Goal: Transaction & Acquisition: Purchase product/service

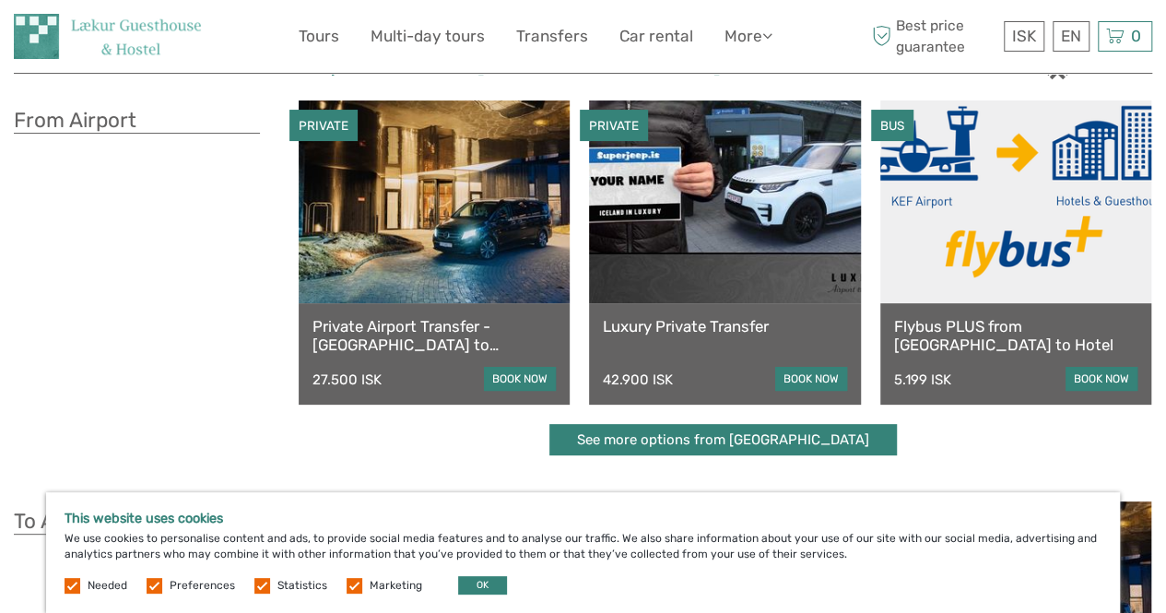
scroll to position [82, 0]
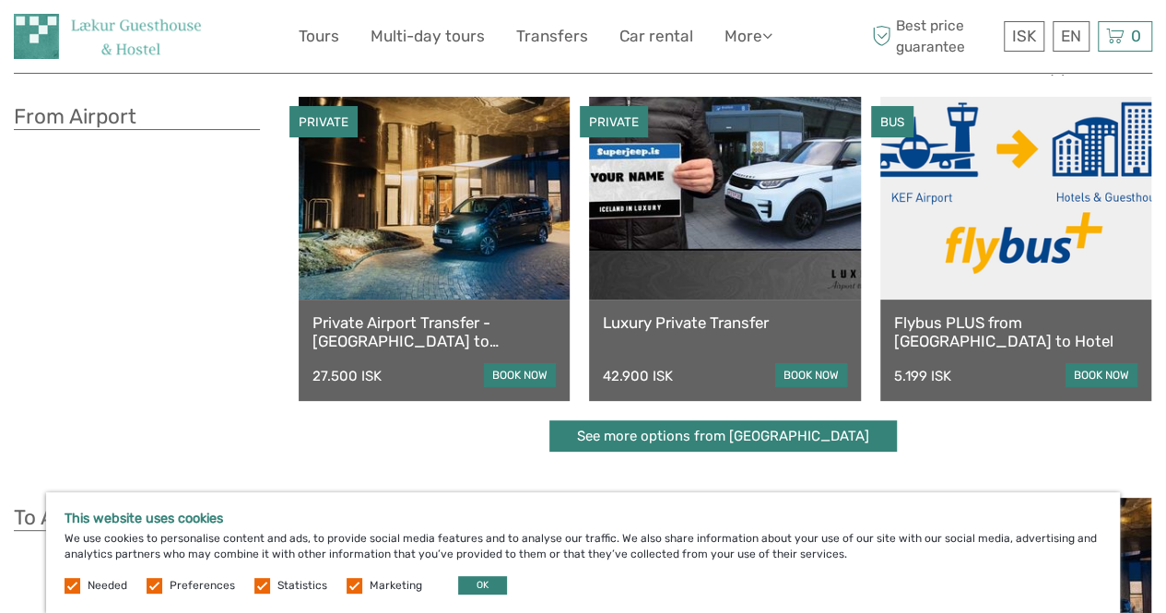
click at [983, 327] on link "Flybus PLUS from [GEOGRAPHIC_DATA] to Hotel" at bounding box center [1015, 332] width 243 height 38
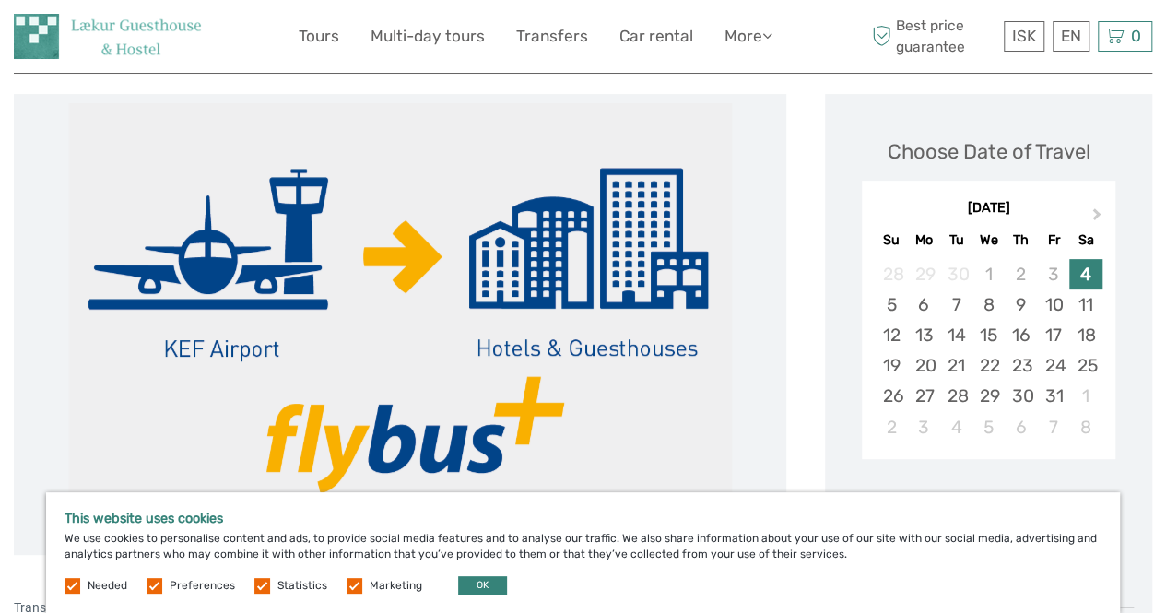
scroll to position [314, 0]
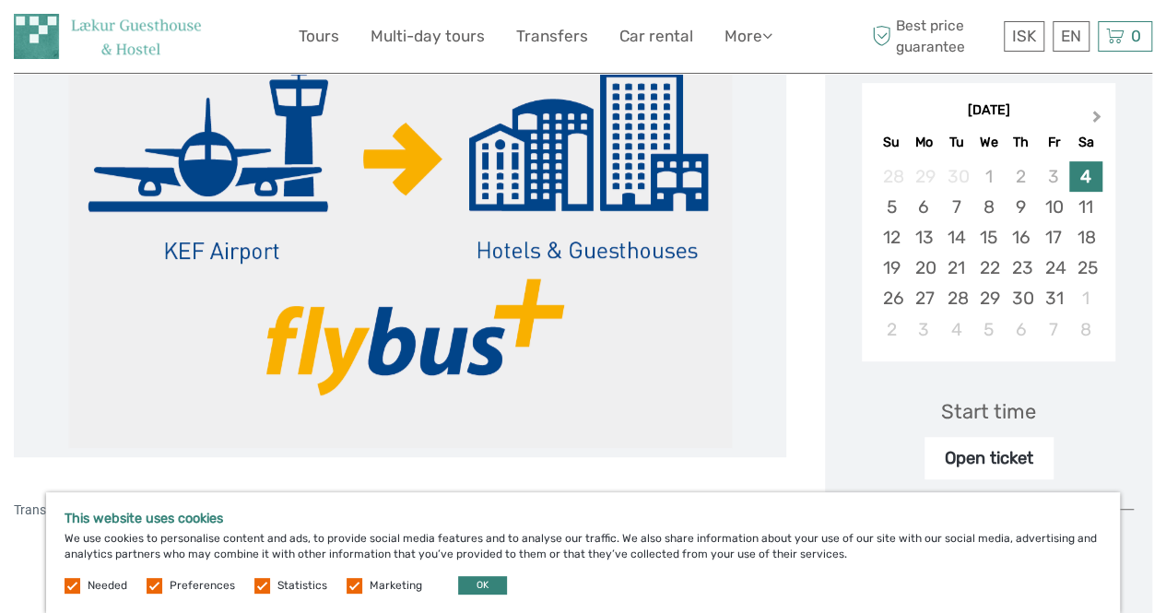
click at [1097, 112] on span "Next Month" at bounding box center [1097, 120] width 0 height 27
click at [958, 206] on div "4" at bounding box center [956, 207] width 32 height 30
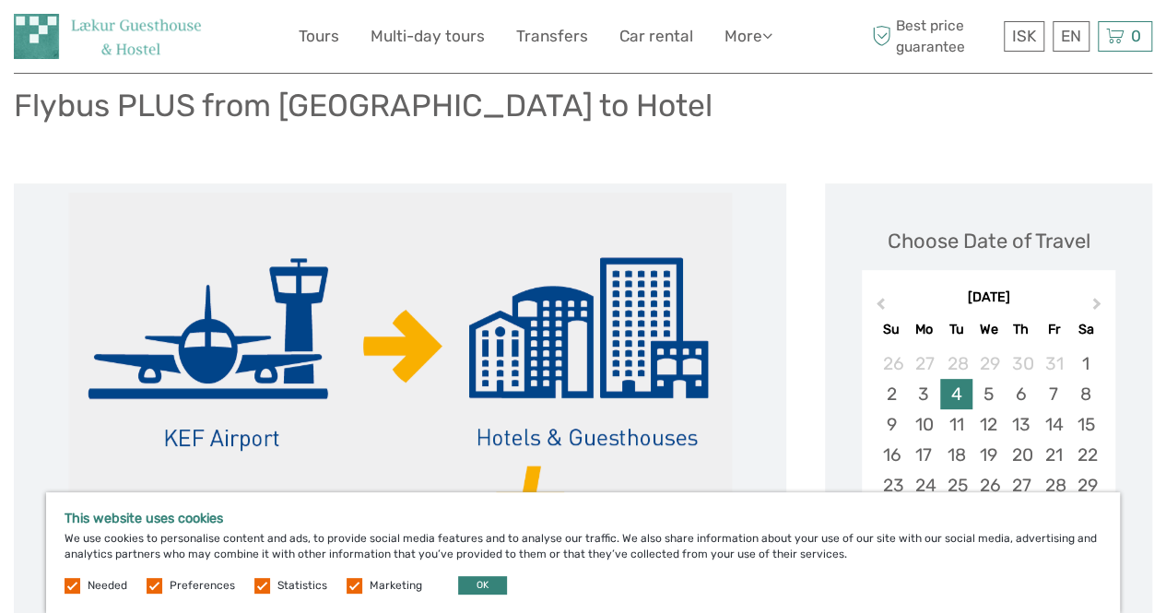
scroll to position [0, 0]
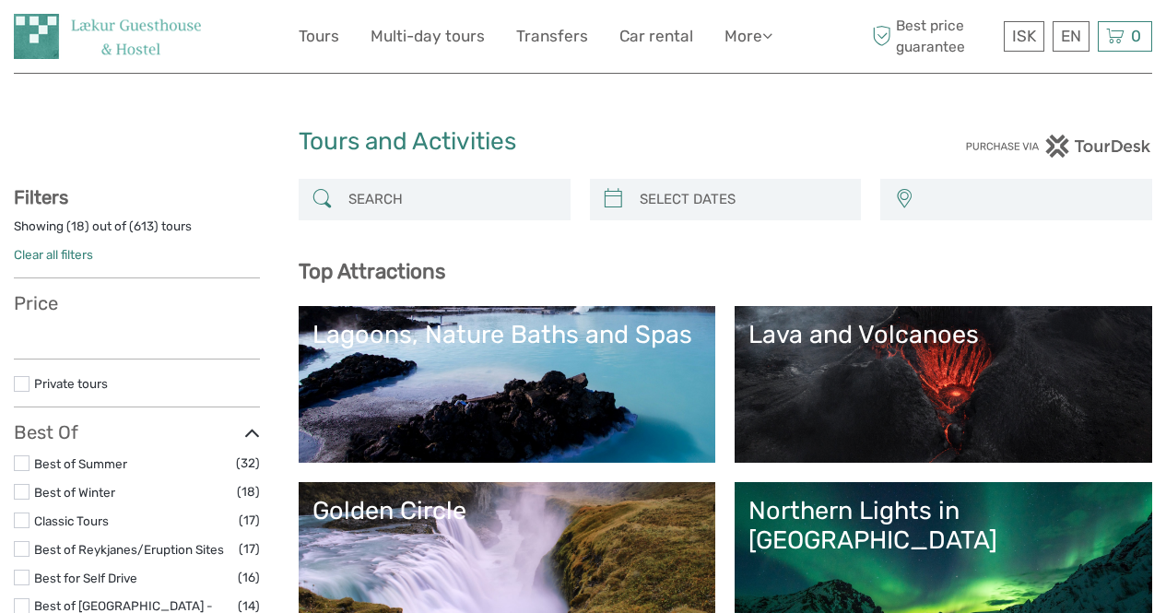
select select
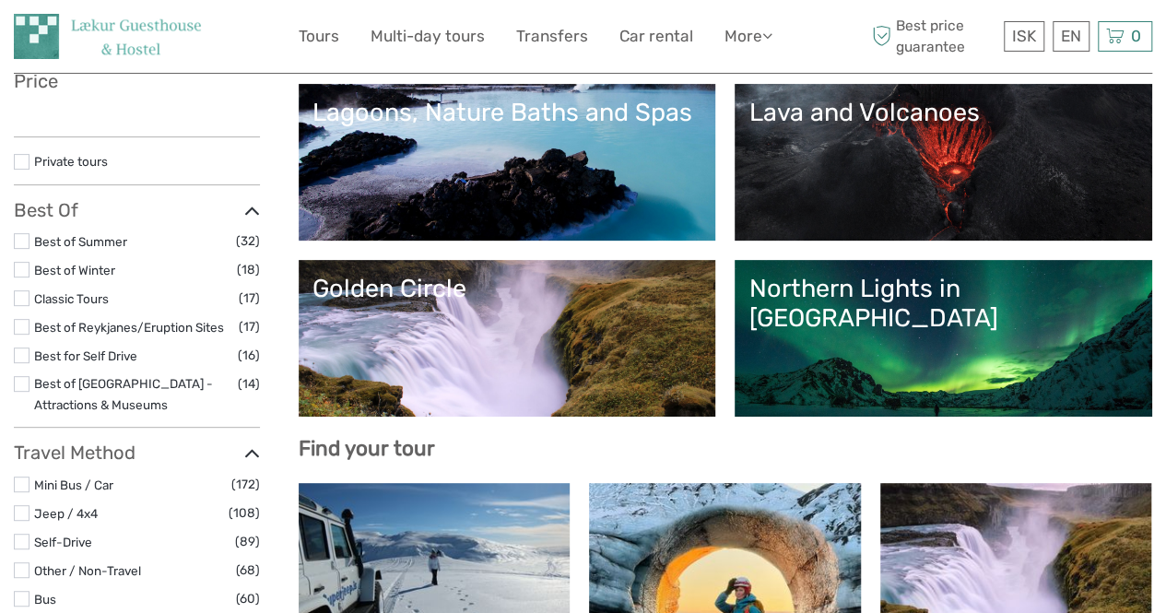
select select
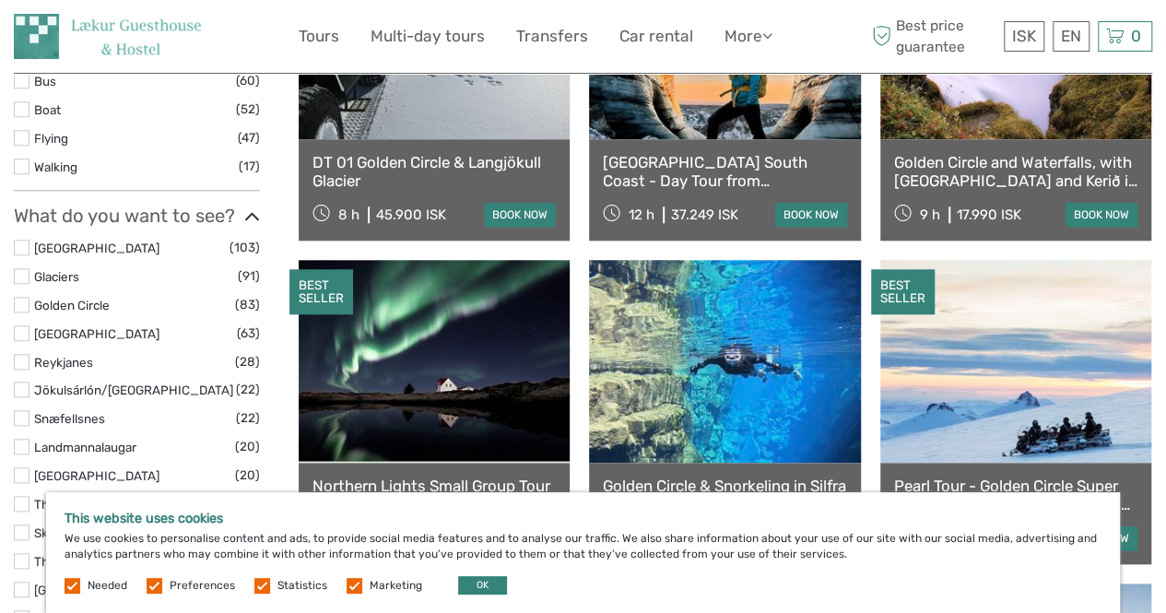
scroll to position [987, 0]
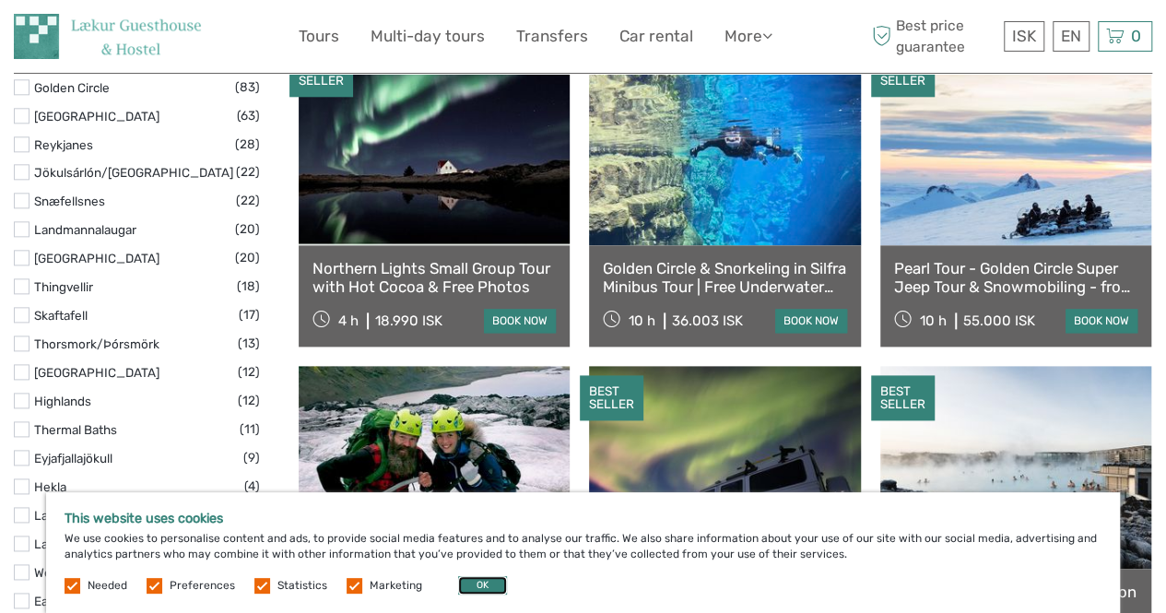
click at [483, 585] on button "OK" at bounding box center [482, 585] width 49 height 18
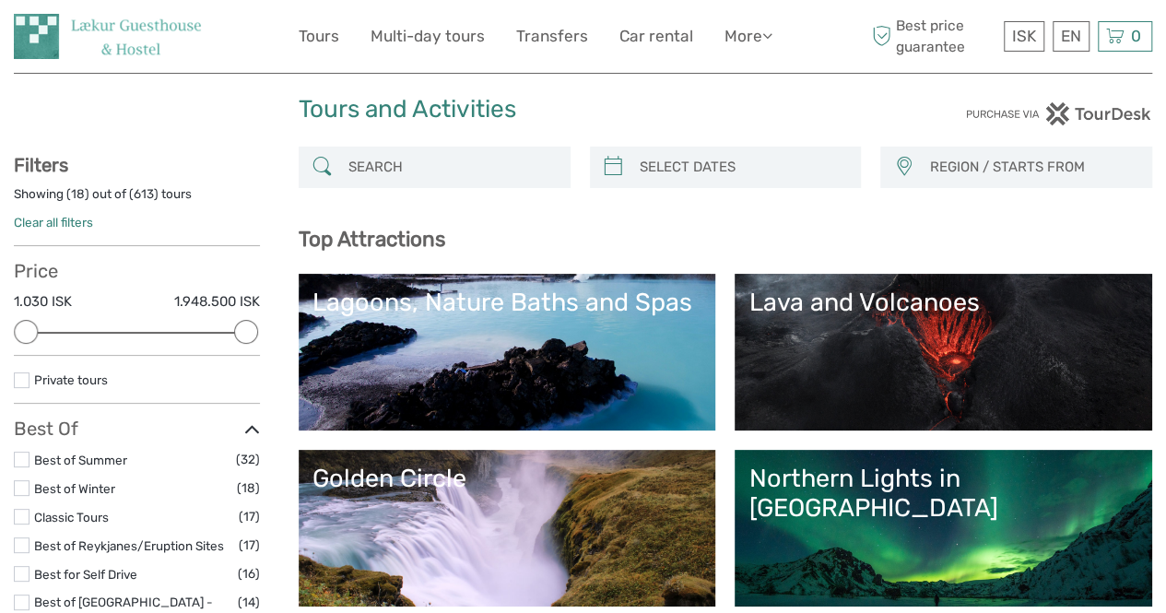
scroll to position [0, 0]
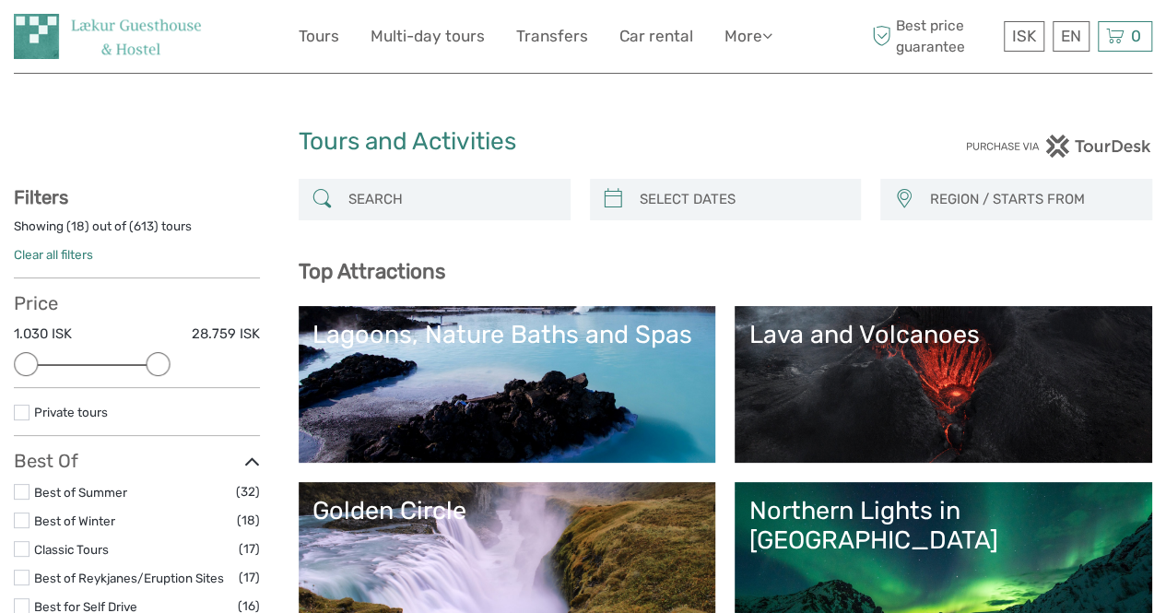
drag, startPoint x: 249, startPoint y: 364, endPoint x: 164, endPoint y: 364, distance: 84.8
click at [164, 364] on div at bounding box center [158, 364] width 24 height 24
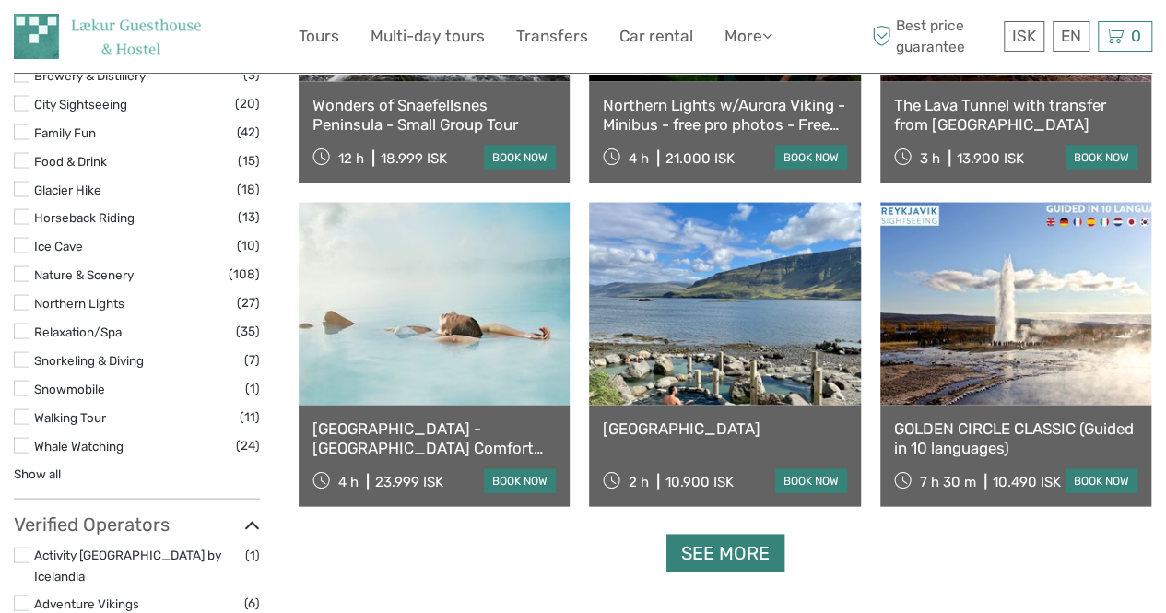
scroll to position [1716, 0]
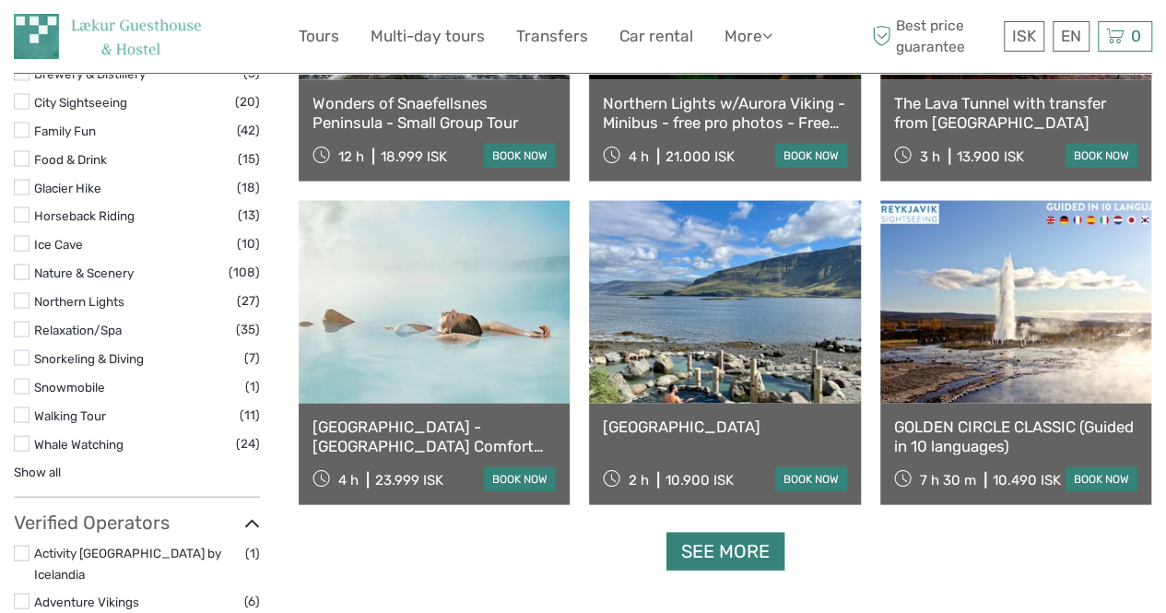
click at [736, 547] on link "See more" at bounding box center [726, 551] width 118 height 38
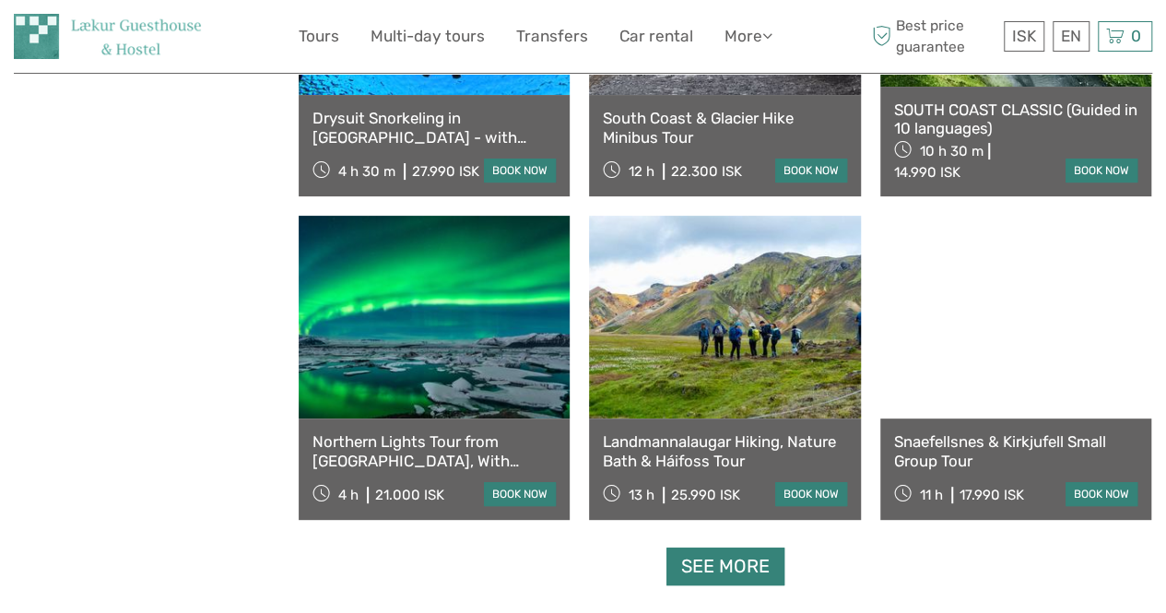
scroll to position [3643, 0]
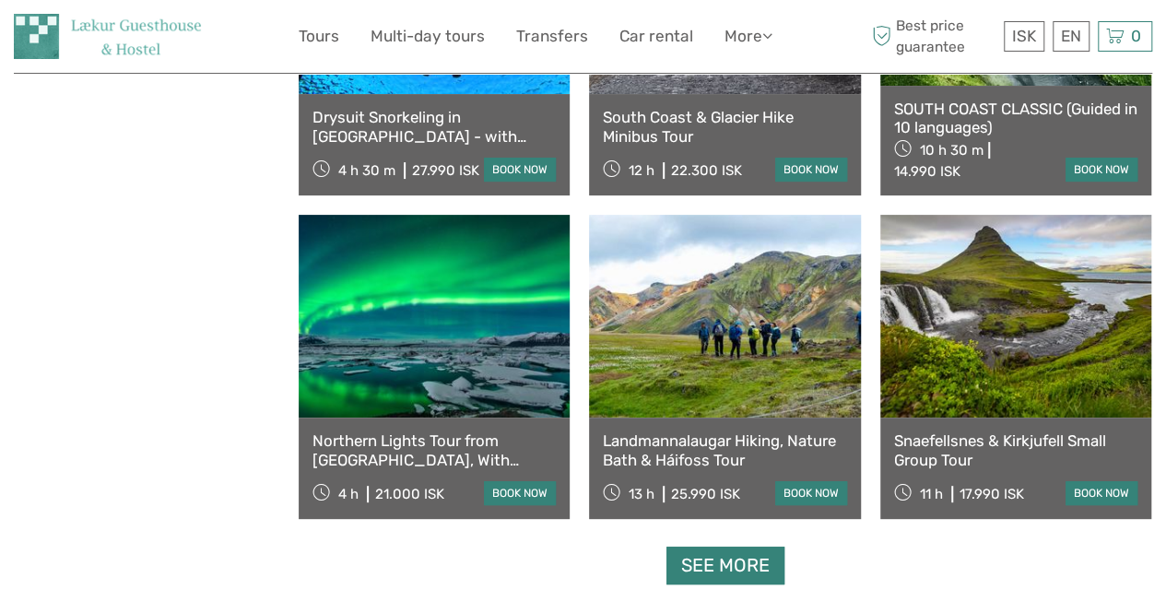
click at [734, 563] on link "See more" at bounding box center [726, 566] width 118 height 38
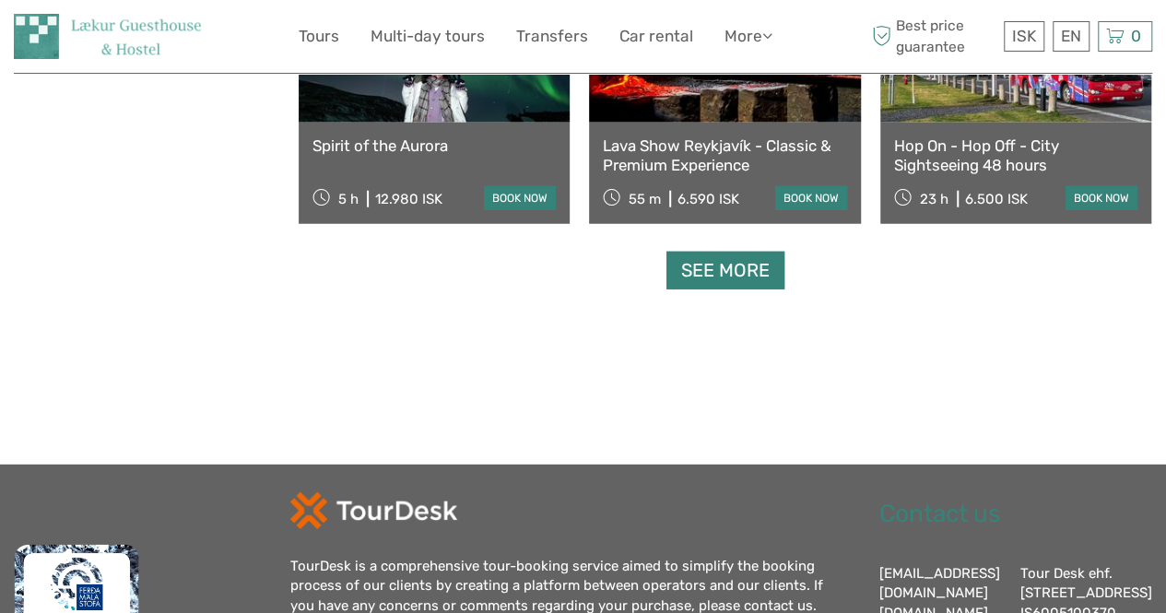
scroll to position [5832, 0]
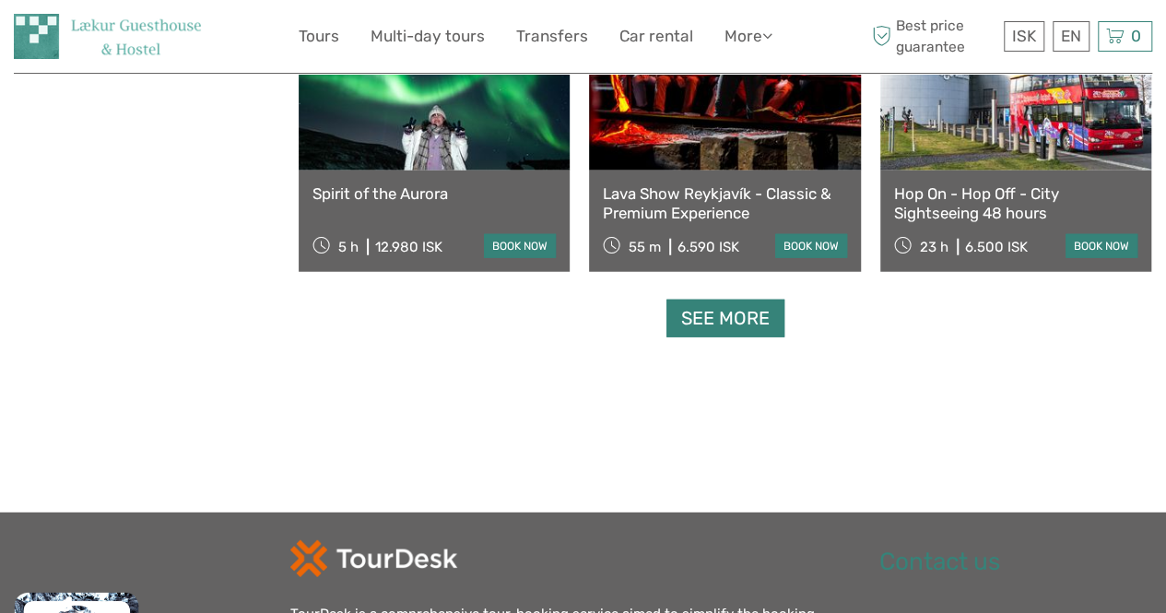
click at [712, 329] on link "See more" at bounding box center [726, 319] width 118 height 38
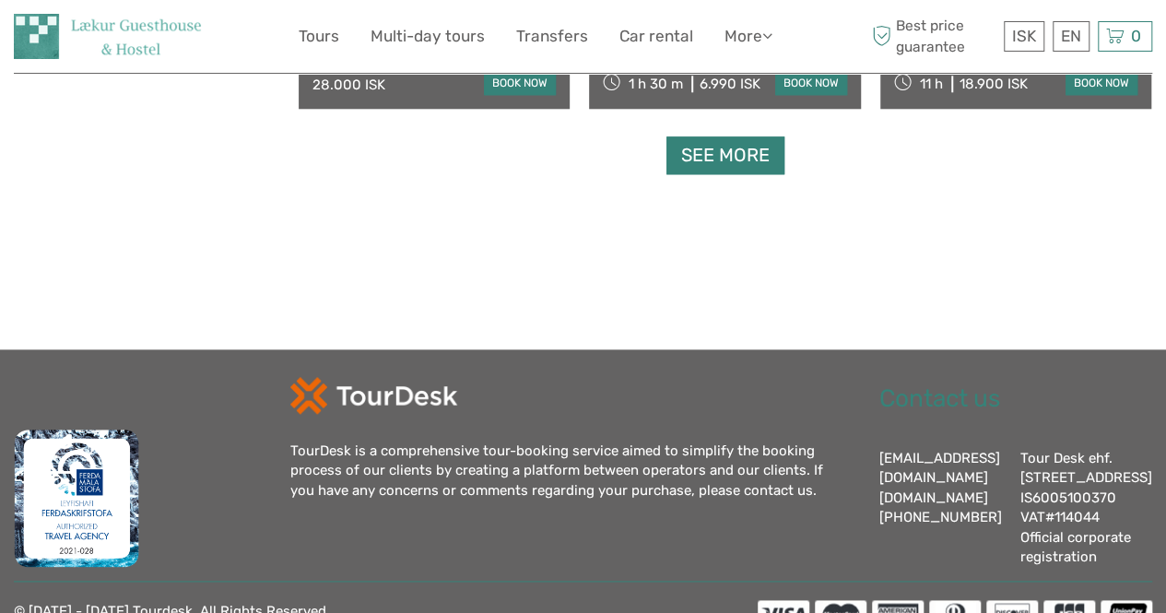
scroll to position [7897, 0]
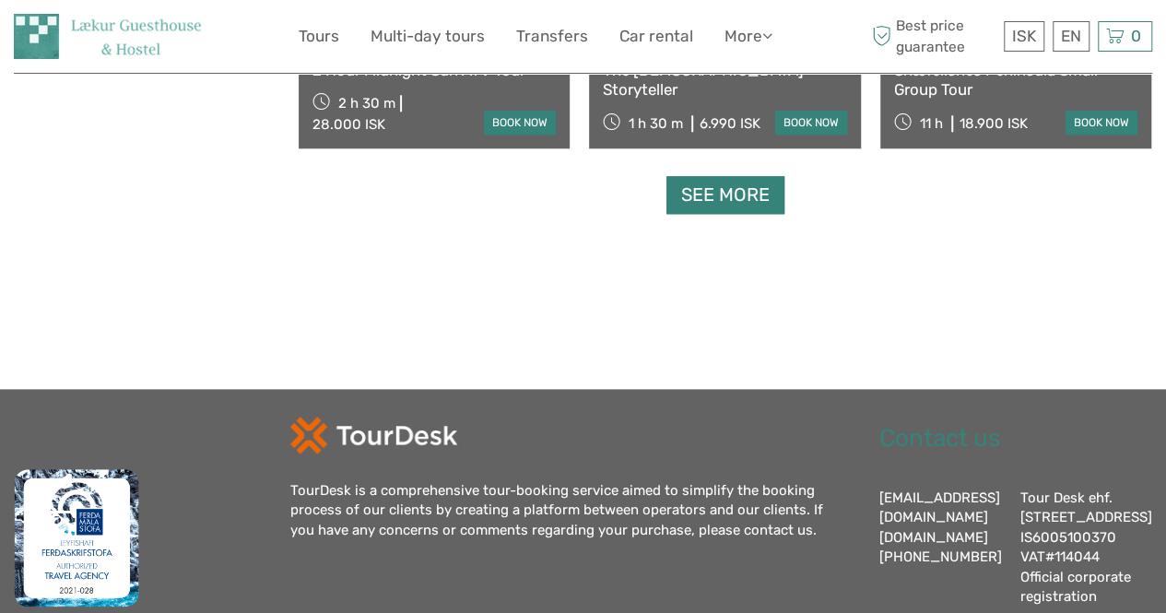
click at [745, 198] on link "See more" at bounding box center [726, 195] width 118 height 38
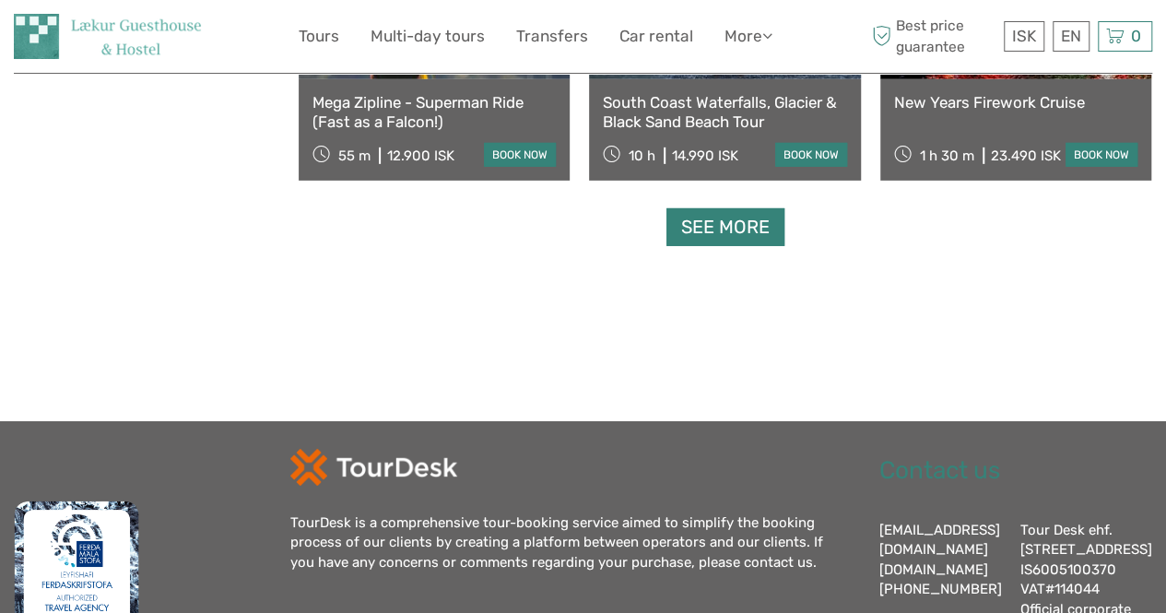
scroll to position [9806, 0]
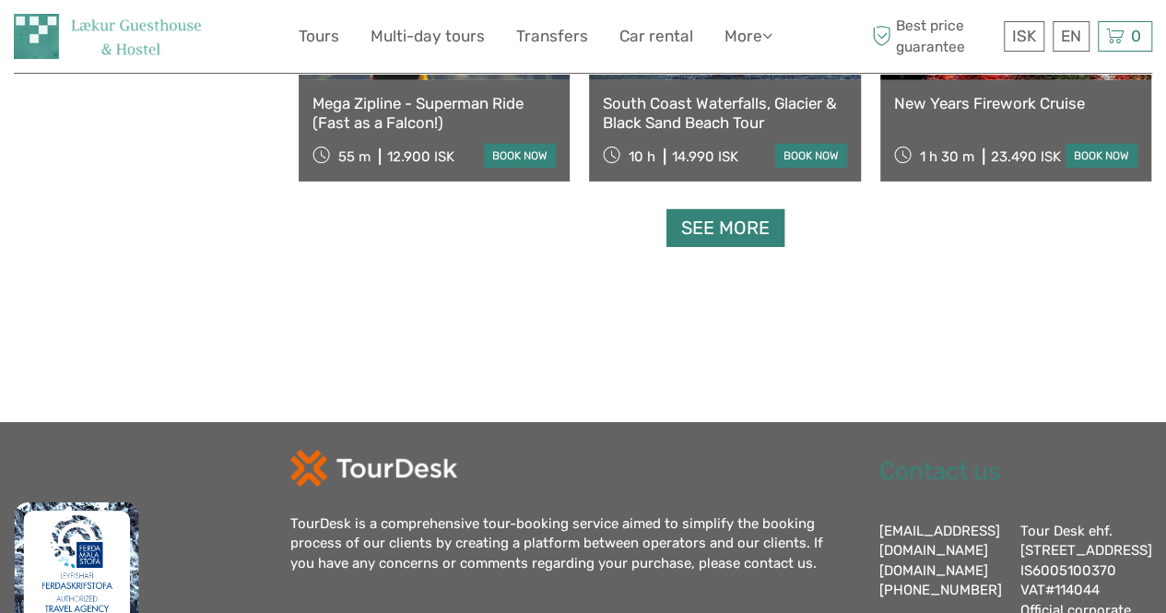
click at [741, 229] on link "See more" at bounding box center [726, 228] width 118 height 38
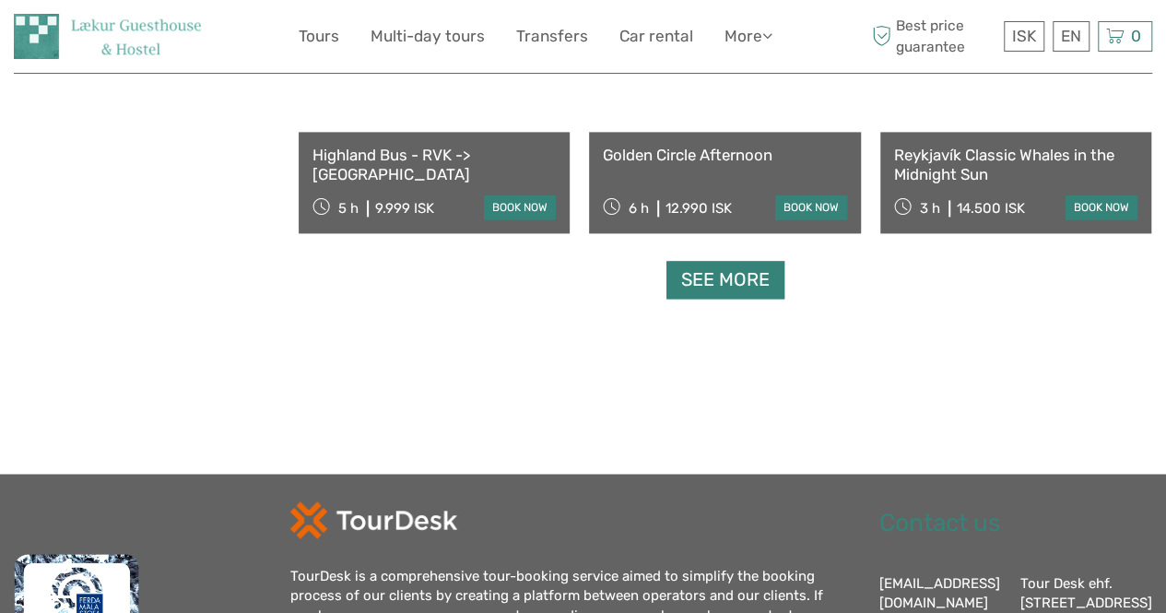
scroll to position [11767, 0]
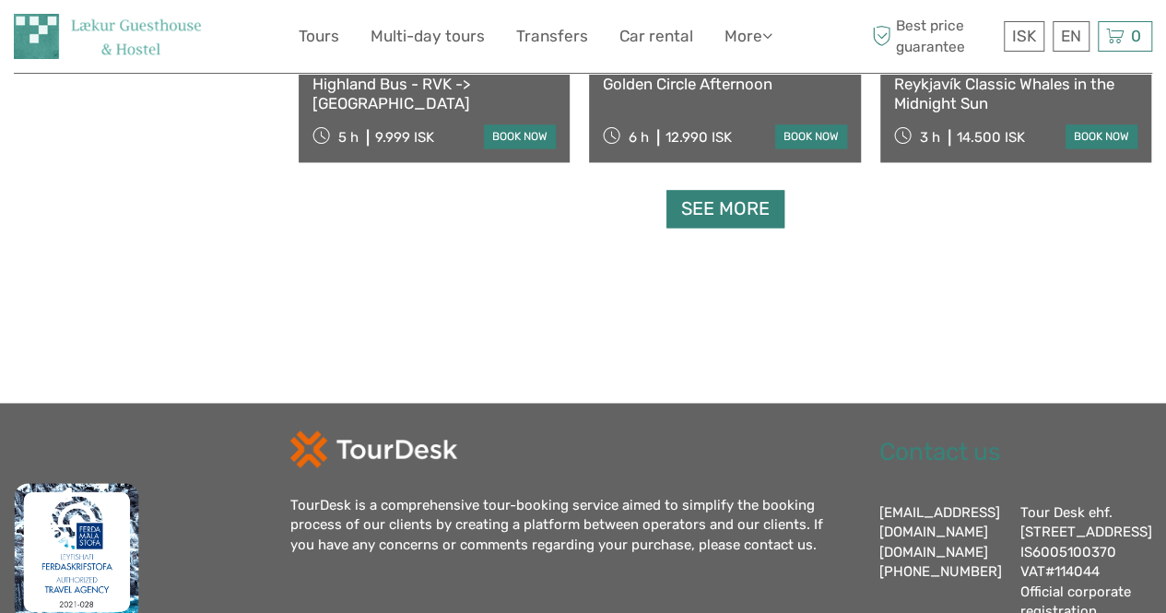
click at [743, 219] on link "See more" at bounding box center [726, 209] width 118 height 38
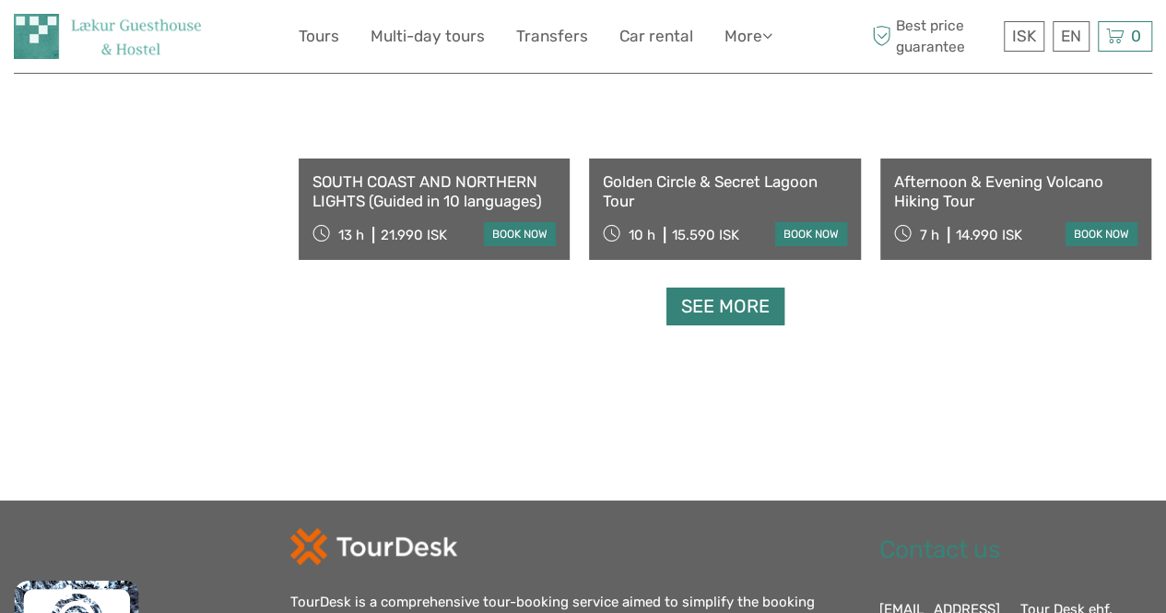
scroll to position [13660, 0]
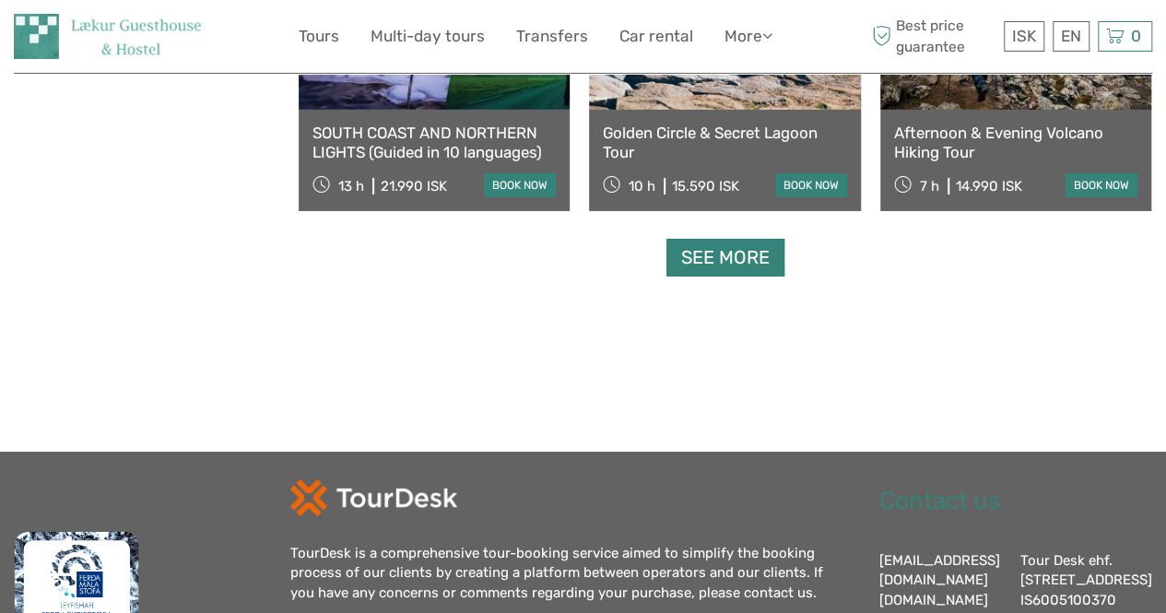
click at [725, 255] on link "See more" at bounding box center [726, 258] width 118 height 38
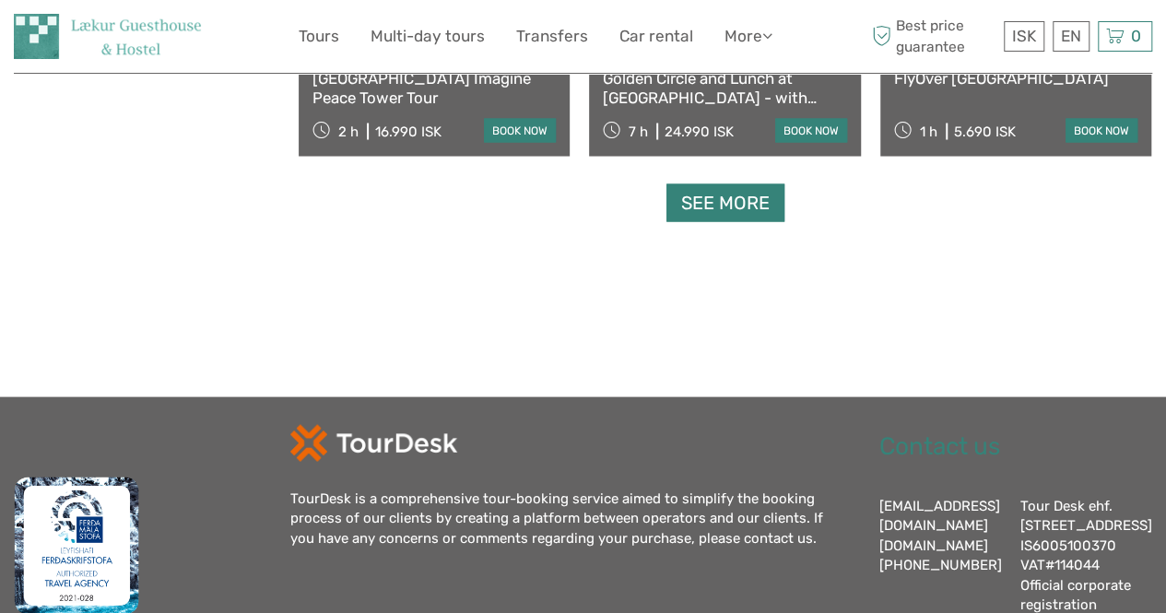
scroll to position [15579, 0]
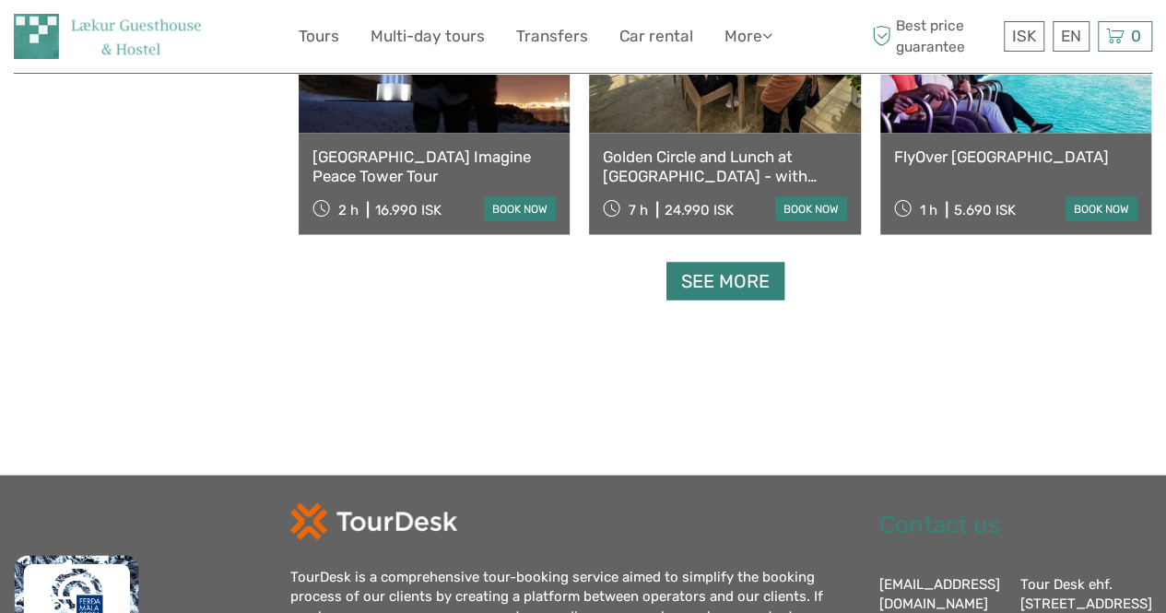
click at [714, 276] on link "See more" at bounding box center [726, 281] width 118 height 38
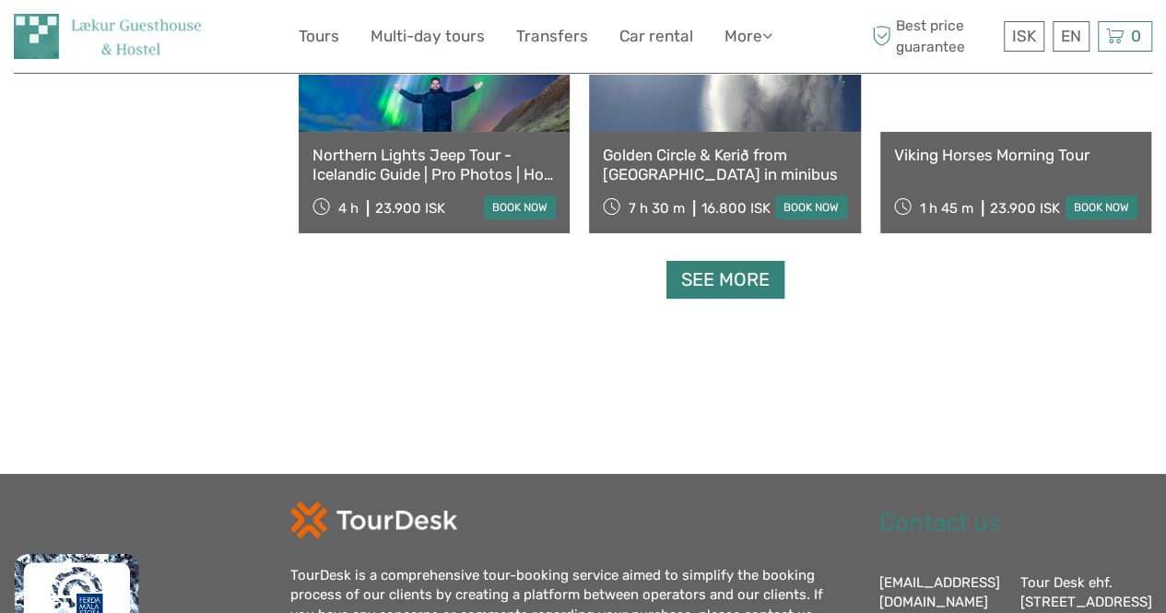
scroll to position [17515, 0]
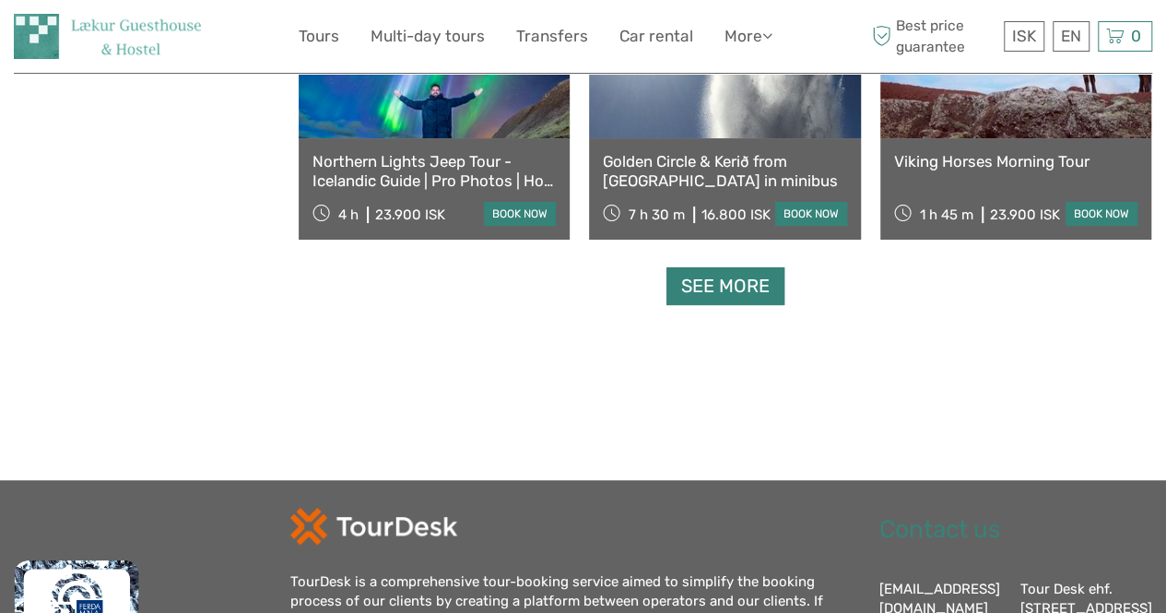
click at [719, 283] on link "See more" at bounding box center [726, 286] width 118 height 38
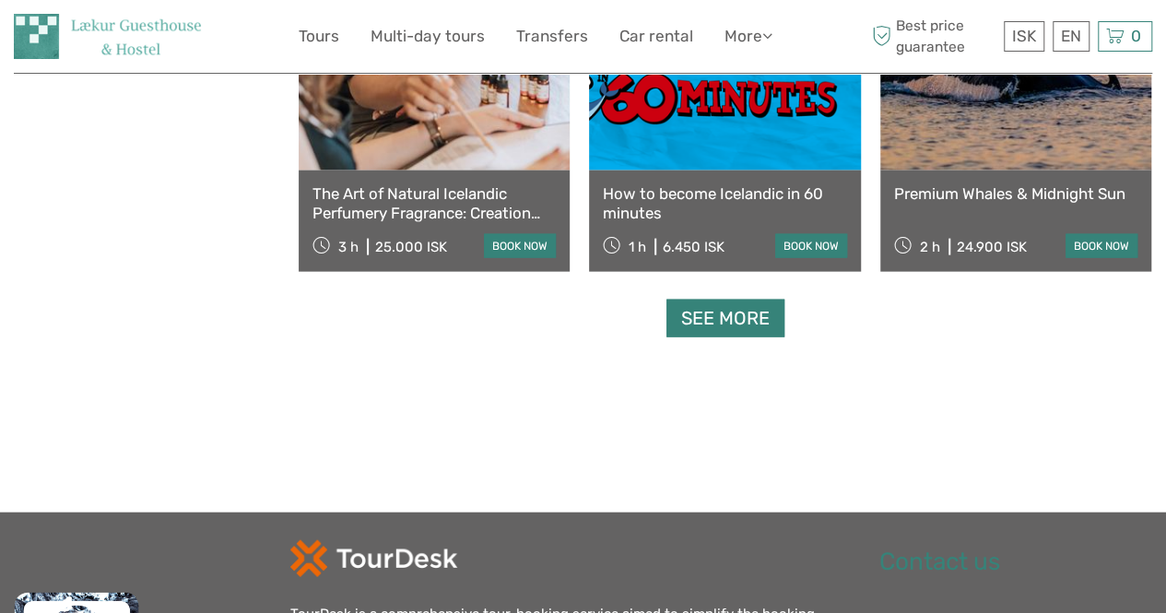
scroll to position [19432, 0]
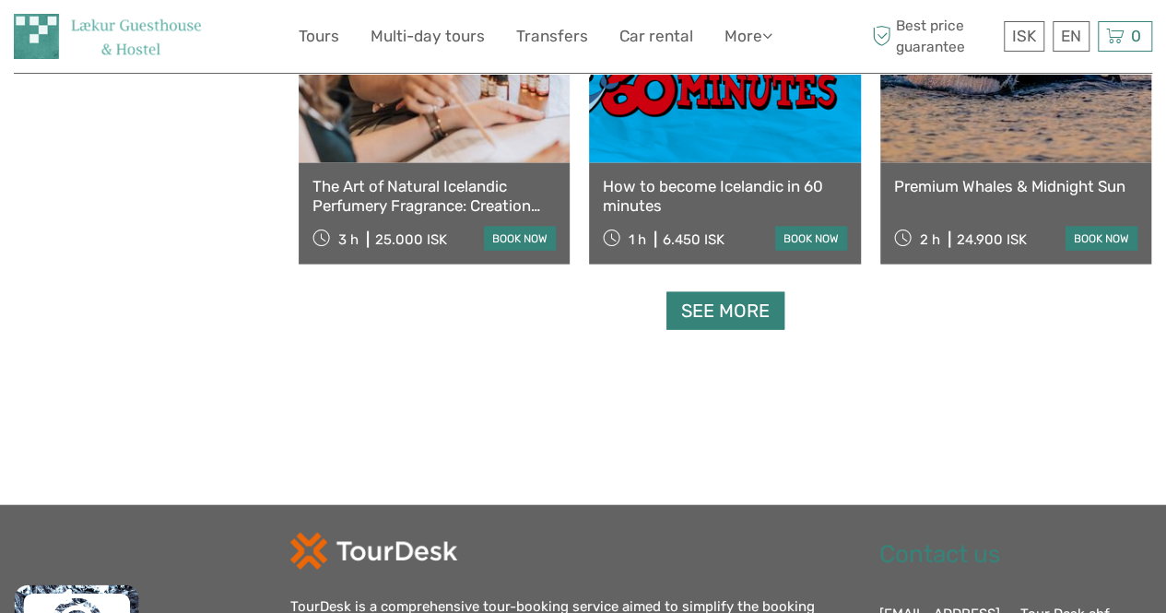
click at [751, 320] on link "See more" at bounding box center [726, 311] width 118 height 38
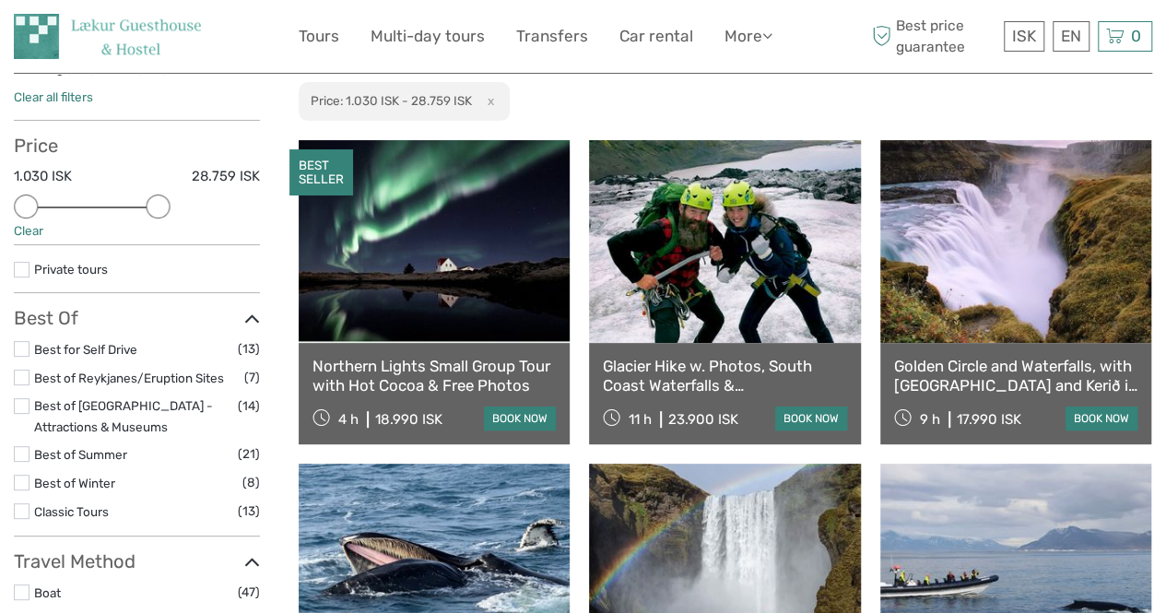
scroll to position [0, 0]
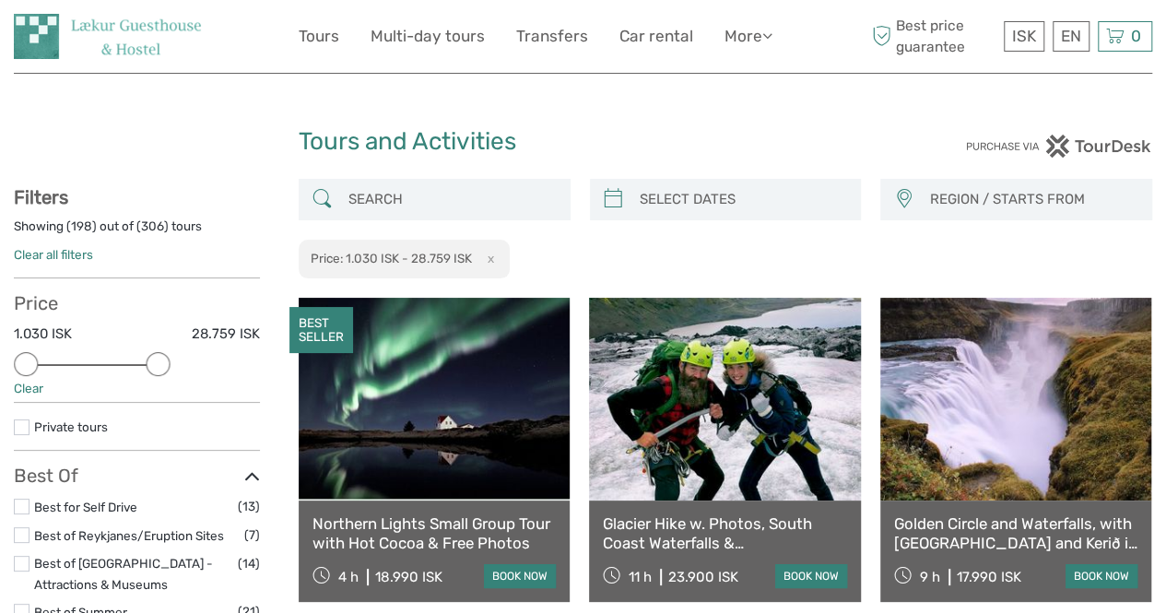
type input "04/10/2025"
click at [720, 190] on input "search" at bounding box center [743, 199] width 220 height 32
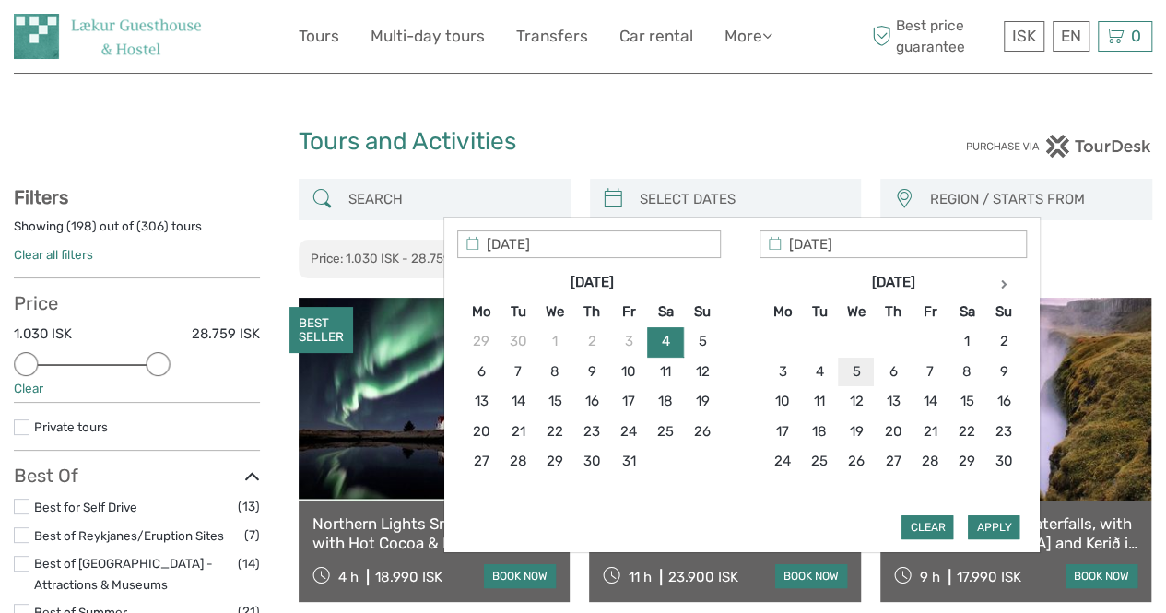
type input "[DATE]"
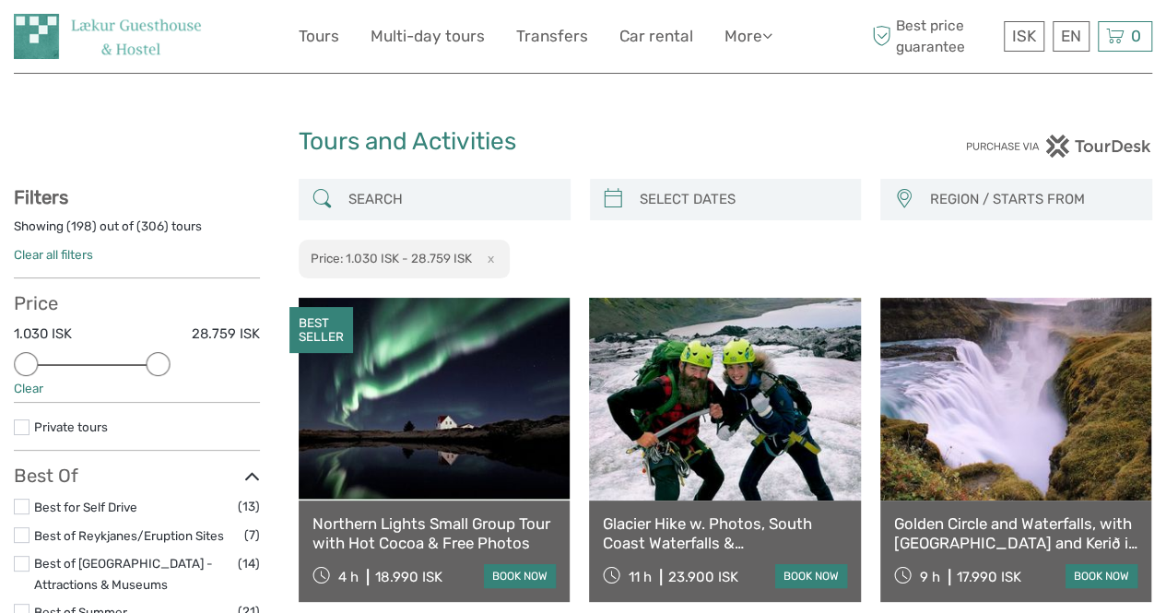
type input "[DATE]"
click at [758, 198] on input "search" at bounding box center [743, 199] width 220 height 32
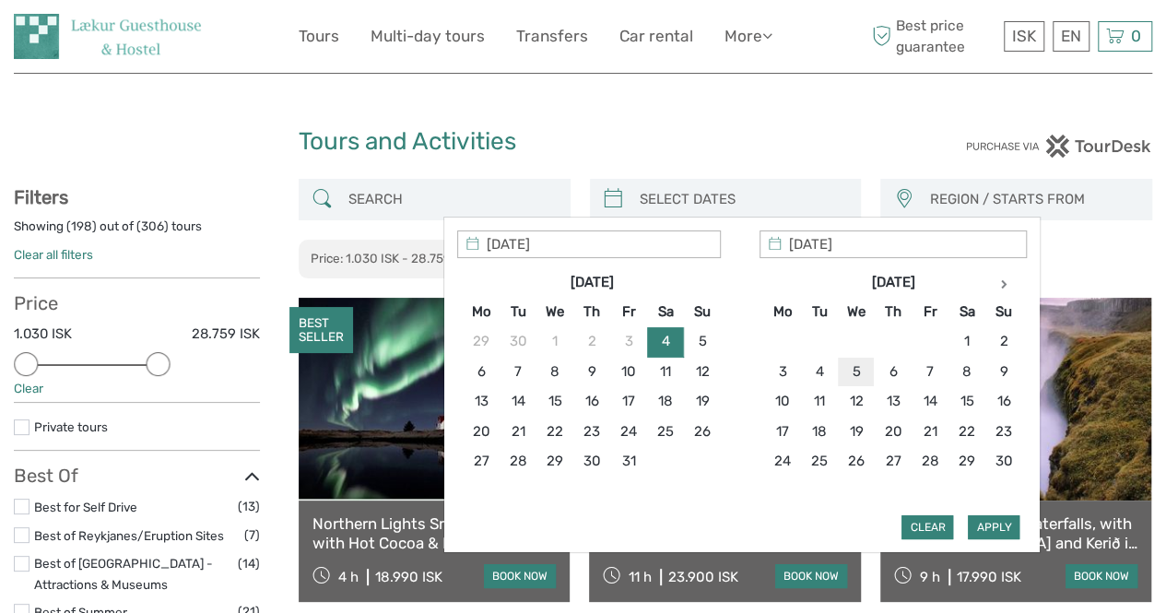
type input "[DATE]"
click at [992, 523] on button "Apply" at bounding box center [994, 527] width 52 height 24
type input "[DATE] - [DATE]"
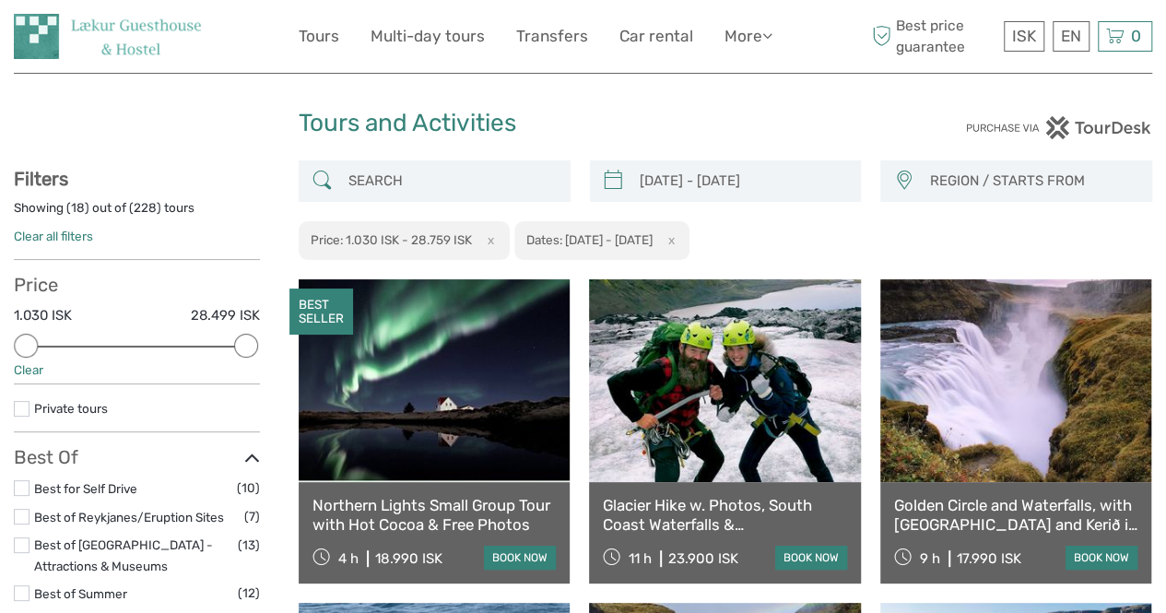
scroll to position [18, 0]
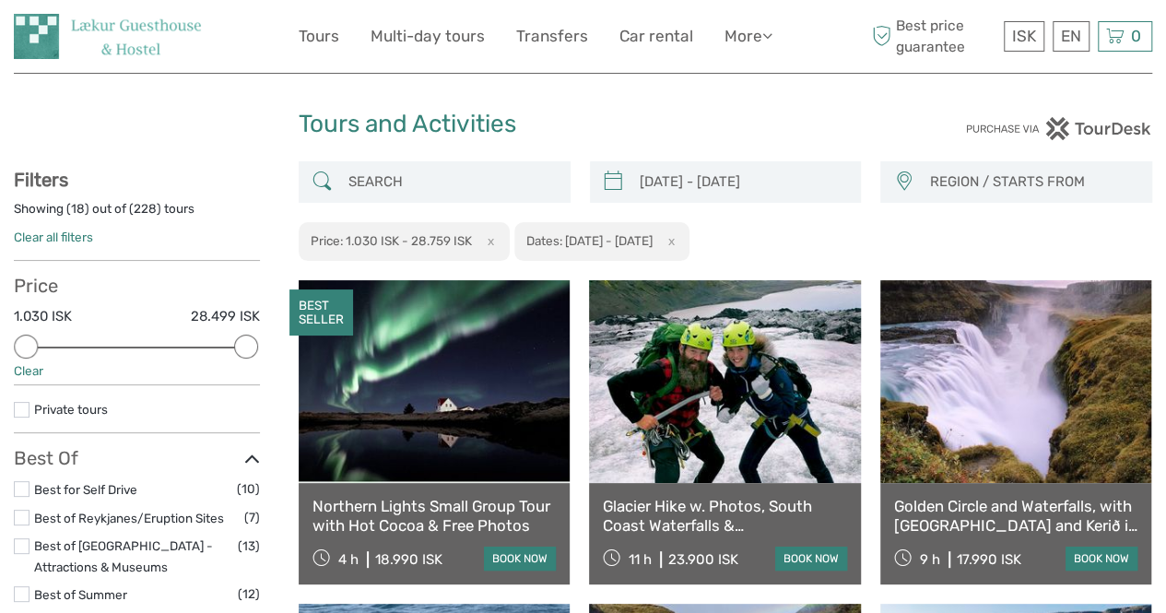
click at [994, 185] on span "REGION / STARTS FROM" at bounding box center [1032, 182] width 222 height 30
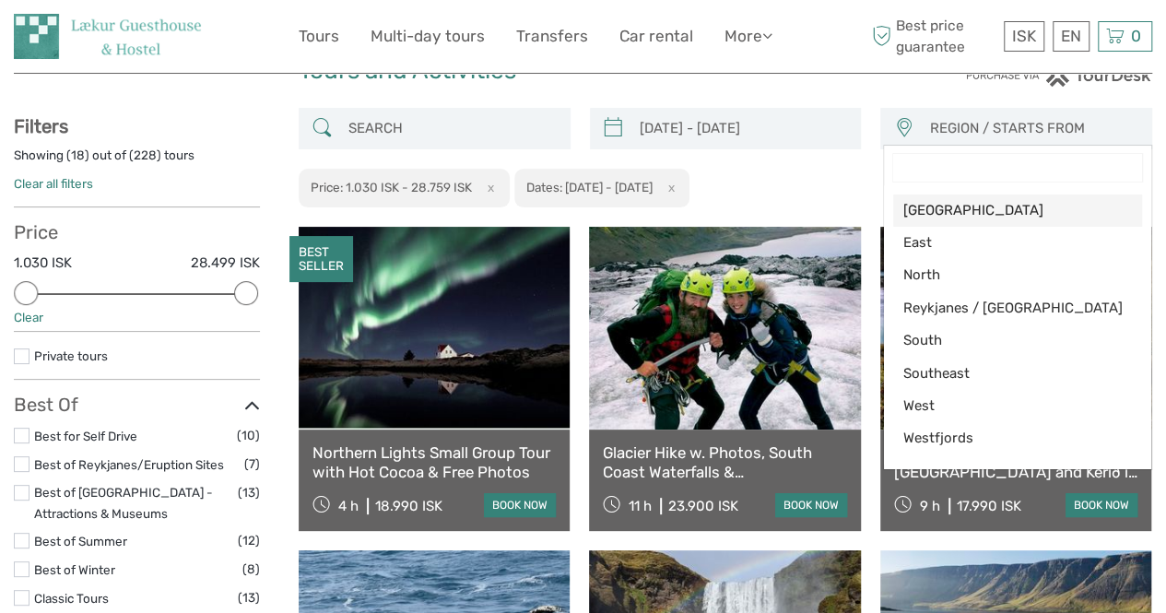
scroll to position [84, 0]
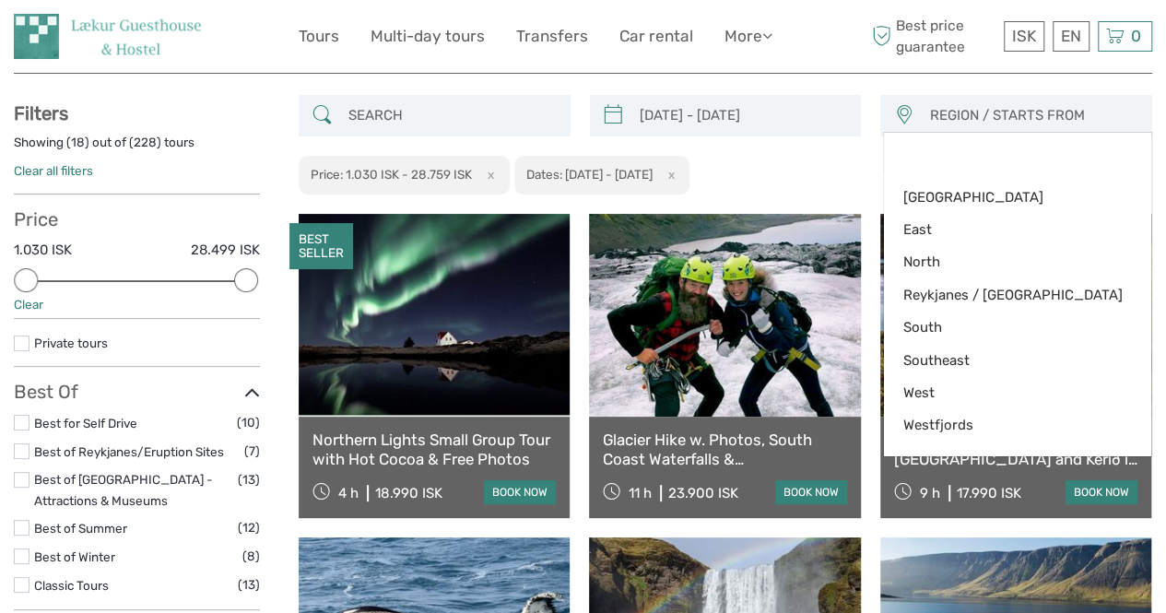
click at [846, 160] on div "05/11/2025 - 06/11/2025 REGION / STARTS FROM Capital Region East North Reykjane…" at bounding box center [726, 145] width 854 height 101
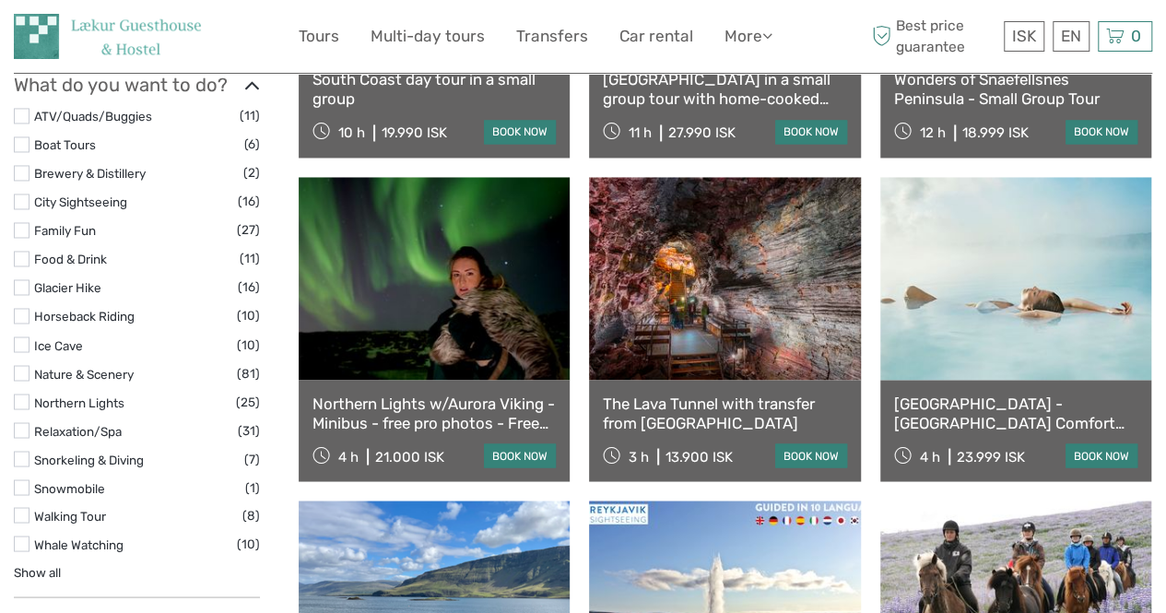
scroll to position [1416, 0]
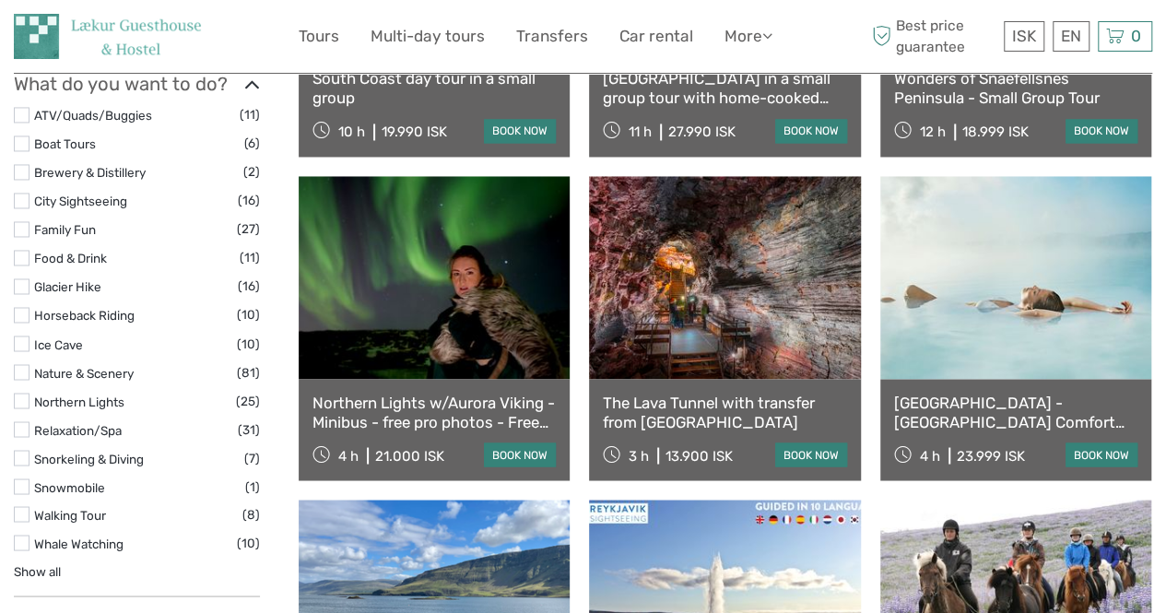
click at [26, 393] on label at bounding box center [22, 401] width 16 height 16
click at [0, 0] on input "checkbox" at bounding box center [0, 0] width 0 height 0
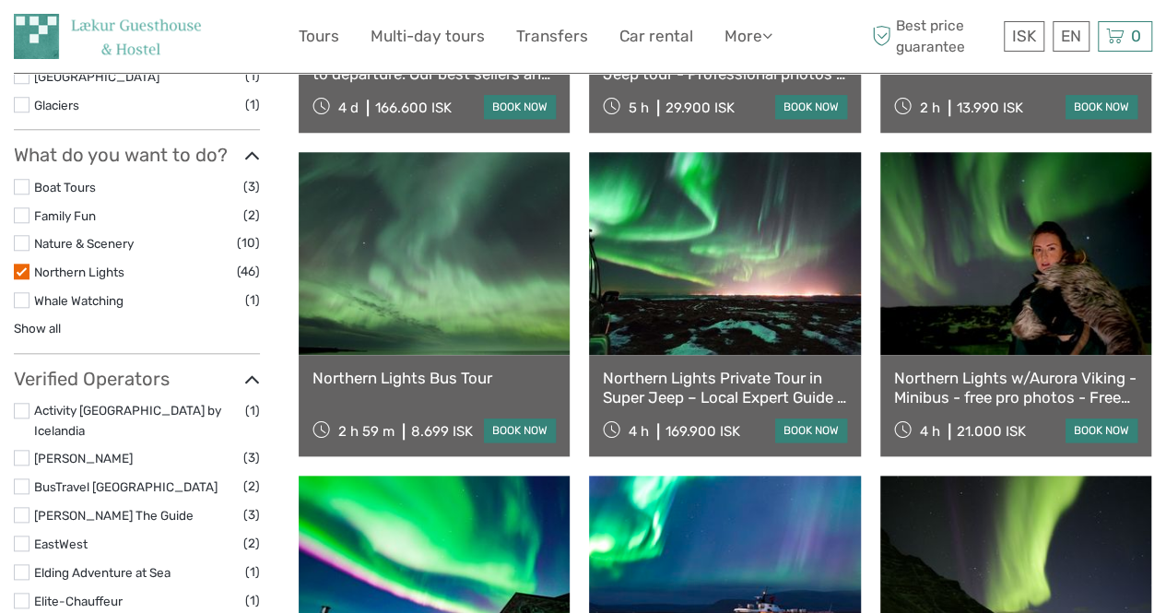
scroll to position [794, 0]
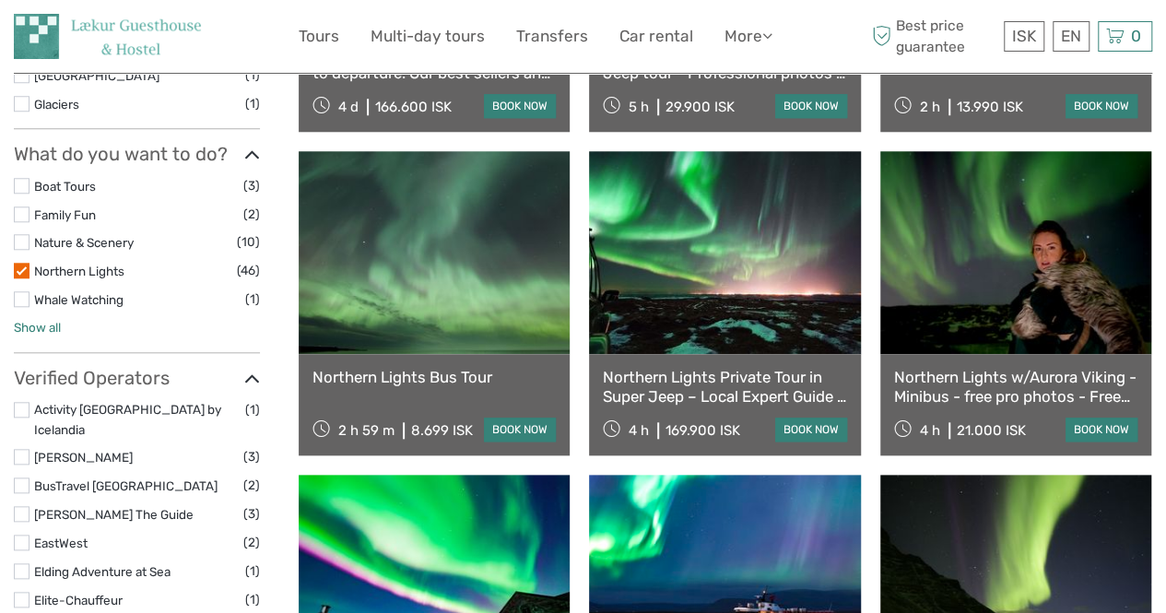
click at [41, 322] on link "Show all" at bounding box center [37, 327] width 47 height 15
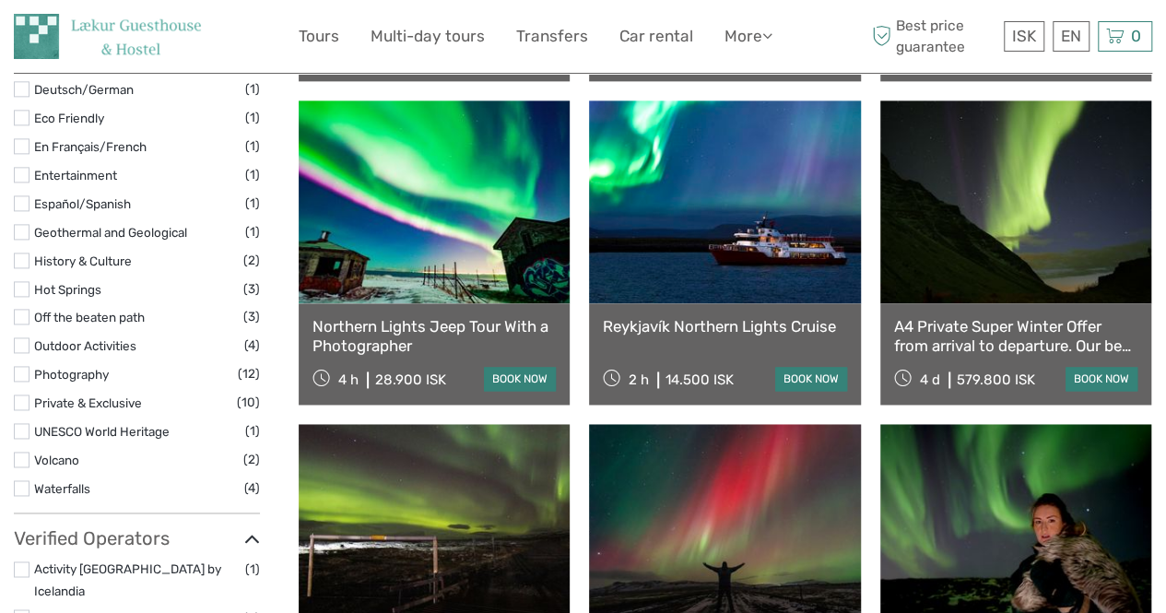
scroll to position [1177, 0]
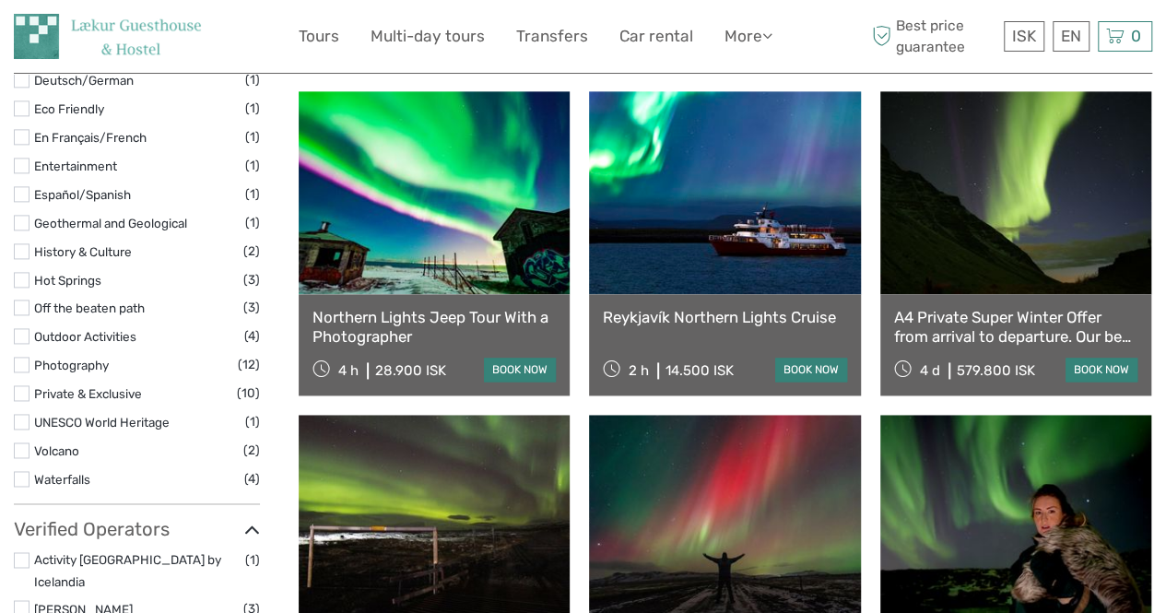
click at [26, 474] on label at bounding box center [22, 479] width 16 height 16
click at [0, 0] on input "checkbox" at bounding box center [0, 0] width 0 height 0
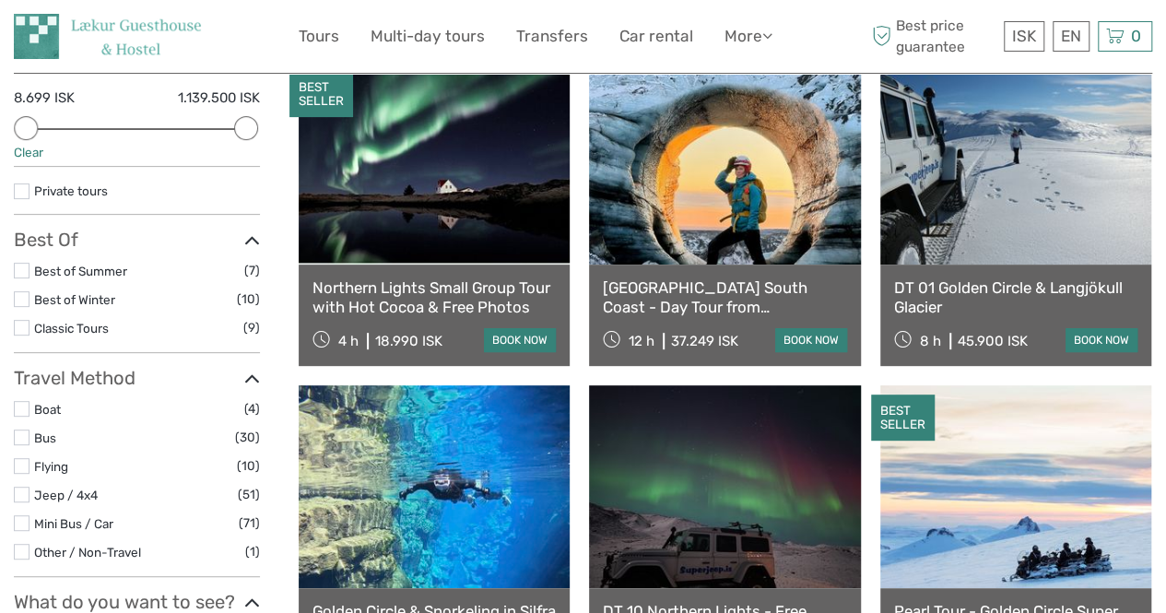
scroll to position [141, 0]
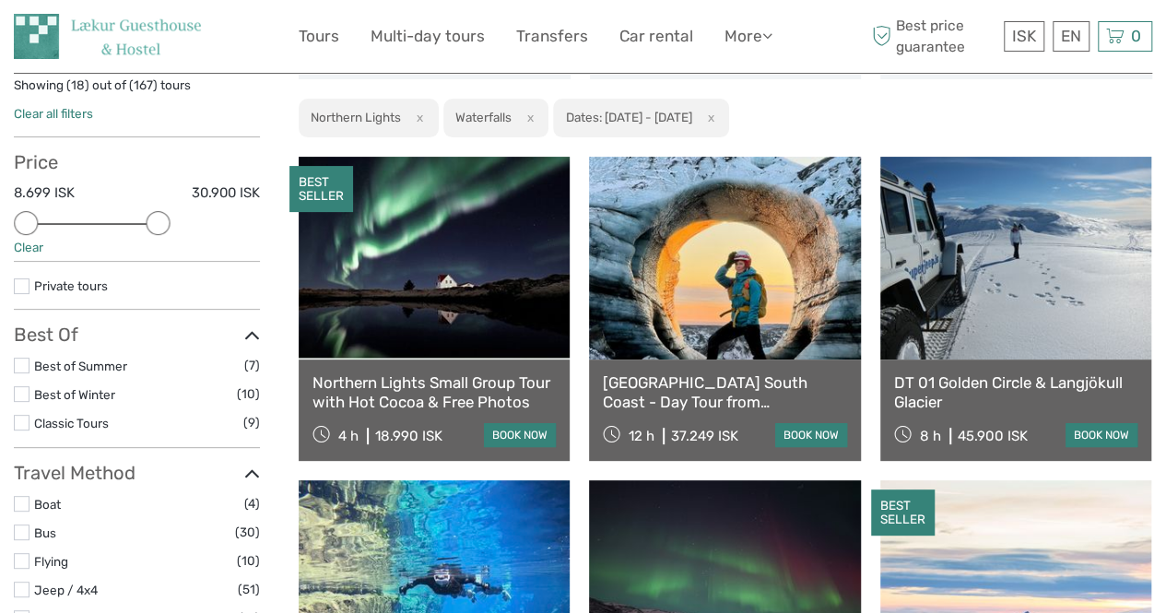
drag, startPoint x: 241, startPoint y: 217, endPoint x: 145, endPoint y: 226, distance: 96.3
click at [145, 226] on div "Price 8.699 ISK 30.900 ISK Clear" at bounding box center [137, 206] width 246 height 111
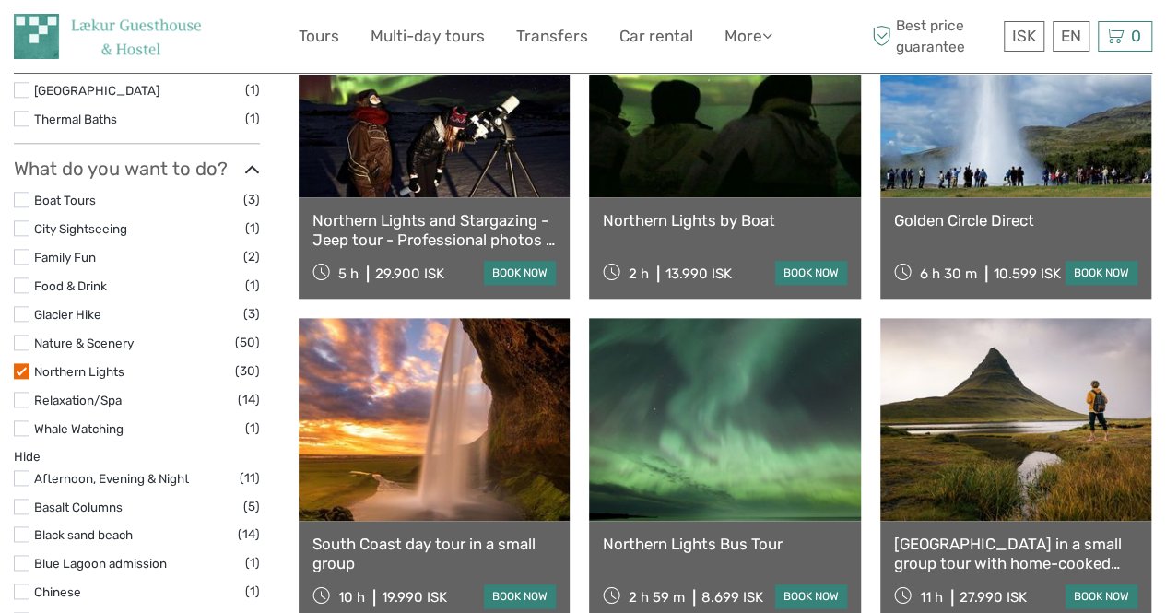
click at [19, 368] on label at bounding box center [22, 371] width 16 height 16
click at [0, 0] on input "checkbox" at bounding box center [0, 0] width 0 height 0
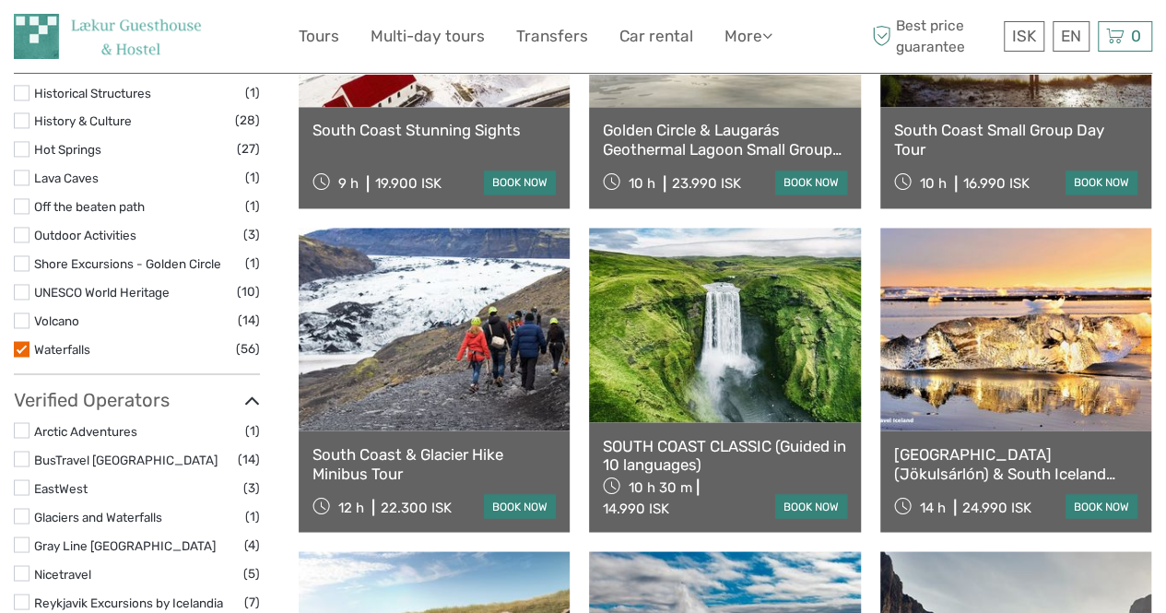
scroll to position [1388, 0]
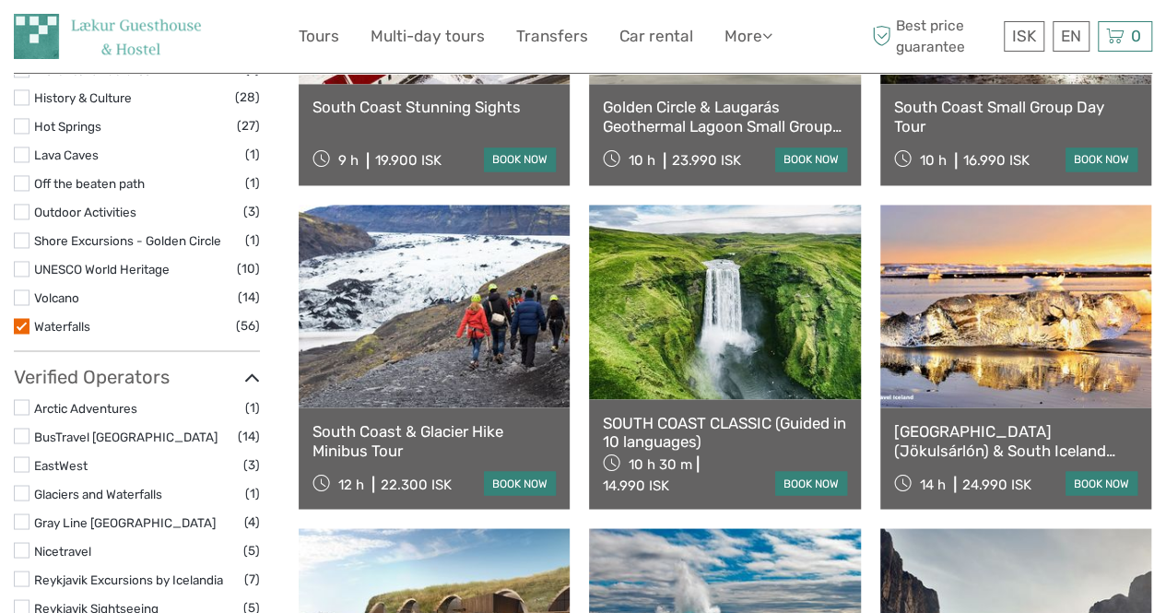
click at [18, 325] on label at bounding box center [22, 326] width 16 height 16
click at [0, 0] on input "checkbox" at bounding box center [0, 0] width 0 height 0
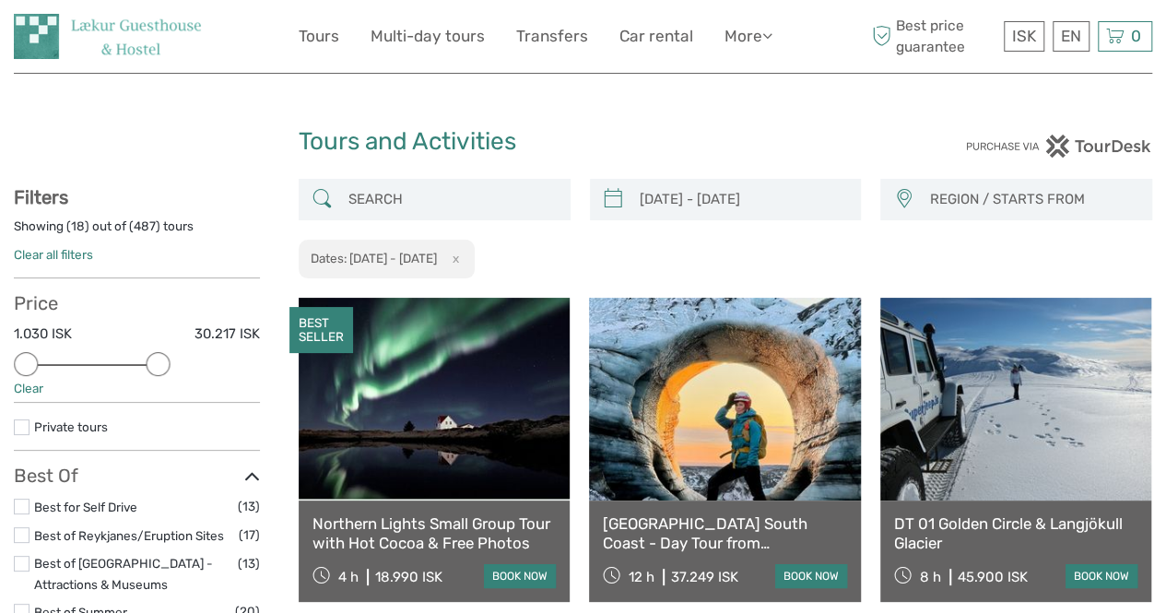
drag, startPoint x: 239, startPoint y: 363, endPoint x: 146, endPoint y: 361, distance: 93.2
click at [146, 361] on div "Price 1.030 ISK 30.217 ISK Clear" at bounding box center [137, 347] width 246 height 111
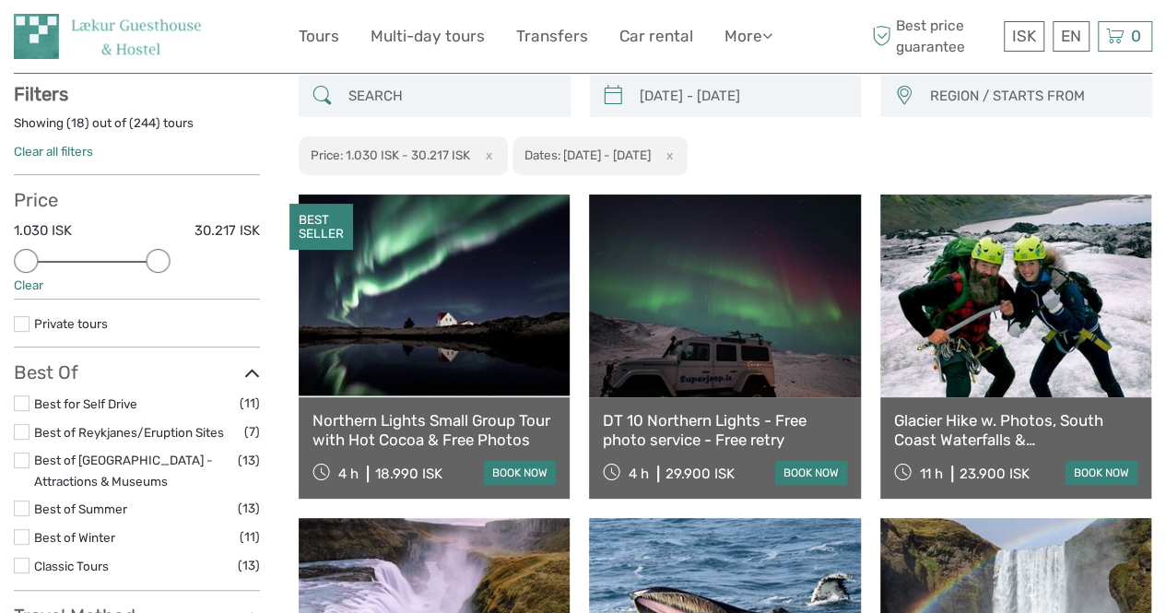
scroll to position [104, 0]
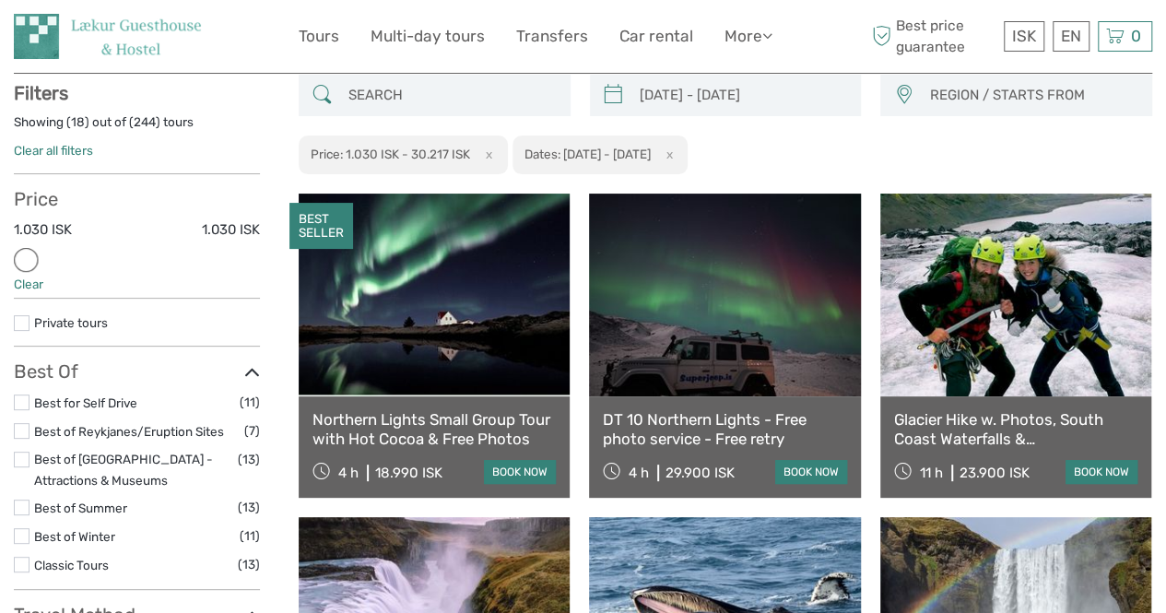
drag, startPoint x: 150, startPoint y: 261, endPoint x: 0, endPoint y: 270, distance: 150.6
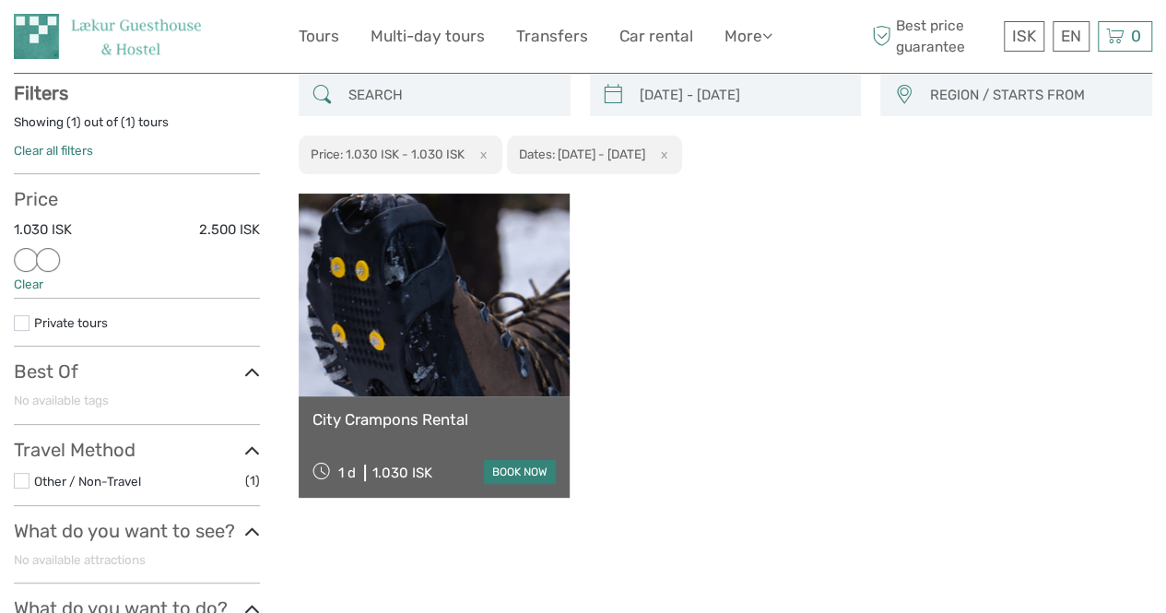
drag, startPoint x: 28, startPoint y: 262, endPoint x: 48, endPoint y: 264, distance: 20.4
click at [48, 264] on div at bounding box center [48, 260] width 24 height 24
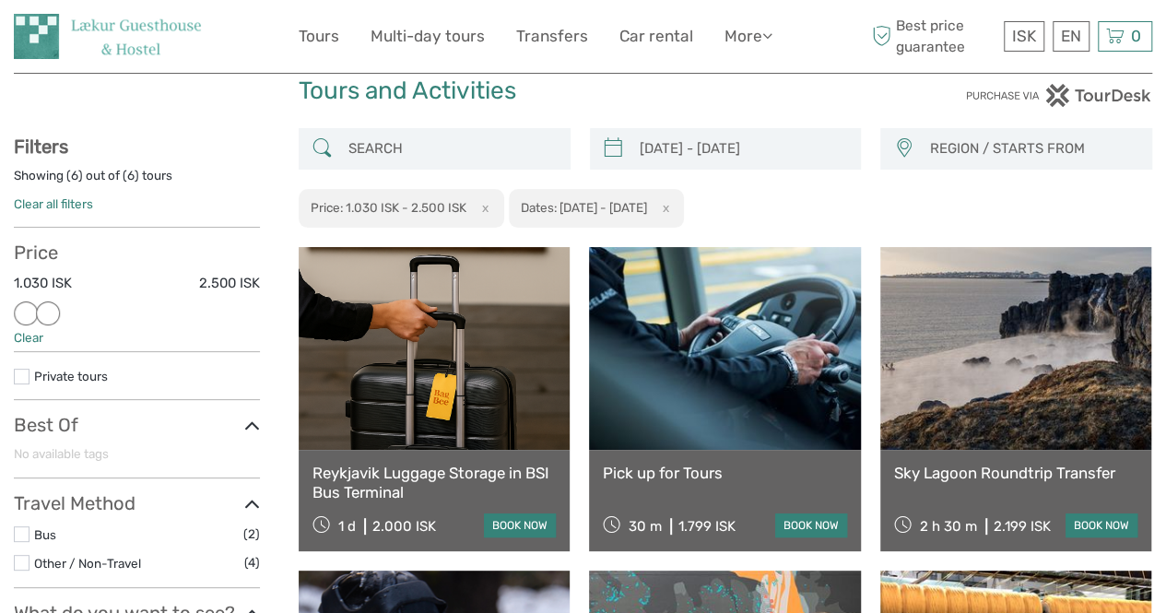
scroll to position [14, 0]
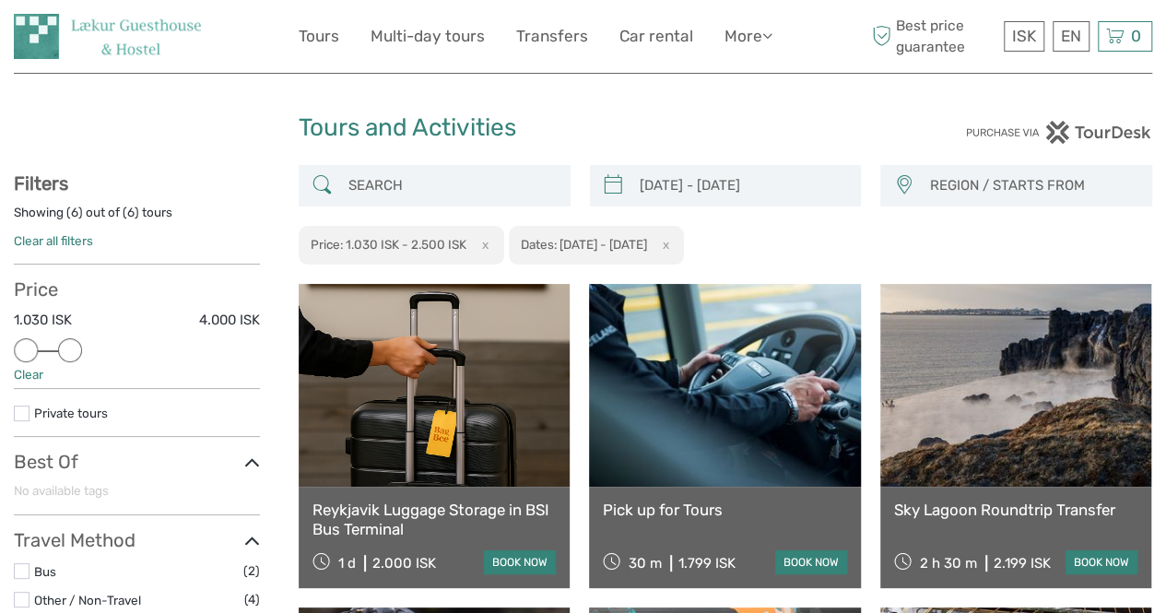
drag, startPoint x: 44, startPoint y: 352, endPoint x: 69, endPoint y: 353, distance: 24.9
click at [69, 353] on div at bounding box center [70, 350] width 24 height 24
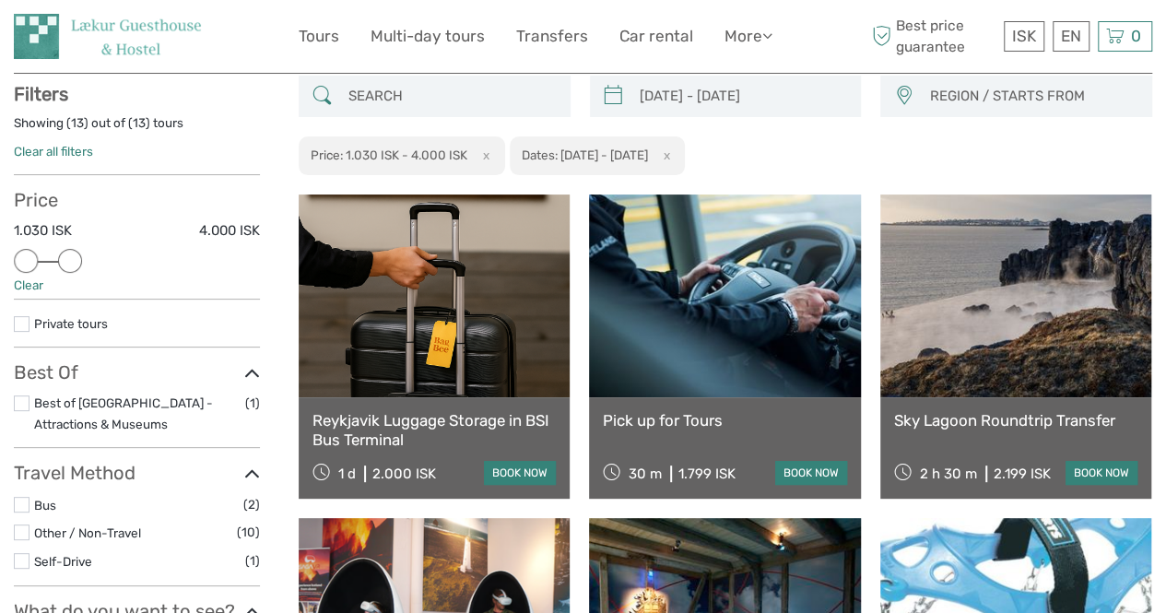
scroll to position [104, 0]
drag, startPoint x: 22, startPoint y: 257, endPoint x: 37, endPoint y: 257, distance: 14.8
click at [37, 257] on div at bounding box center [48, 260] width 24 height 24
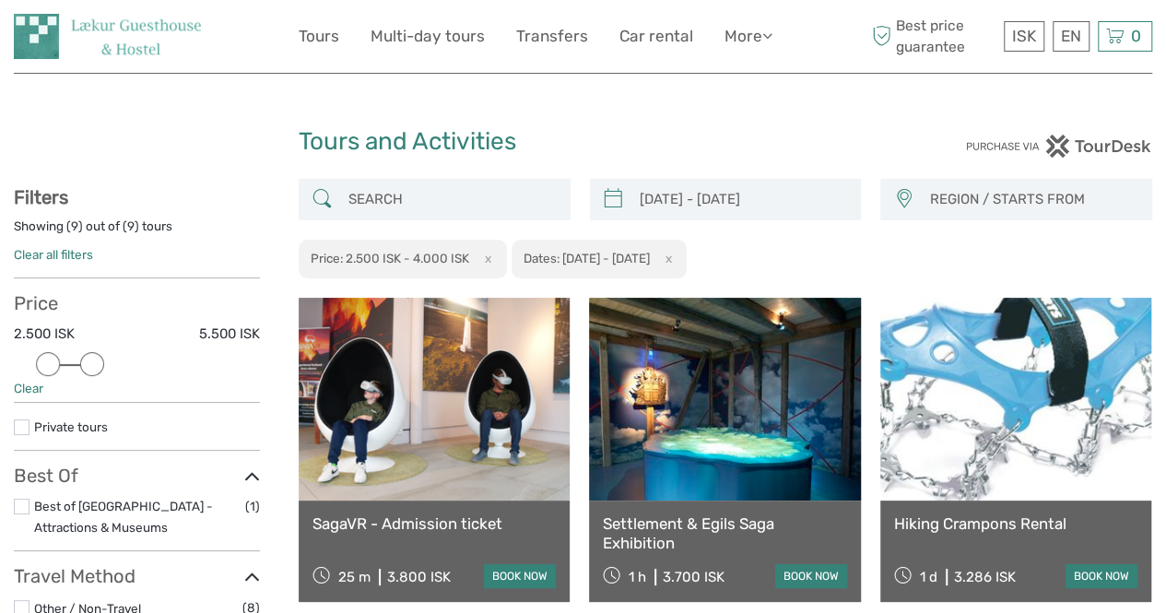
drag, startPoint x: 70, startPoint y: 365, endPoint x: 89, endPoint y: 368, distance: 19.6
click at [89, 368] on div at bounding box center [92, 364] width 24 height 24
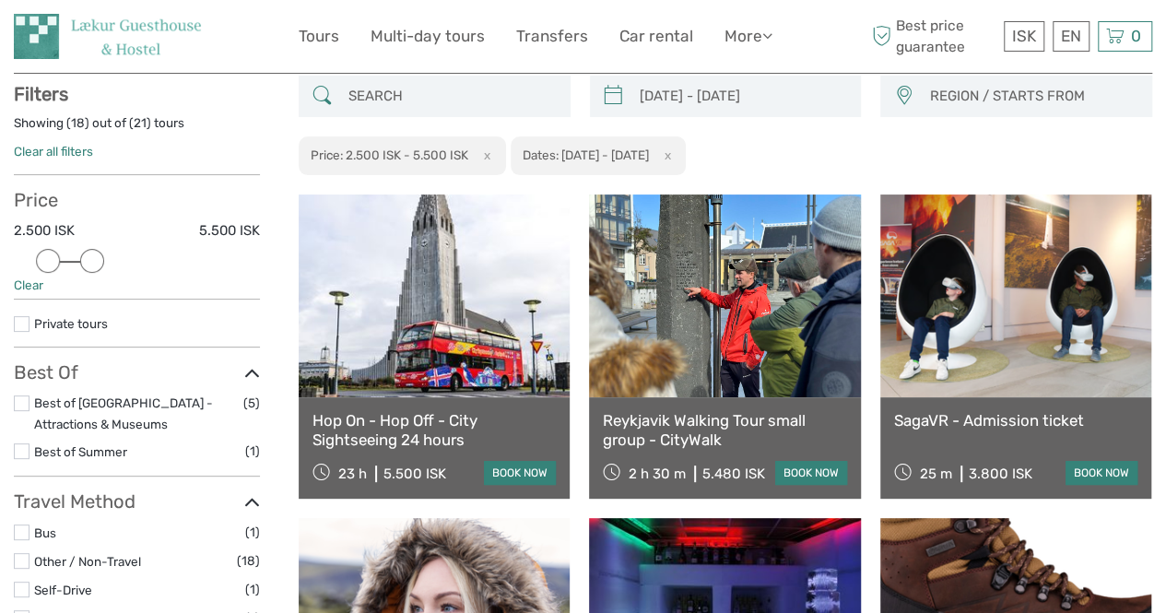
scroll to position [104, 0]
drag, startPoint x: 48, startPoint y: 265, endPoint x: 61, endPoint y: 269, distance: 13.7
click at [61, 269] on div "Price 4.000 ISK 5.500 ISK Clear" at bounding box center [137, 243] width 246 height 111
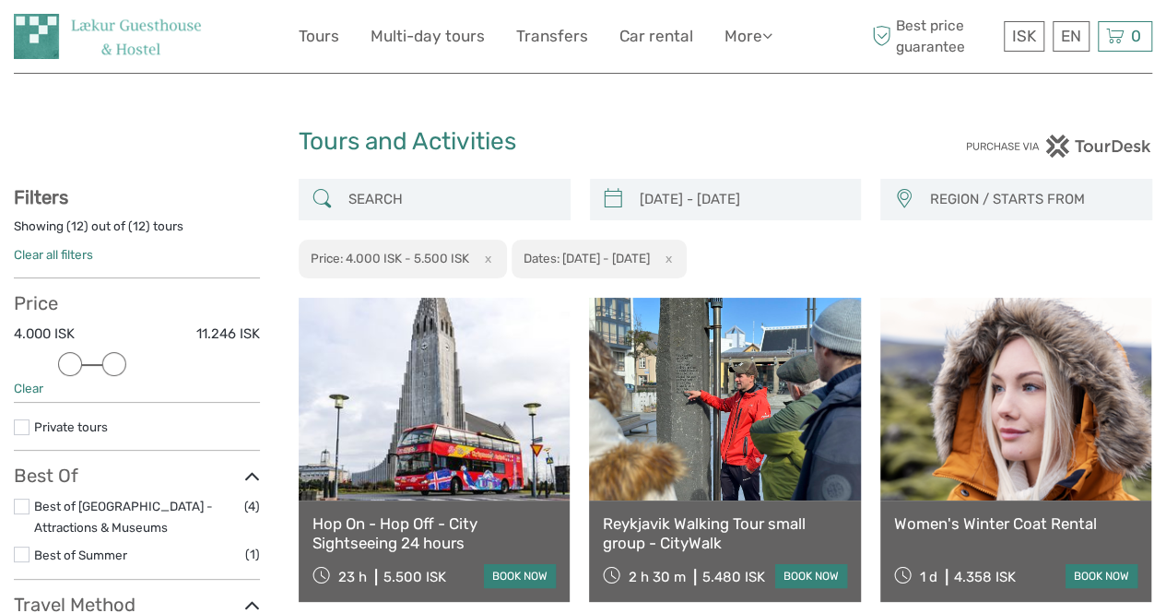
drag, startPoint x: 93, startPoint y: 362, endPoint x: 114, endPoint y: 362, distance: 21.2
click at [114, 362] on div at bounding box center [114, 364] width 24 height 24
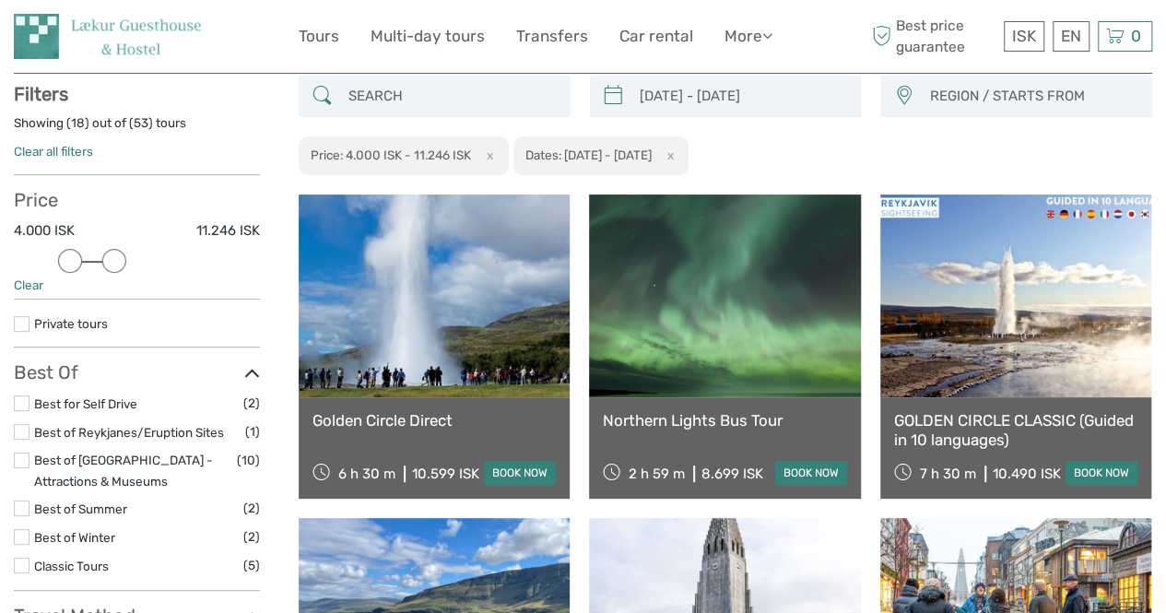
scroll to position [104, 0]
drag, startPoint x: 65, startPoint y: 258, endPoint x: 79, endPoint y: 260, distance: 14.9
click at [80, 260] on div at bounding box center [92, 260] width 24 height 24
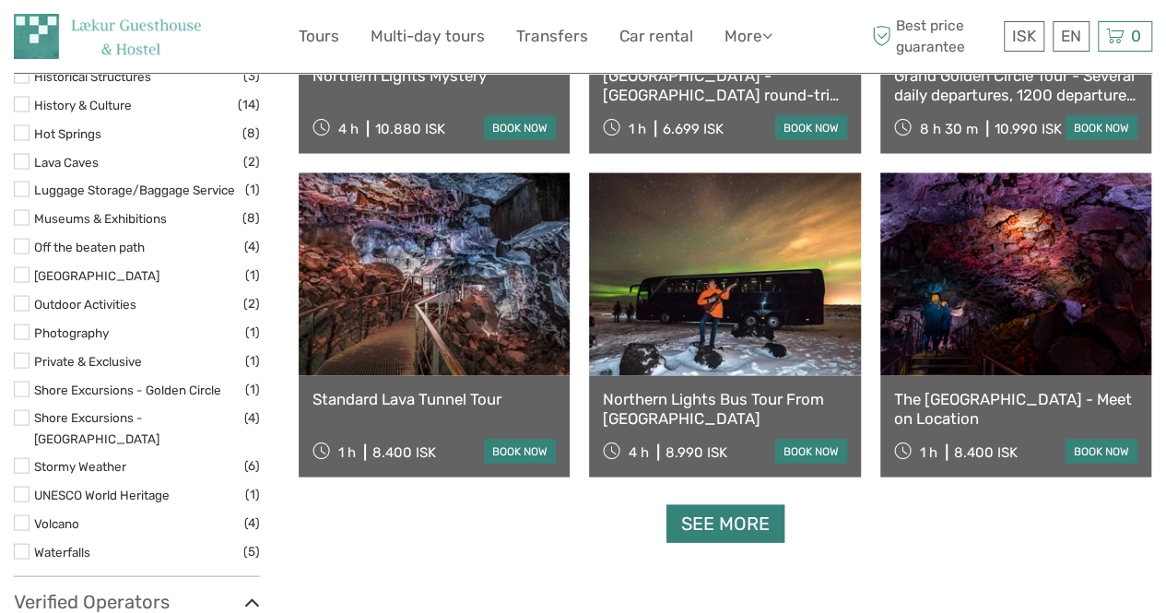
scroll to position [1751, 0]
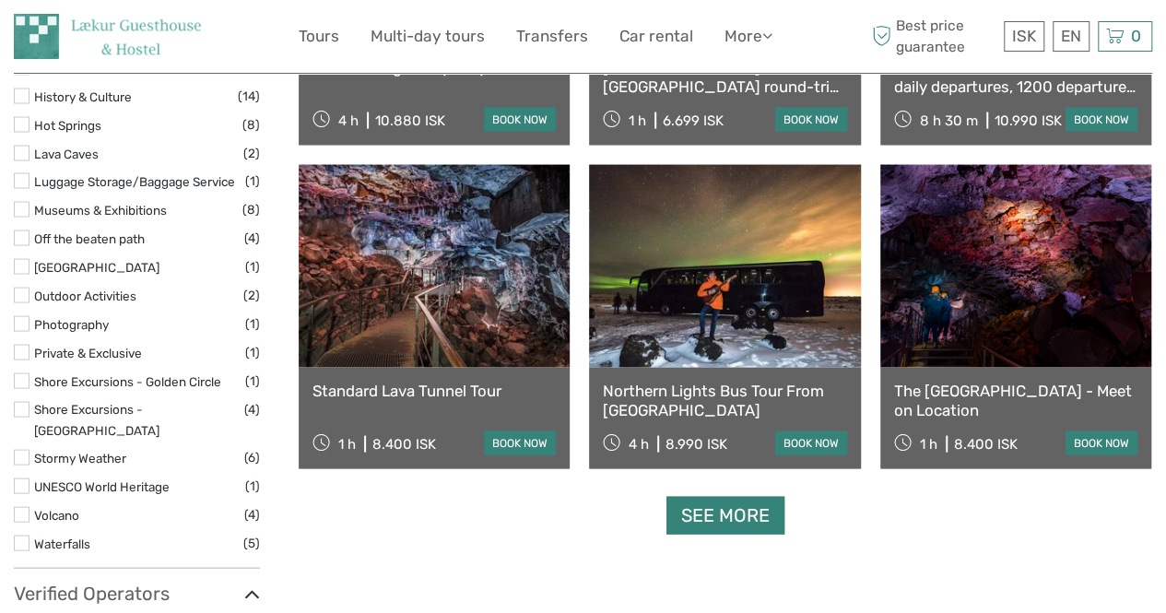
click at [709, 524] on link "See more" at bounding box center [726, 516] width 118 height 38
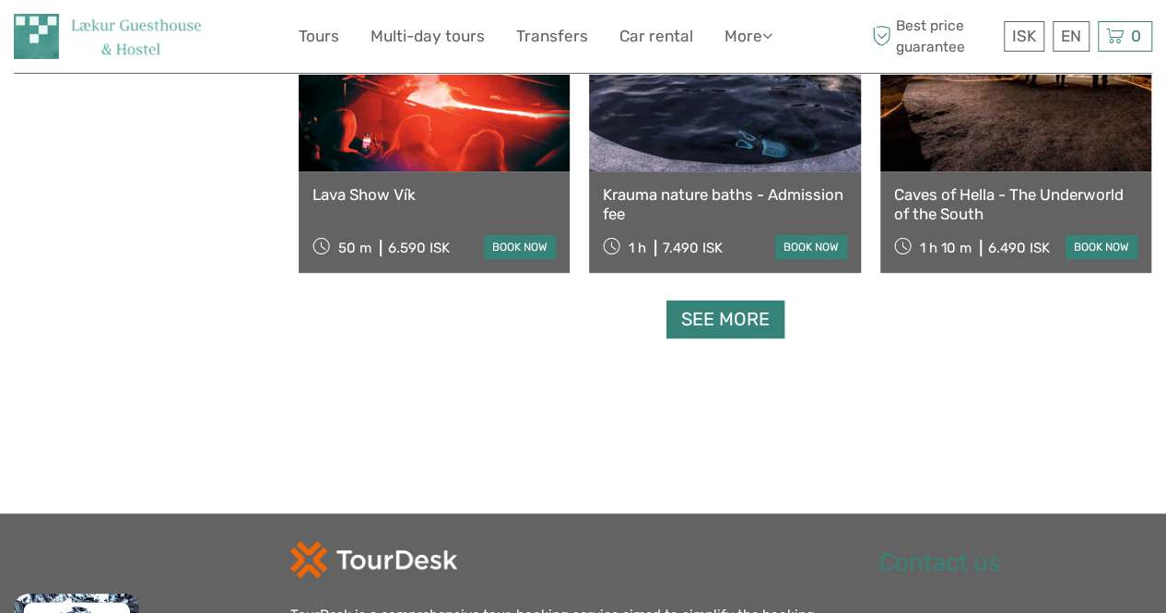
scroll to position [3890, 0]
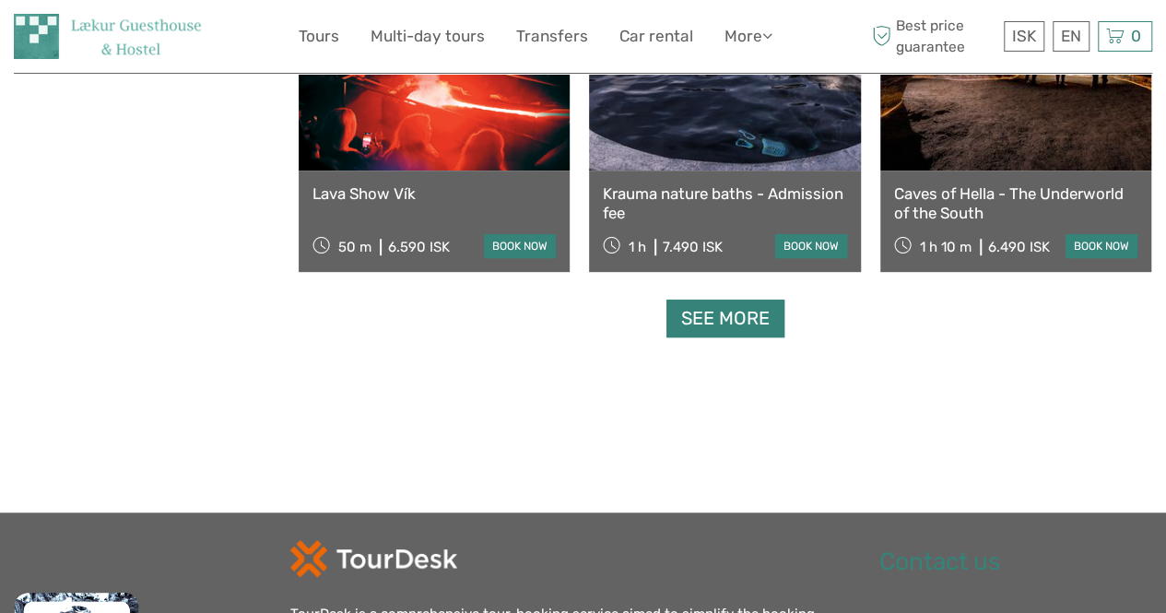
click at [742, 324] on link "See more" at bounding box center [726, 319] width 118 height 38
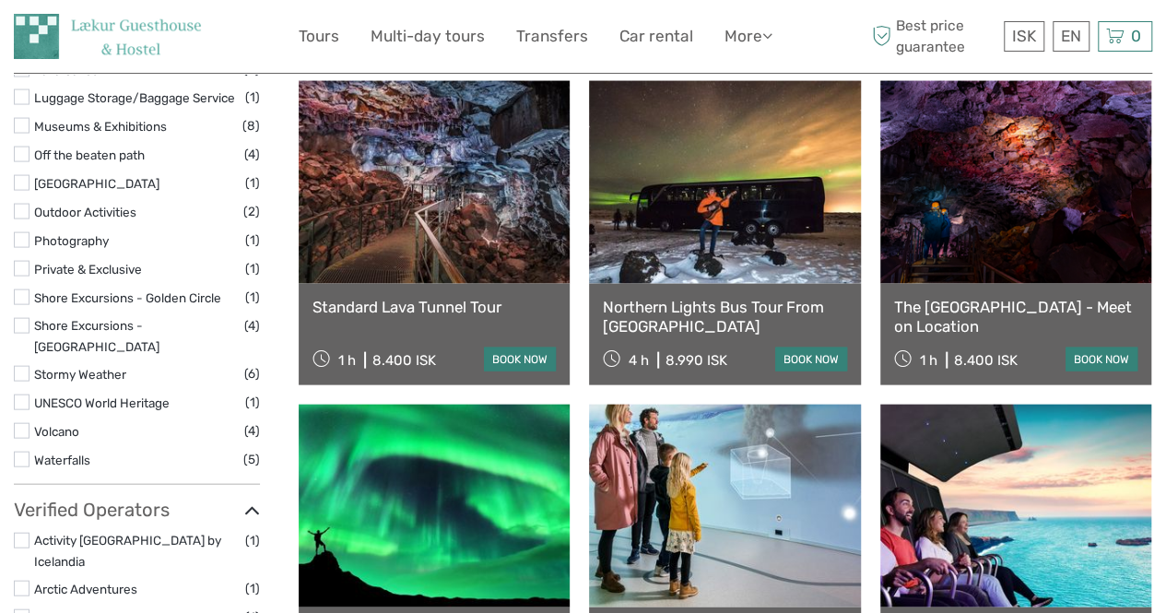
scroll to position [1985, 0]
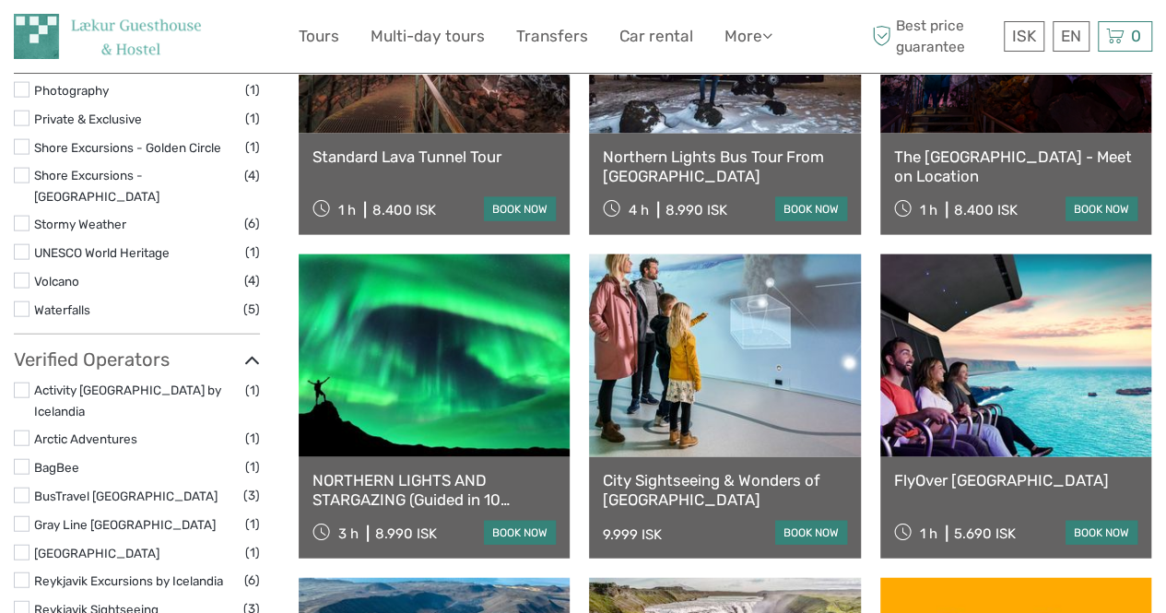
drag, startPoint x: 437, startPoint y: 456, endPoint x: 373, endPoint y: 399, distance: 86.2
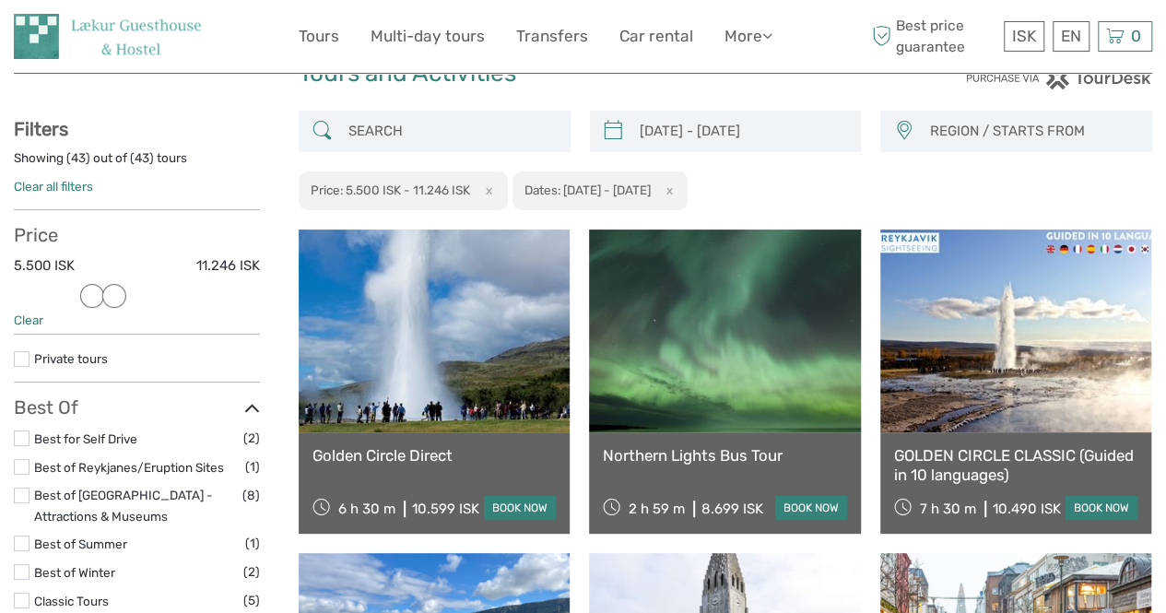
scroll to position [74, 0]
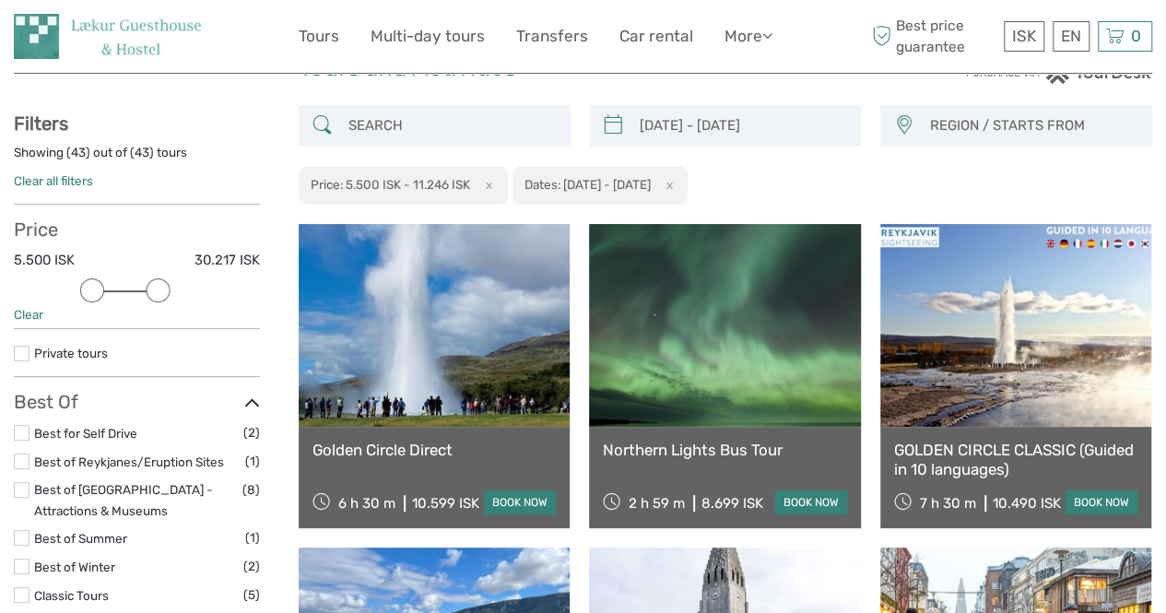
drag, startPoint x: 118, startPoint y: 286, endPoint x: 157, endPoint y: 289, distance: 38.8
click at [157, 289] on div at bounding box center [158, 290] width 24 height 24
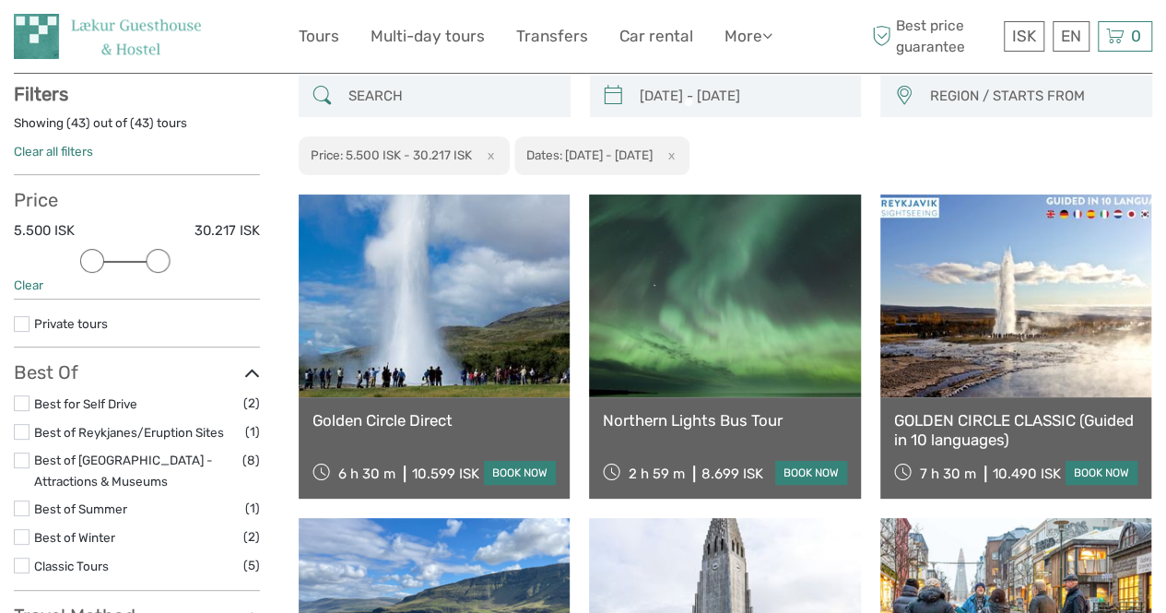
scroll to position [104, 0]
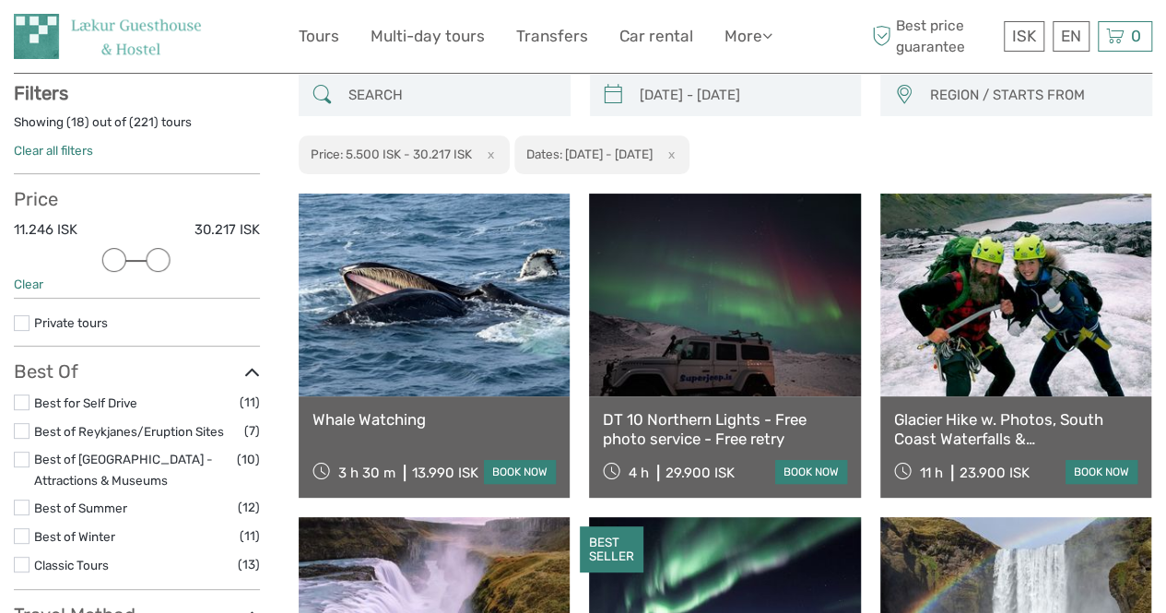
drag, startPoint x: 86, startPoint y: 261, endPoint x: 110, endPoint y: 263, distance: 24.0
click at [110, 263] on div at bounding box center [114, 260] width 24 height 24
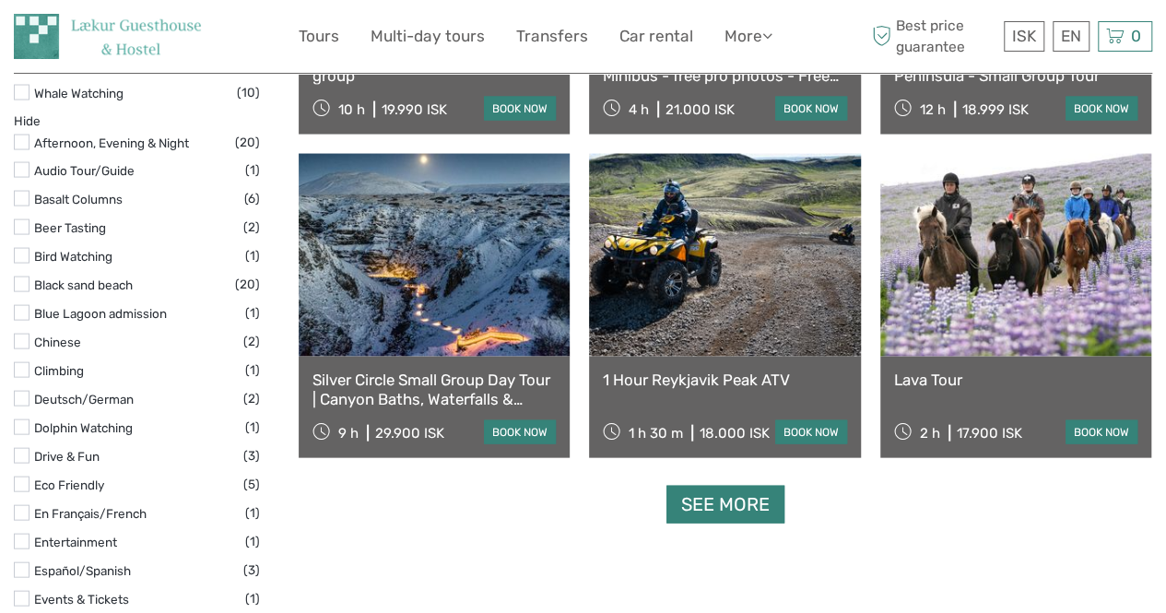
scroll to position [1764, 0]
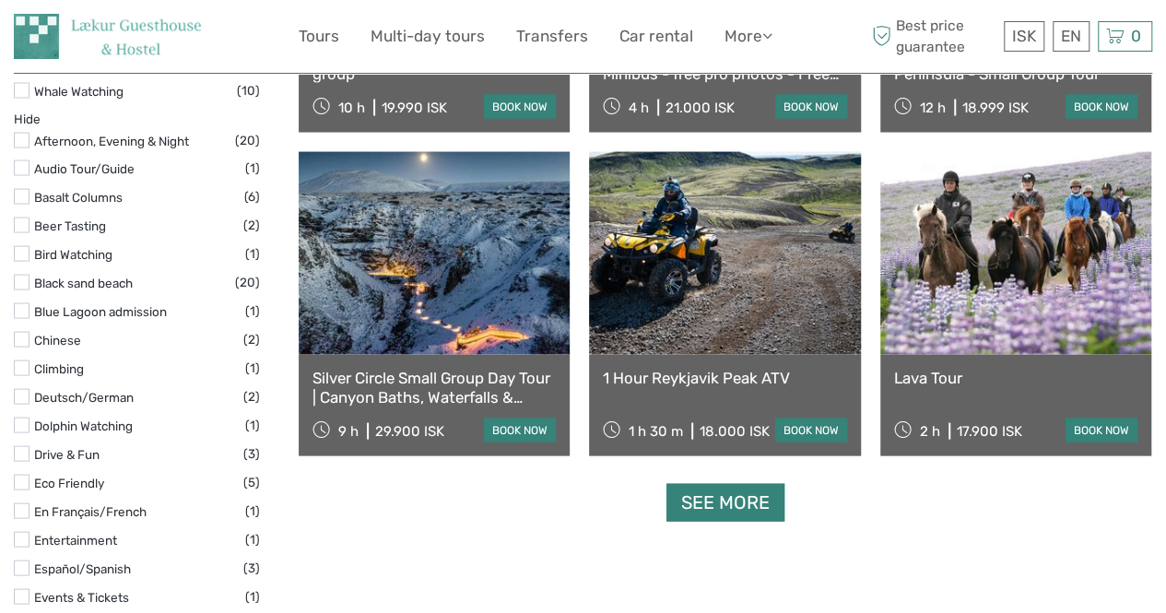
click at [716, 504] on link "See more" at bounding box center [726, 503] width 118 height 38
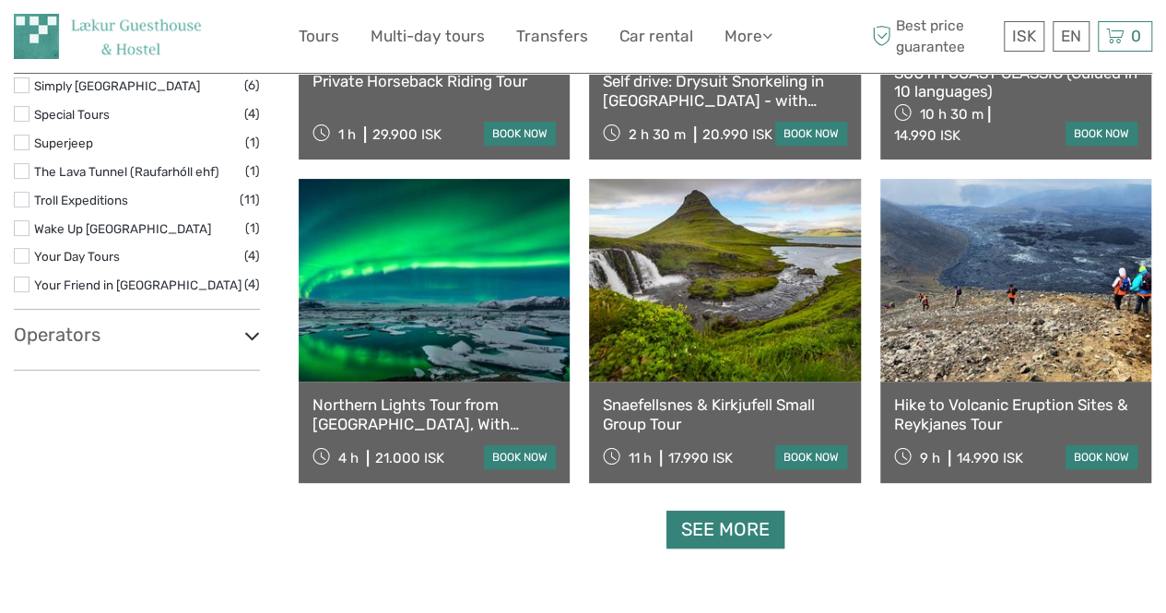
scroll to position [3683, 0]
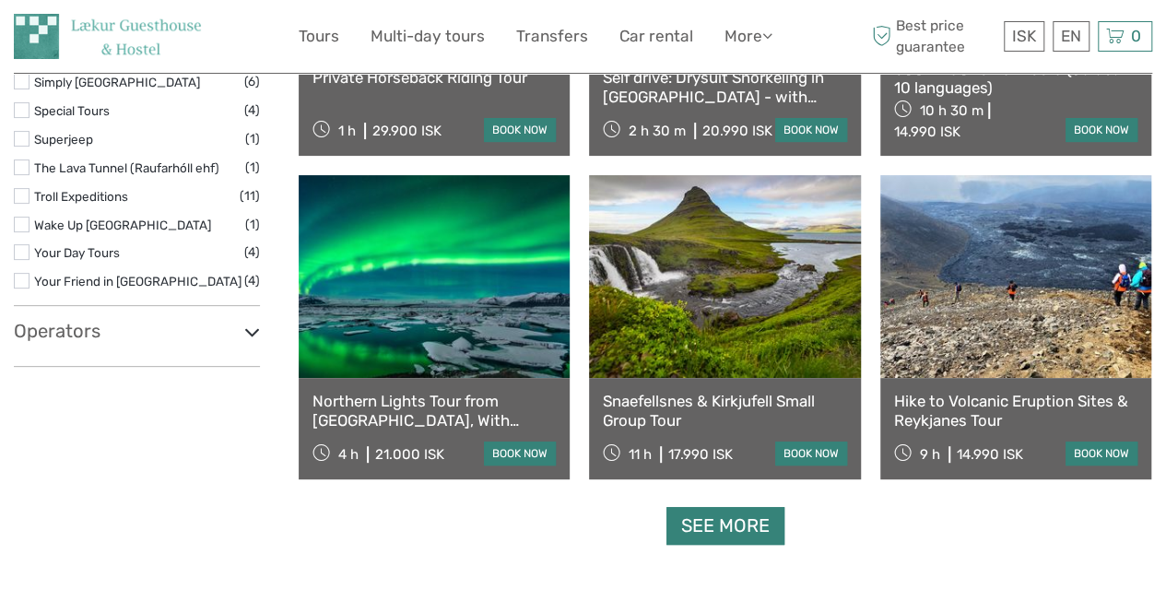
click at [758, 521] on link "See more" at bounding box center [726, 526] width 118 height 38
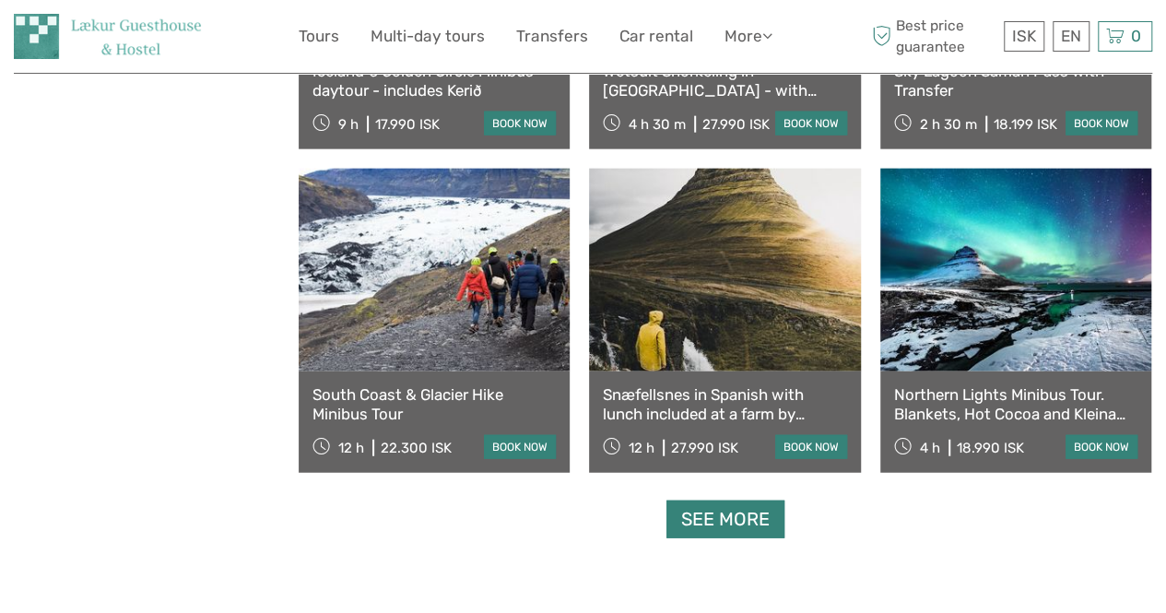
scroll to position [5651, 0]
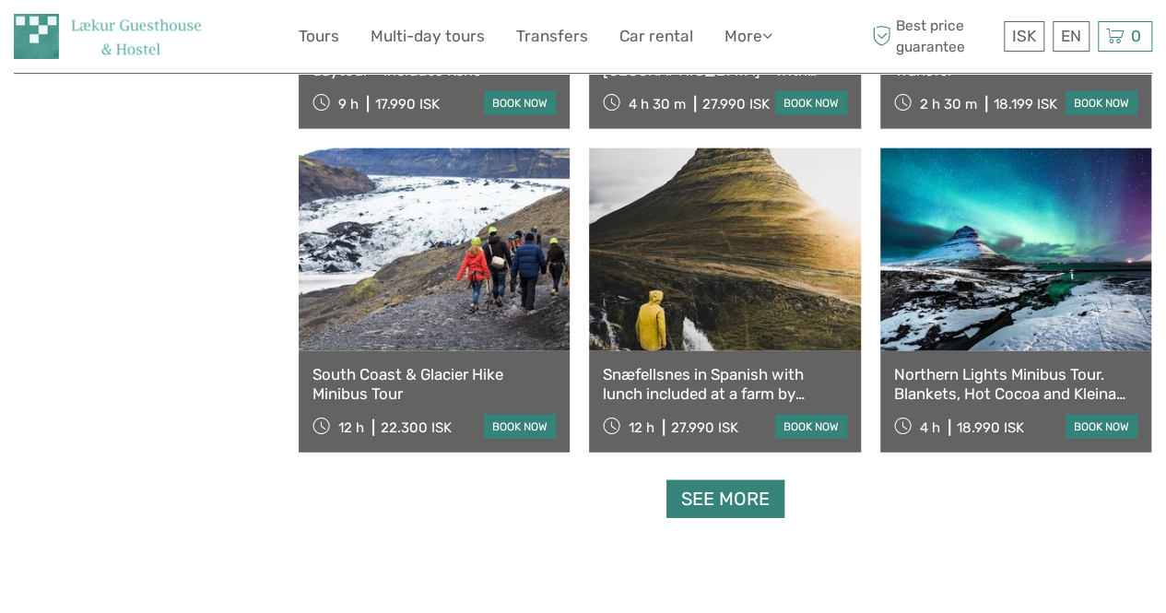
click at [727, 501] on link "See more" at bounding box center [726, 499] width 118 height 38
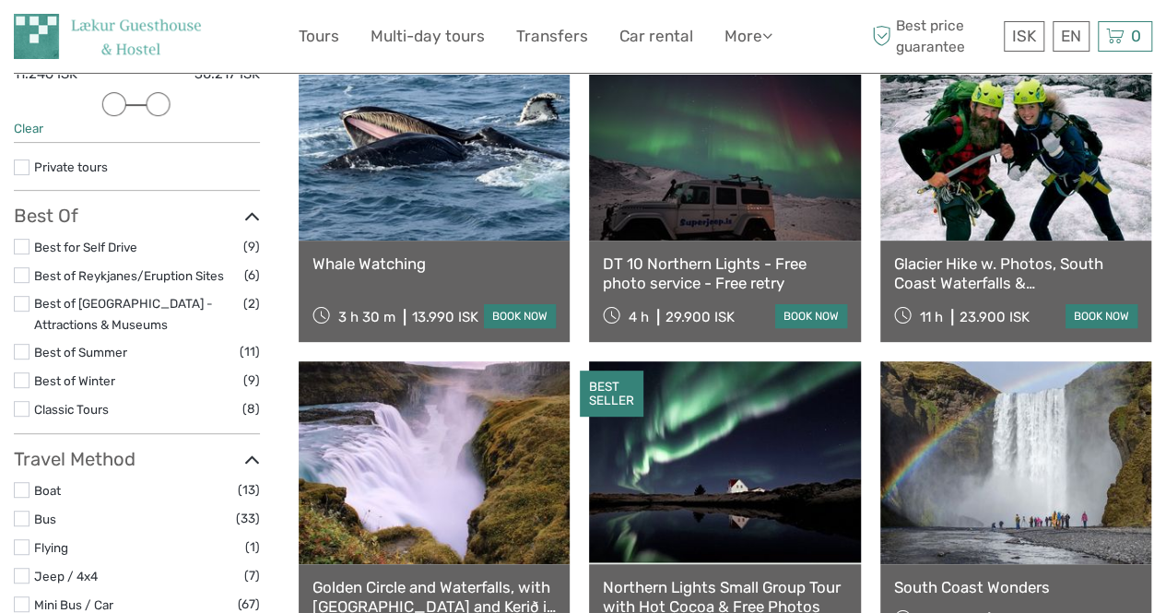
scroll to position [0, 0]
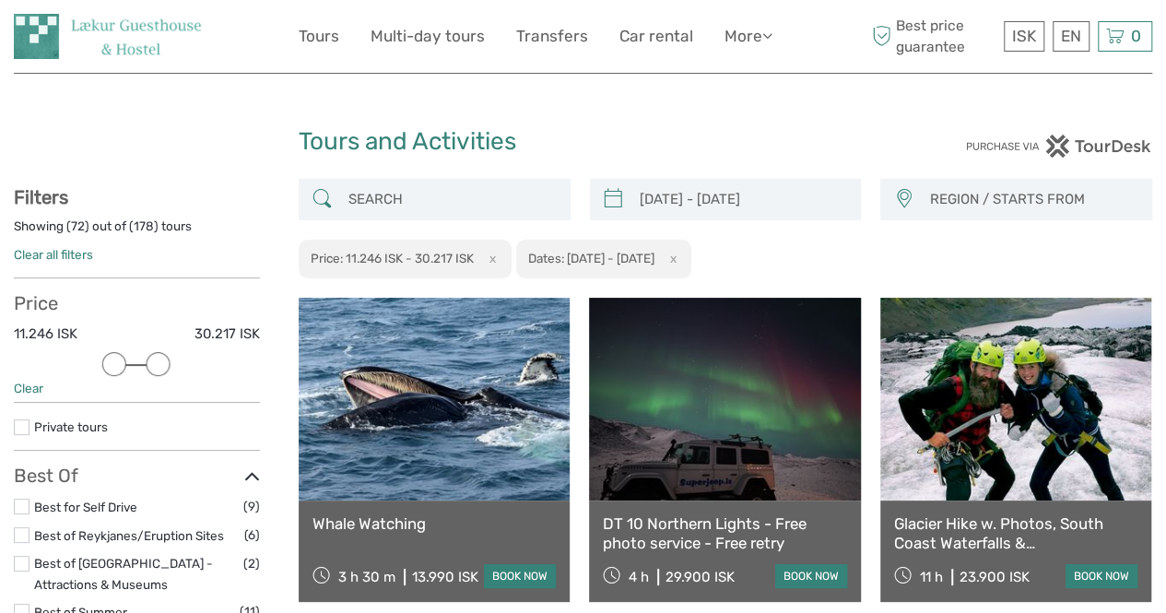
click at [1001, 207] on span "REGION / STARTS FROM" at bounding box center [1032, 199] width 222 height 30
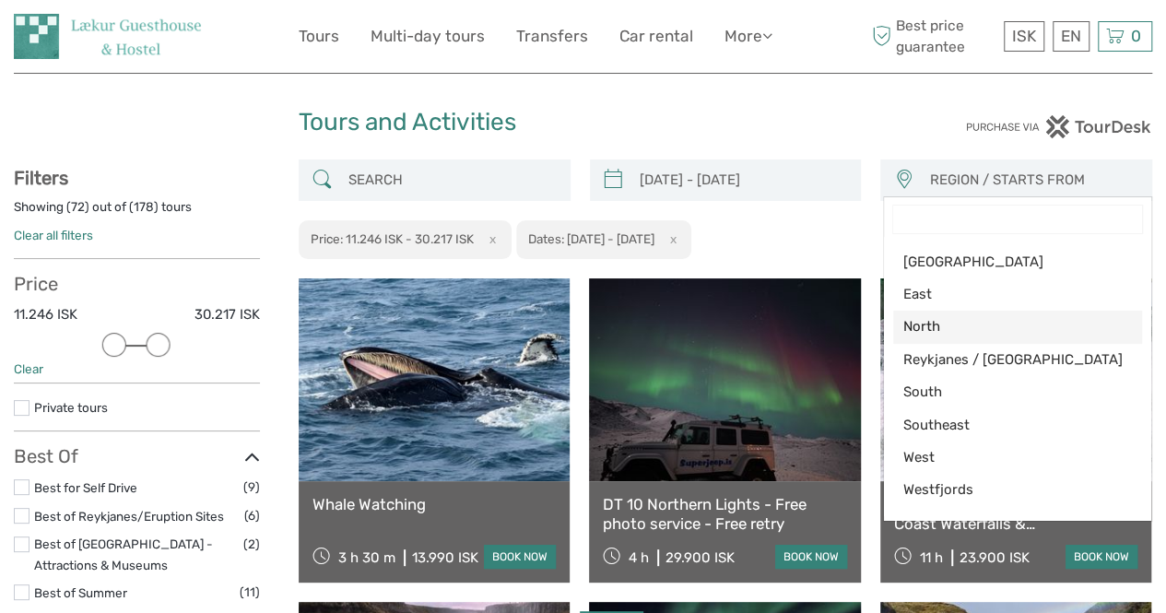
scroll to position [17, 0]
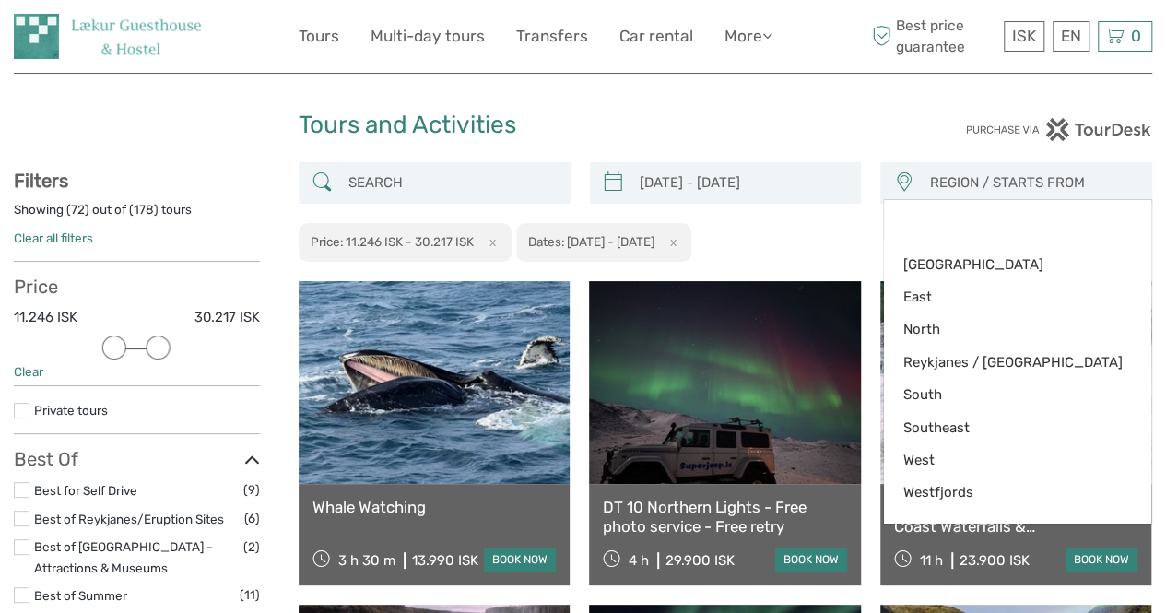
click at [859, 251] on div "05/11/2025 - 06/11/2025 REGION / STARTS FROM Capital Region East North Reykjane…" at bounding box center [726, 212] width 854 height 101
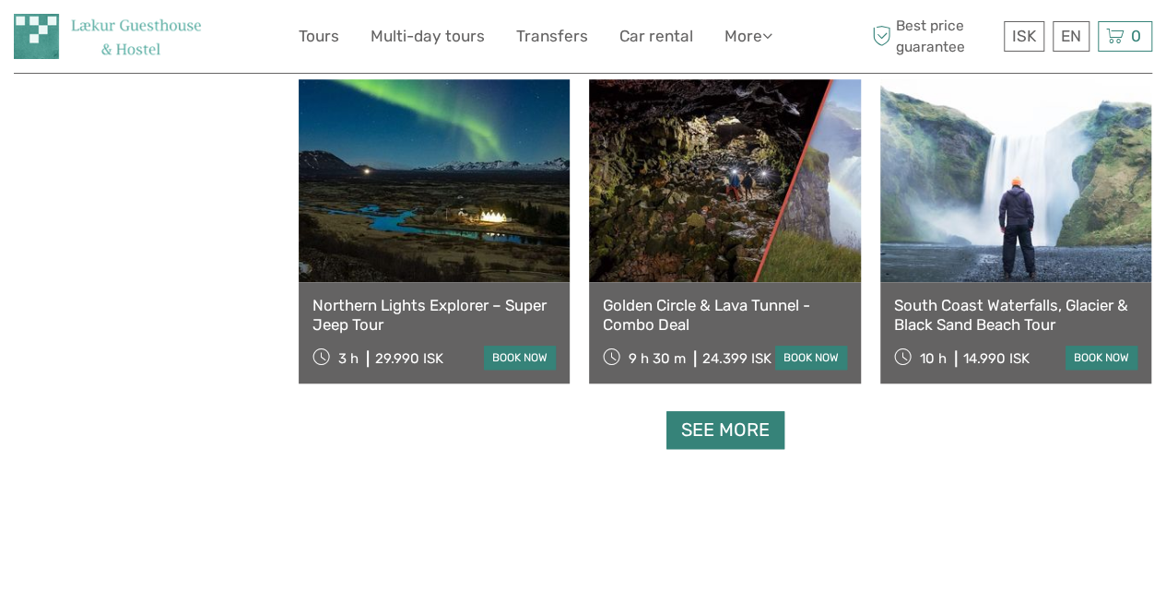
scroll to position [7664, 0]
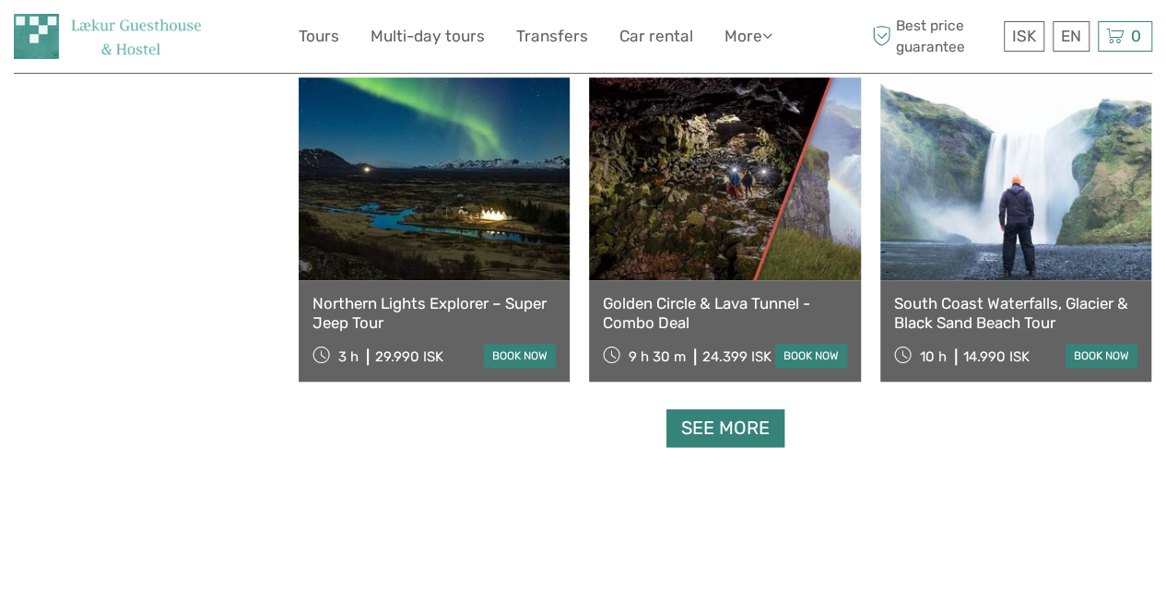
click at [717, 434] on link "See more" at bounding box center [726, 428] width 118 height 38
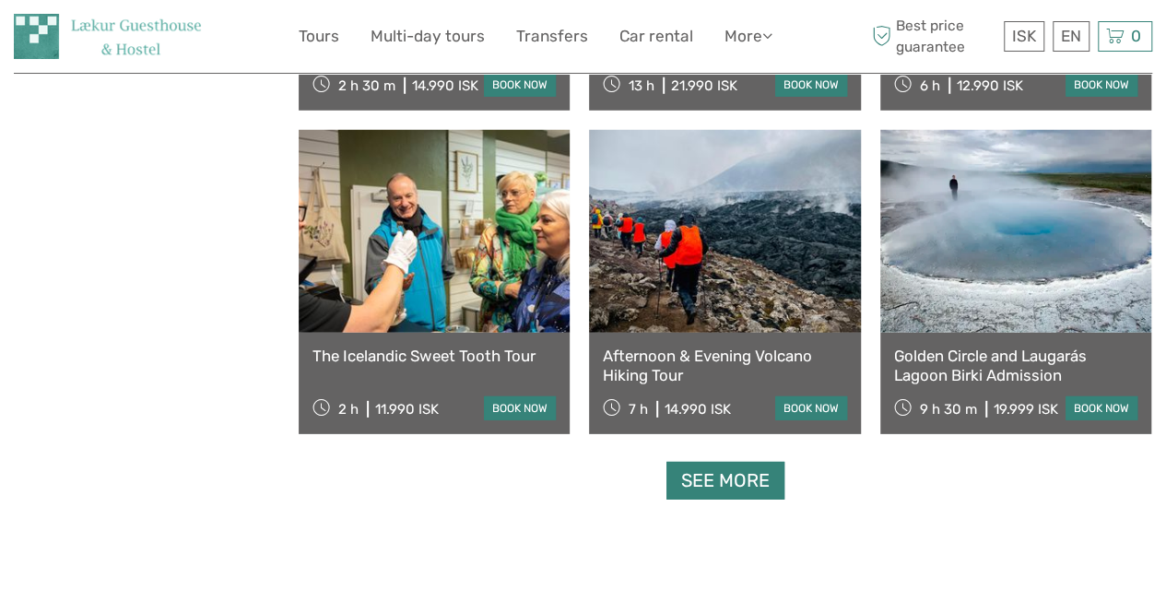
scroll to position [9554, 0]
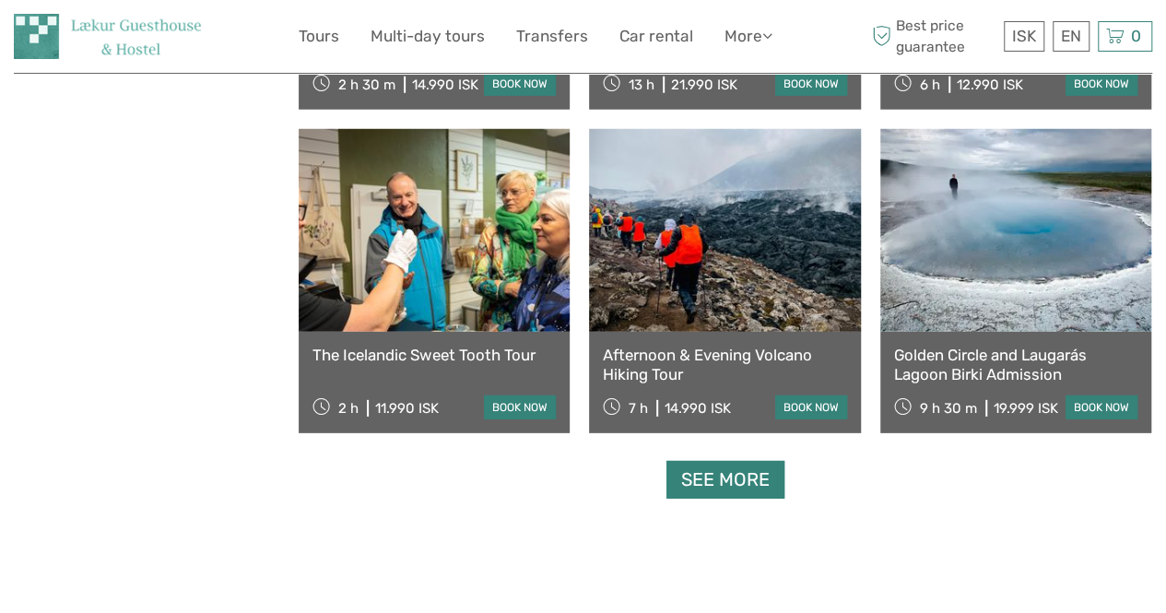
click at [730, 477] on link "See more" at bounding box center [726, 480] width 118 height 38
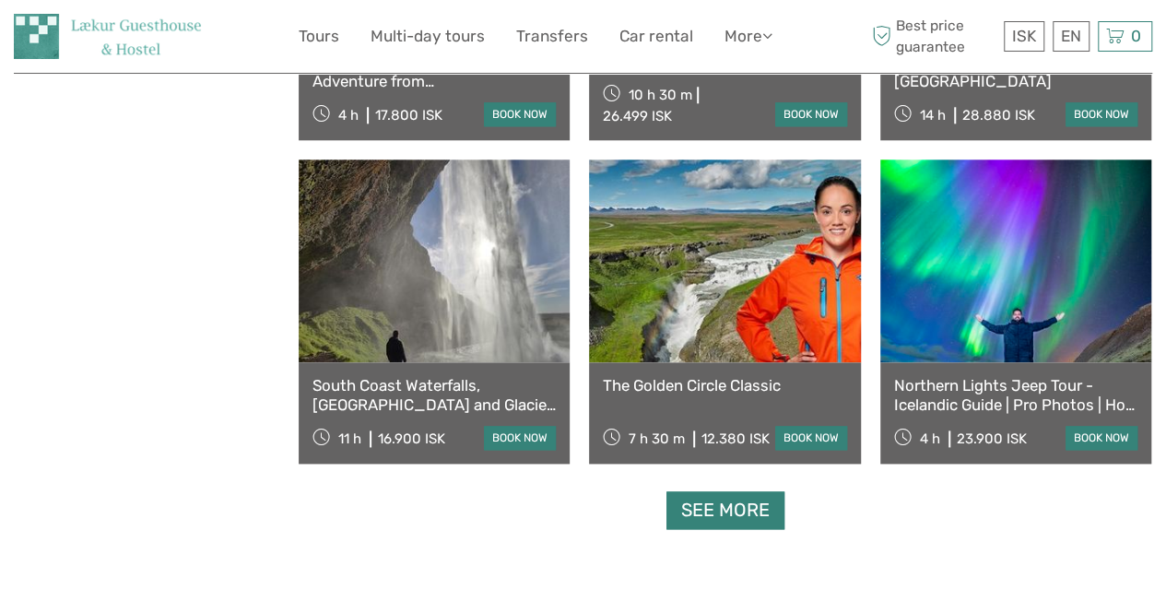
scroll to position [11466, 0]
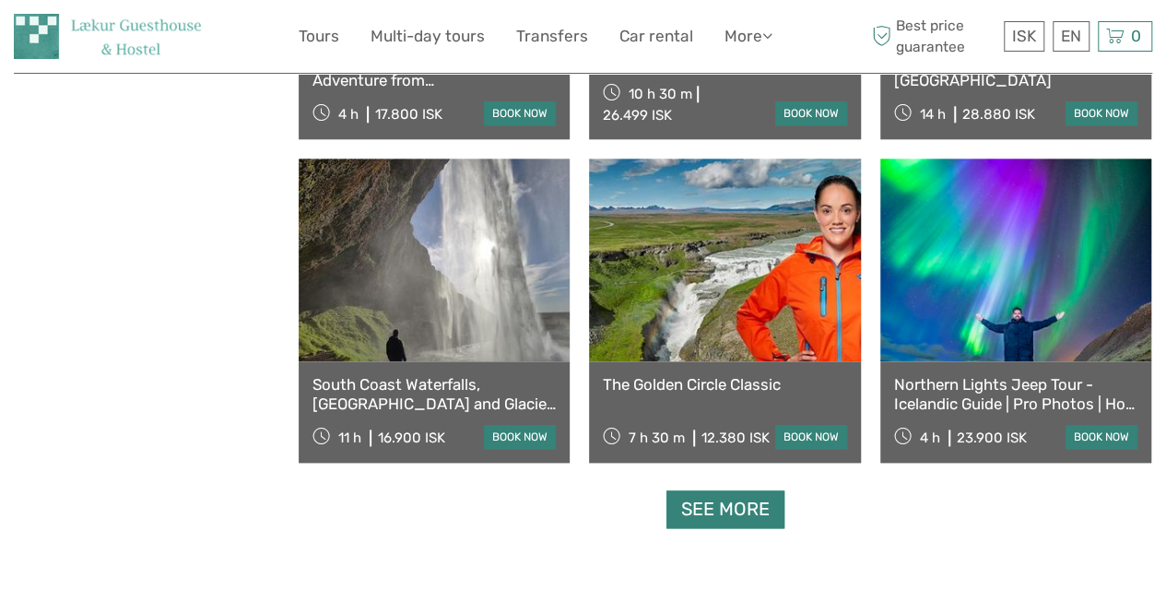
click at [702, 514] on link "See more" at bounding box center [726, 510] width 118 height 38
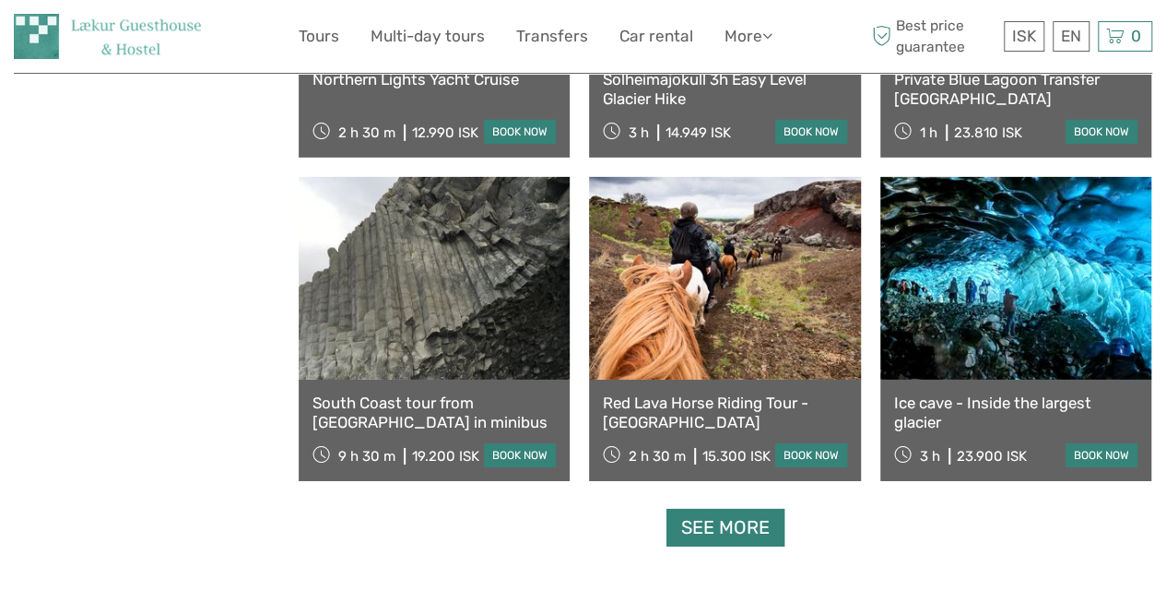
scroll to position [13392, 0]
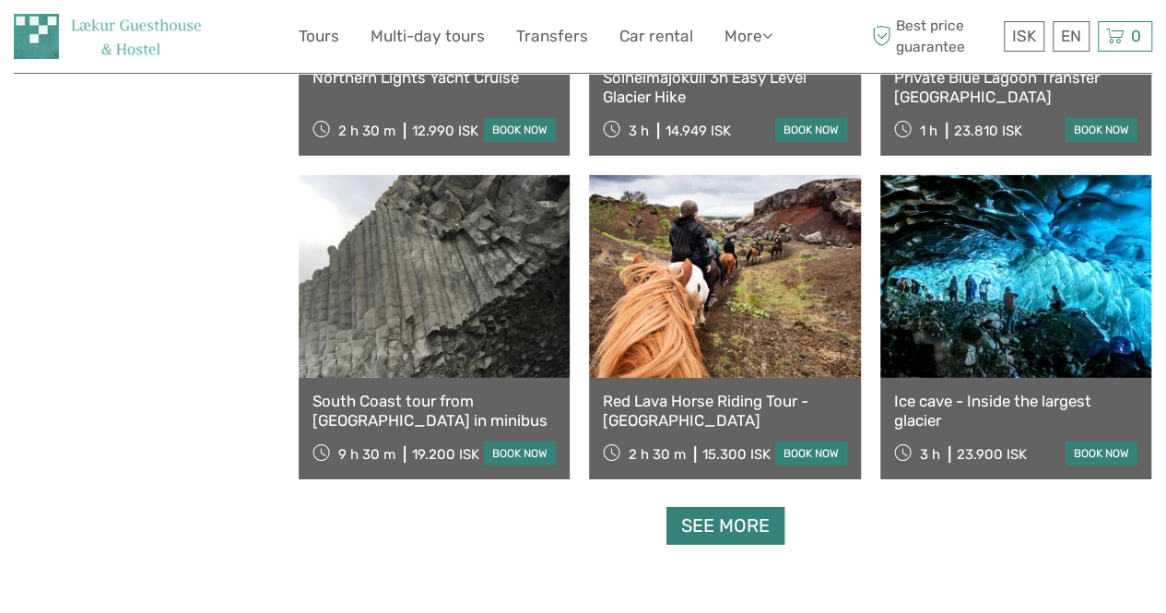
click at [716, 516] on link "See more" at bounding box center [726, 526] width 118 height 38
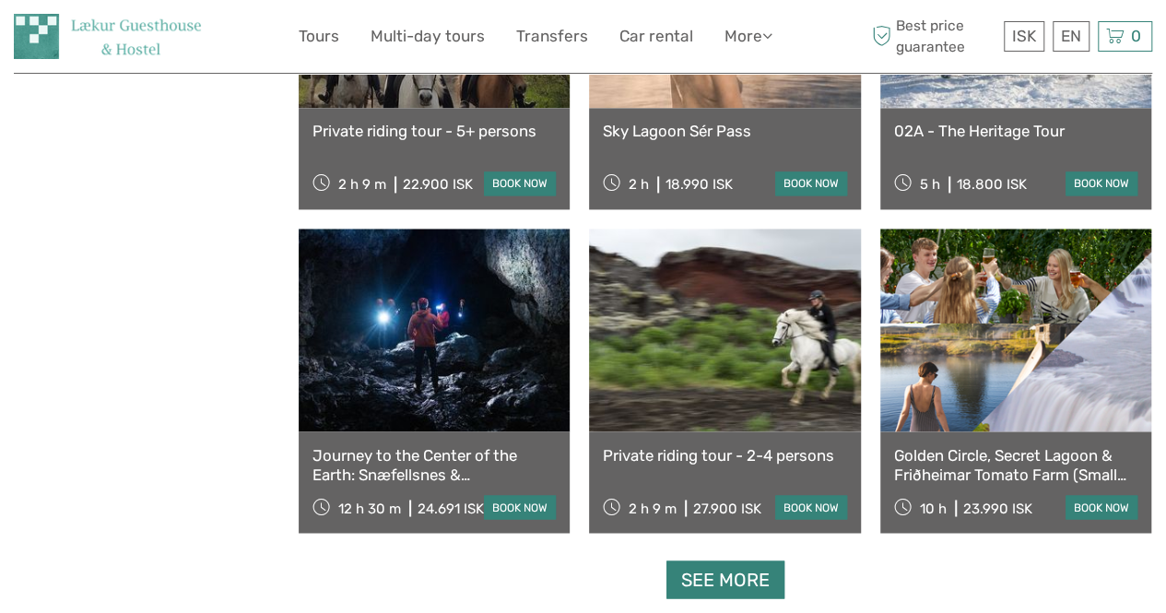
scroll to position [15318, 0]
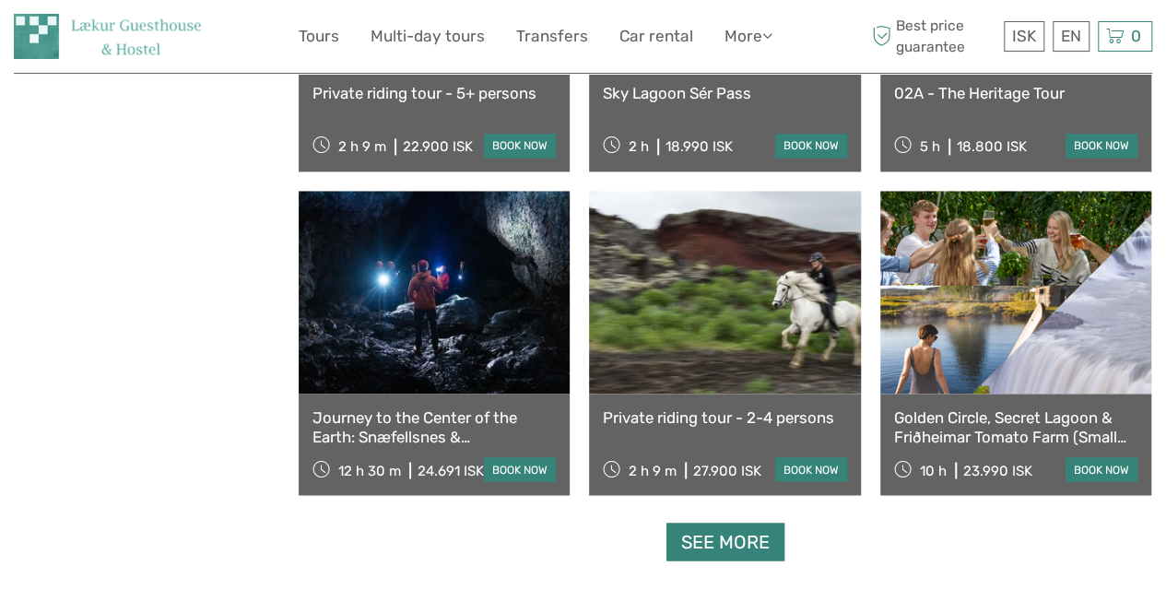
click at [709, 539] on link "See more" at bounding box center [726, 542] width 118 height 38
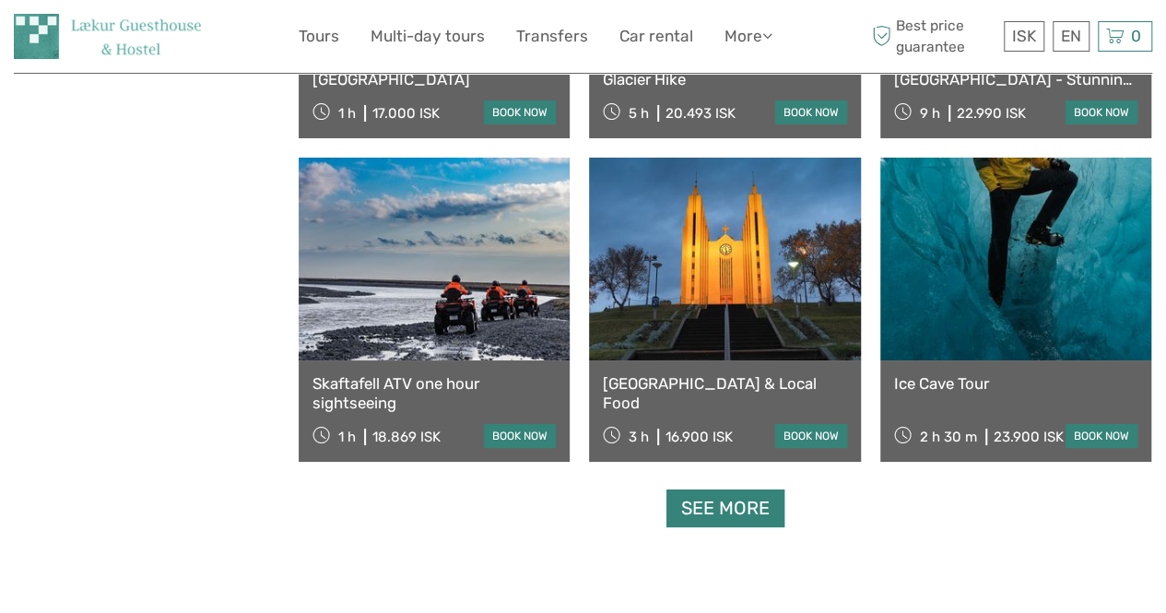
scroll to position [17294, 0]
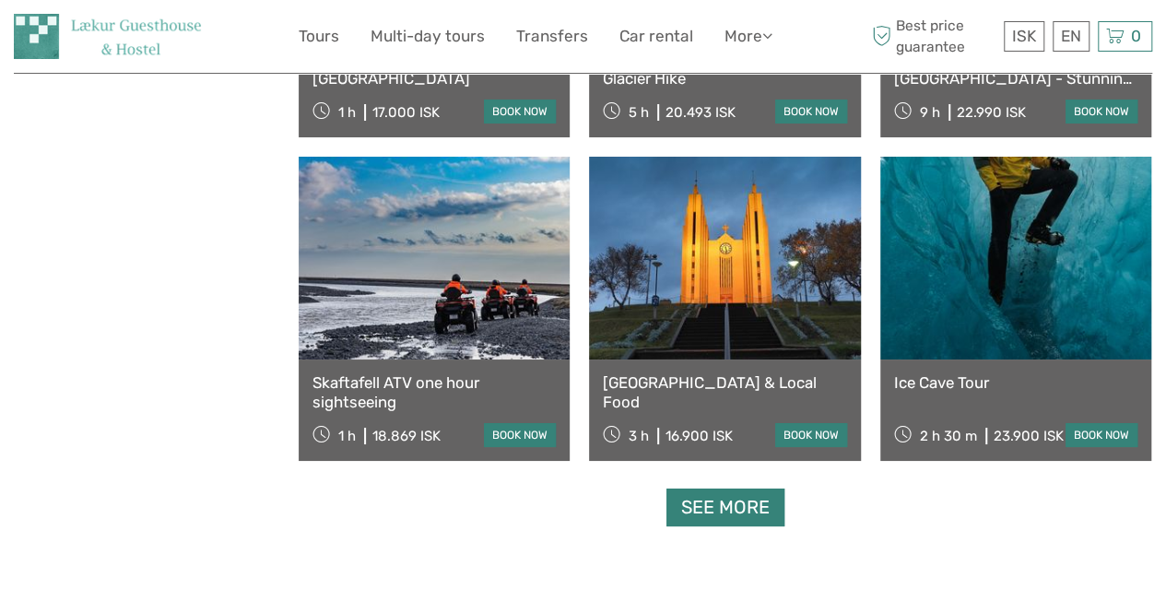
click at [696, 522] on link "See more" at bounding box center [726, 508] width 118 height 38
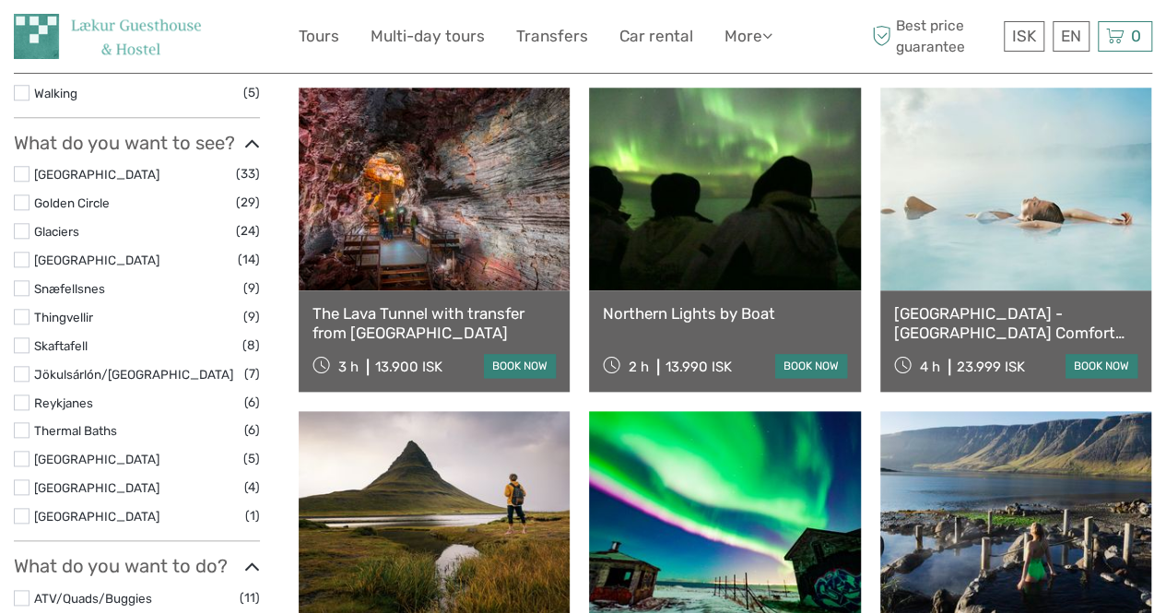
scroll to position [856, 0]
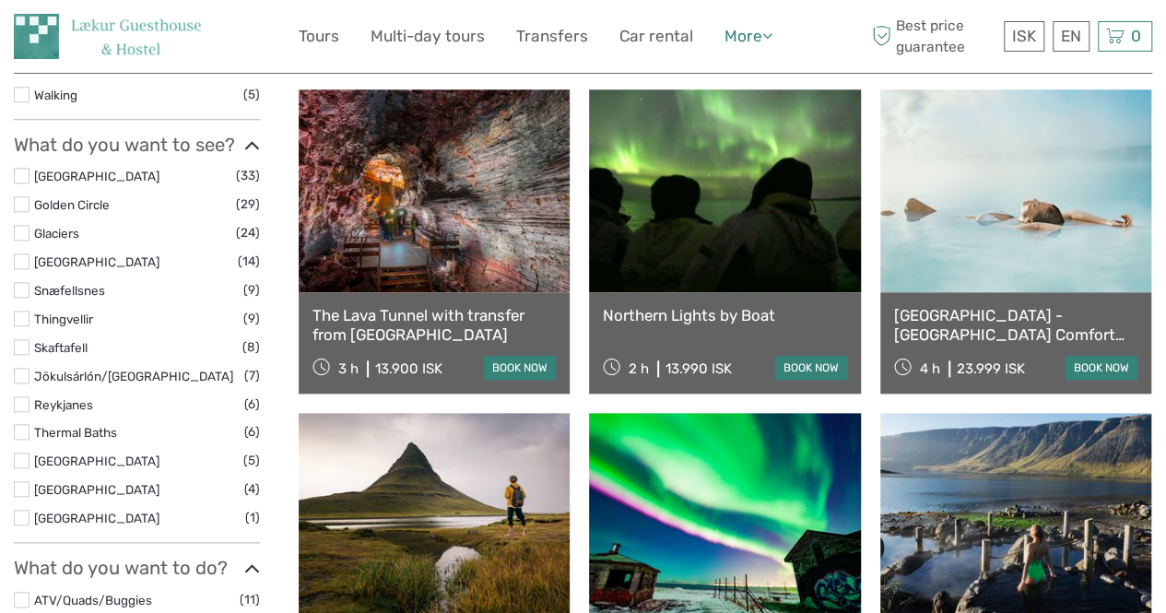
click at [752, 34] on link "More" at bounding box center [749, 36] width 48 height 27
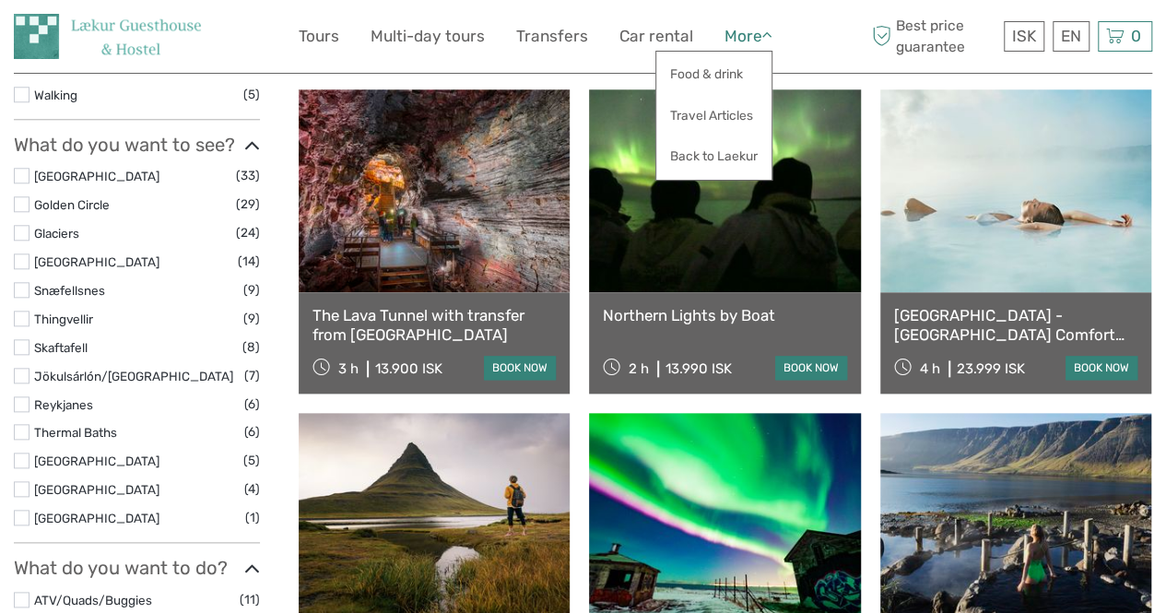
click at [752, 34] on link "More" at bounding box center [749, 36] width 48 height 27
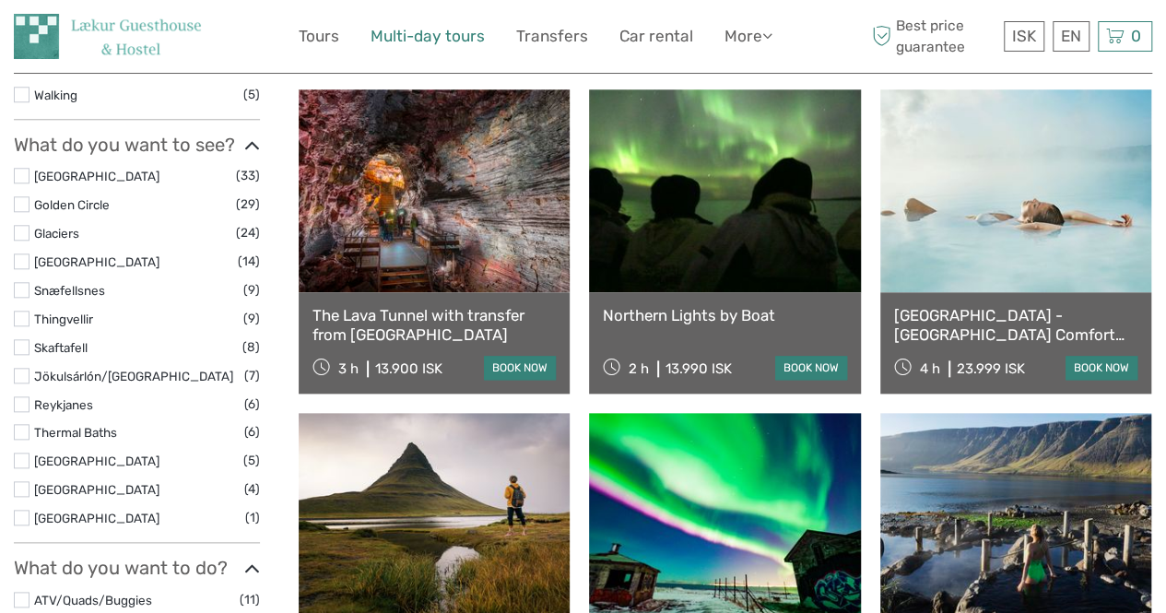
click at [428, 32] on link "Multi-day tours" at bounding box center [428, 36] width 114 height 27
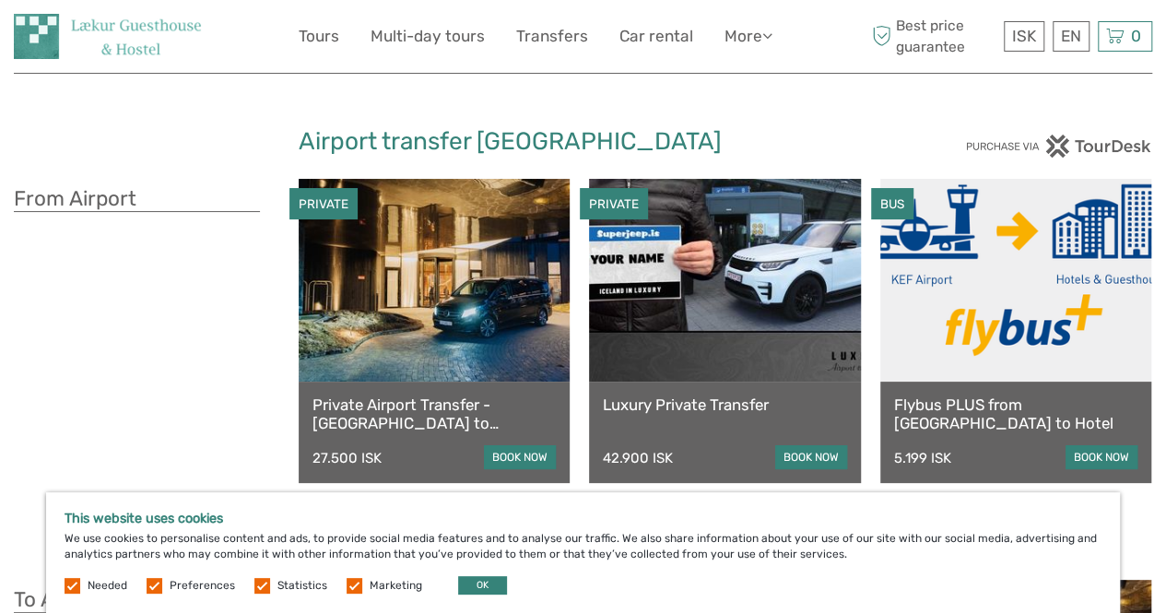
click at [1069, 454] on link "book now" at bounding box center [1102, 457] width 72 height 24
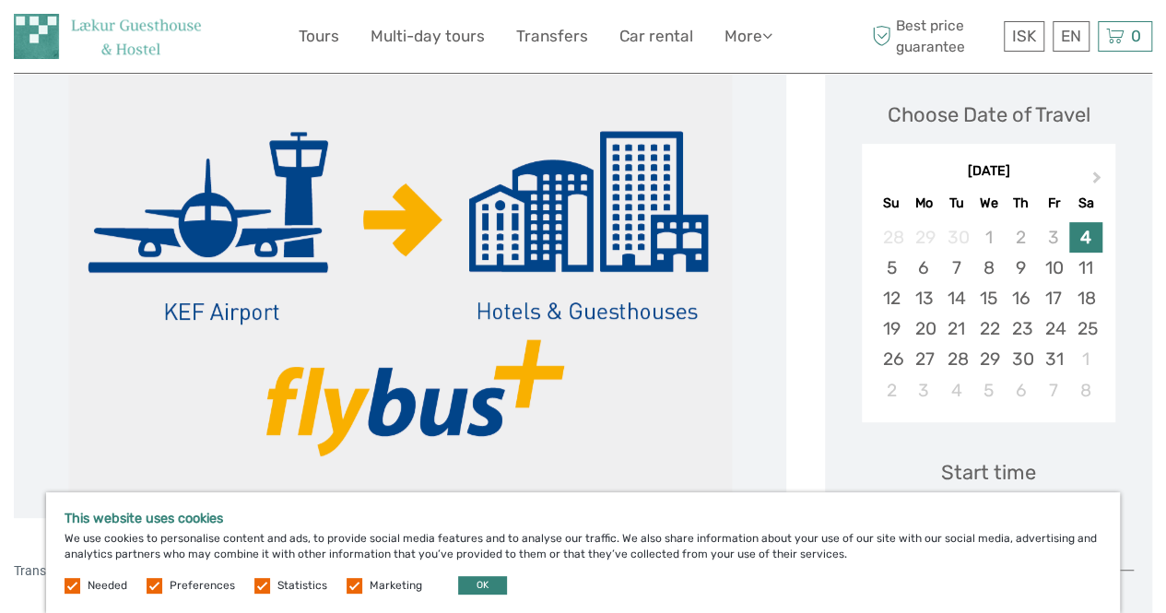
scroll to position [252, 0]
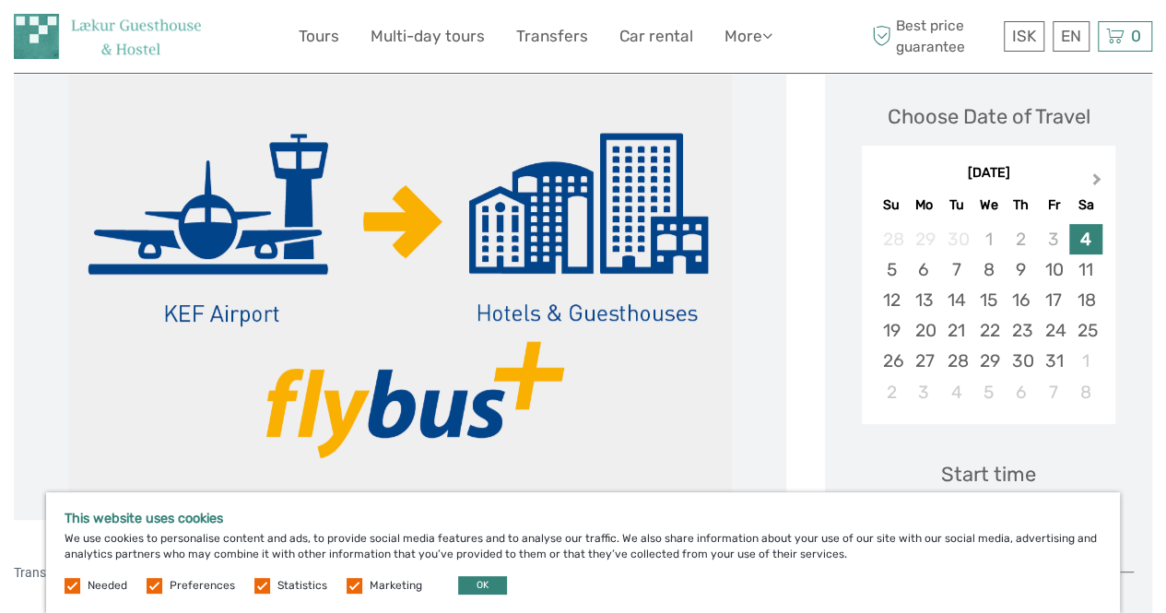
click at [1097, 181] on span "Next Month" at bounding box center [1097, 183] width 0 height 27
click at [955, 273] on div "4" at bounding box center [956, 269] width 32 height 30
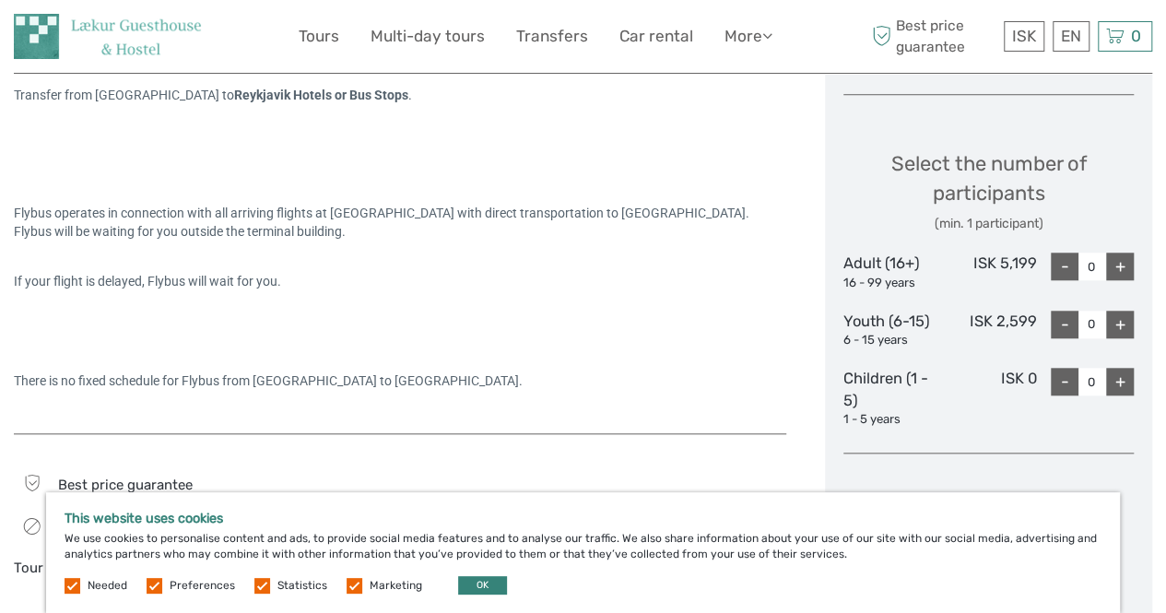
scroll to position [730, 0]
click at [1119, 266] on div "+" at bounding box center [1120, 266] width 28 height 28
type input "1"
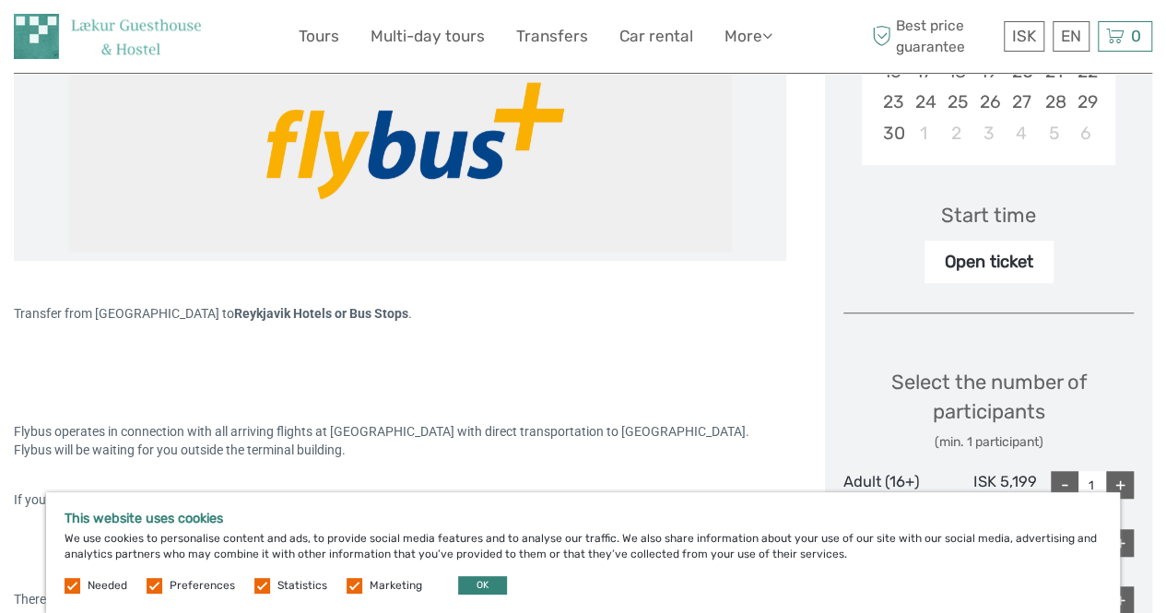
scroll to position [512, 0]
click at [970, 259] on div "Open ticket" at bounding box center [989, 261] width 129 height 42
click at [483, 578] on button "OK" at bounding box center [482, 585] width 49 height 18
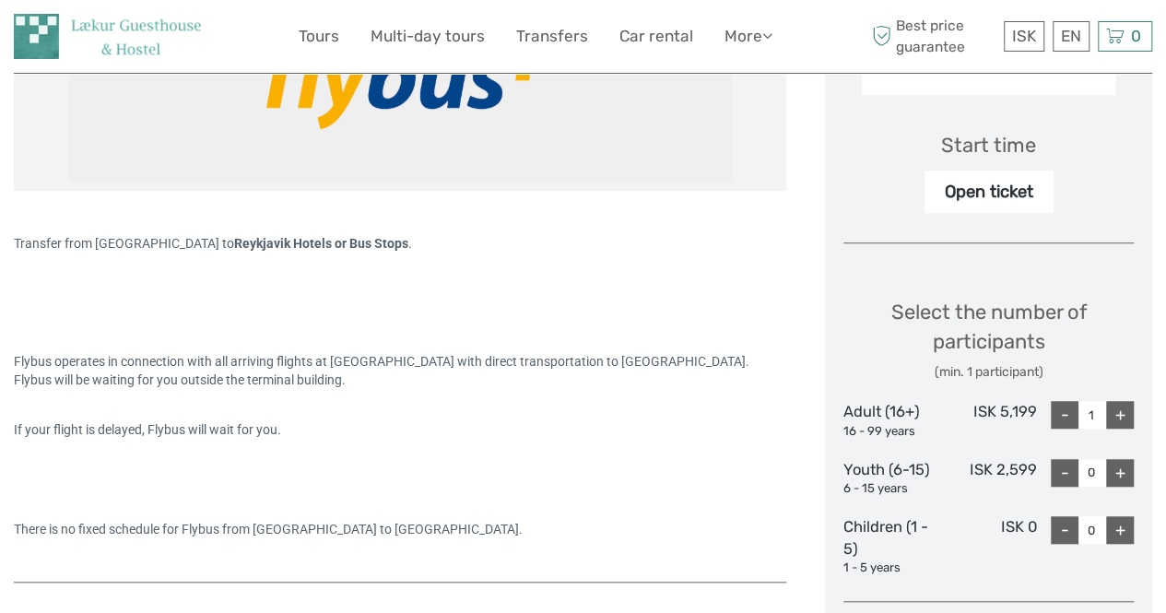
scroll to position [578, 0]
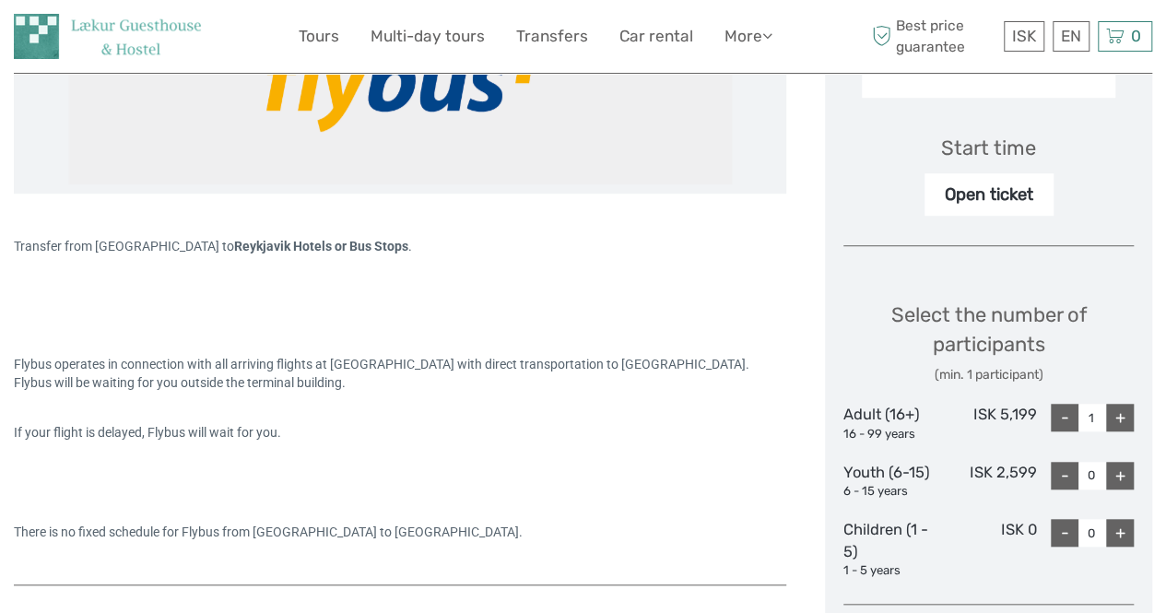
click at [975, 195] on div "Open ticket" at bounding box center [989, 194] width 129 height 42
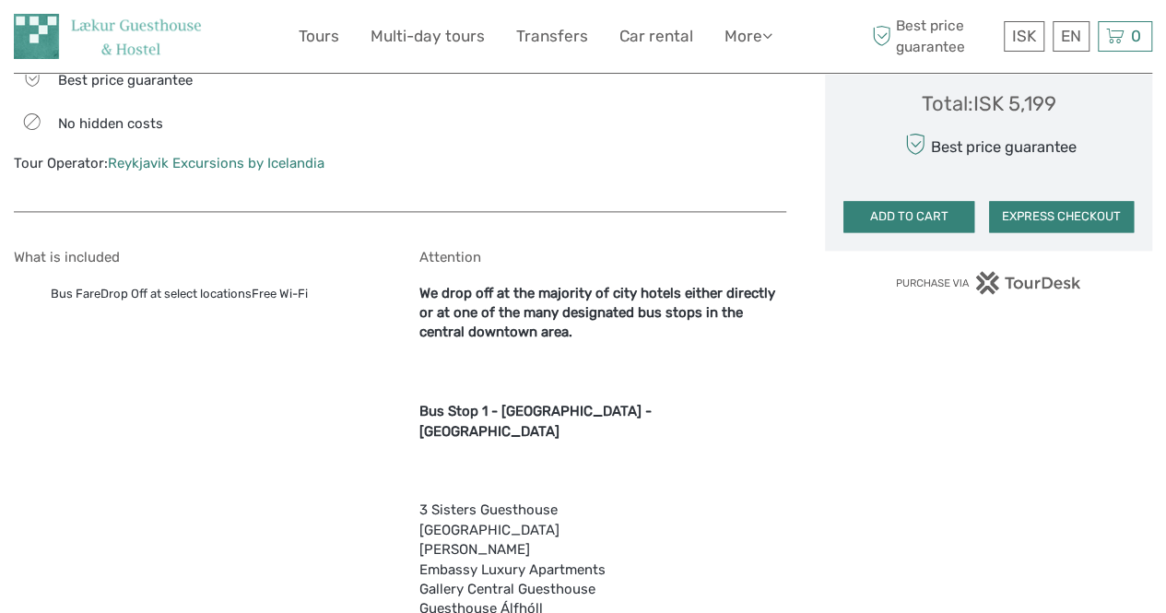
scroll to position [1142, 0]
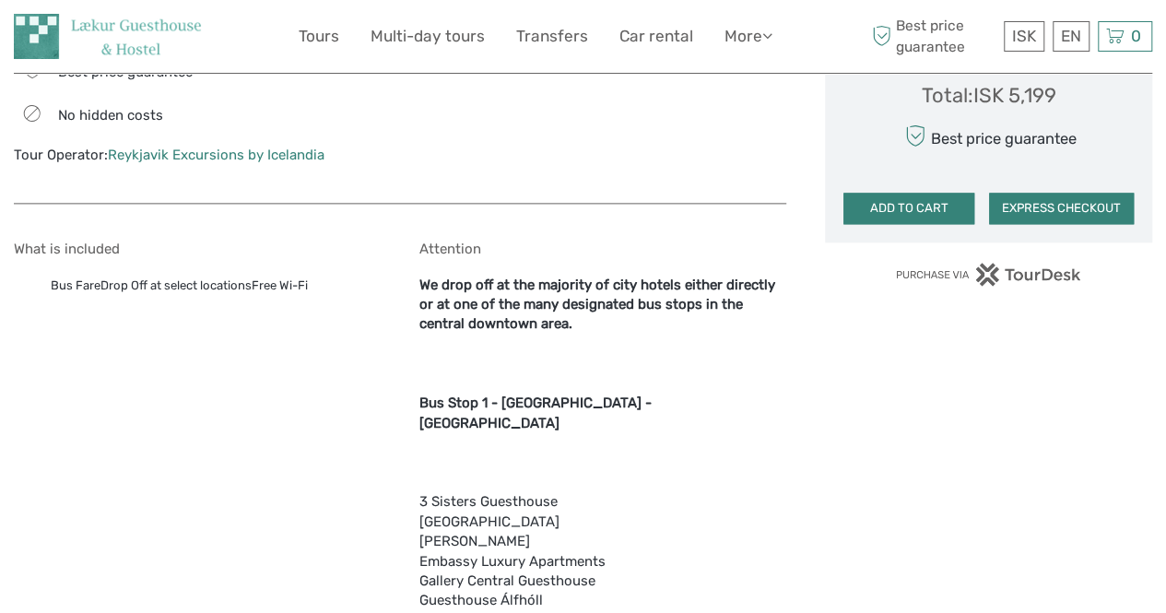
click at [1037, 200] on button "EXPRESS CHECKOUT" at bounding box center [1061, 208] width 145 height 31
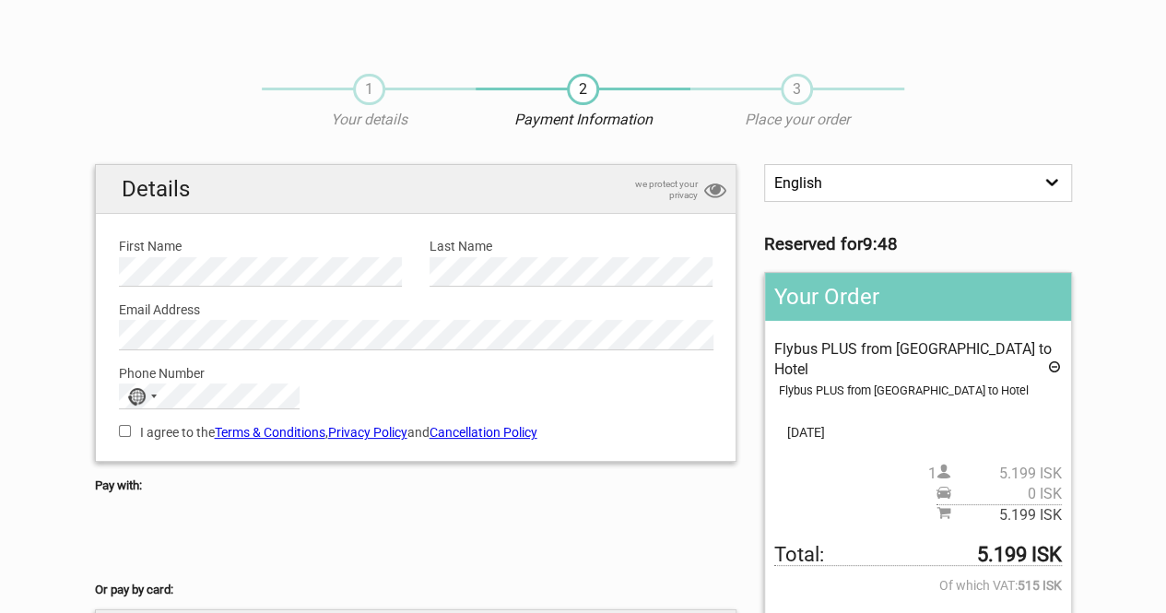
click at [520, 521] on div at bounding box center [416, 539] width 643 height 74
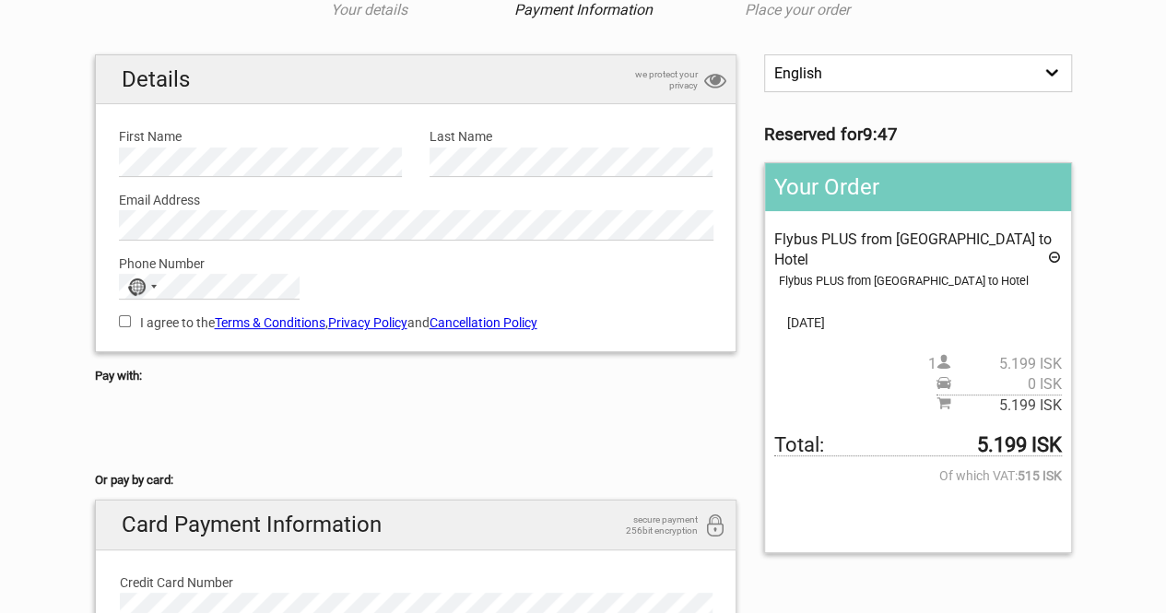
scroll to position [111, 0]
click at [119, 315] on input "I agree to the Terms & Conditions , Privacy Policy and Cancellation Policy" at bounding box center [125, 320] width 12 height 12
checkbox input "true"
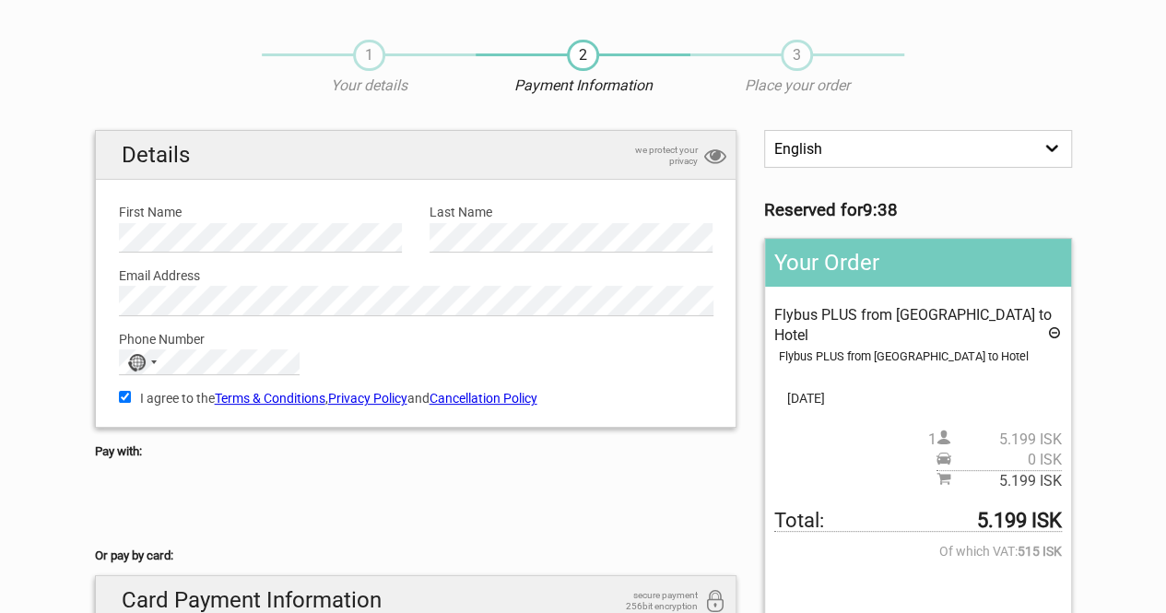
scroll to position [0, 0]
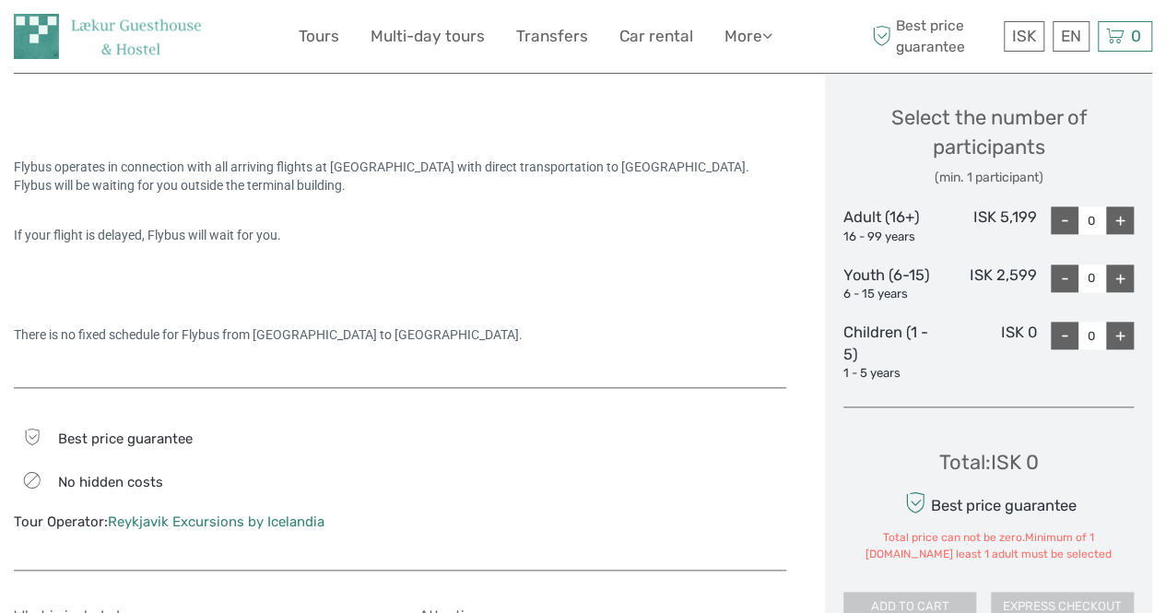
scroll to position [829, 0]
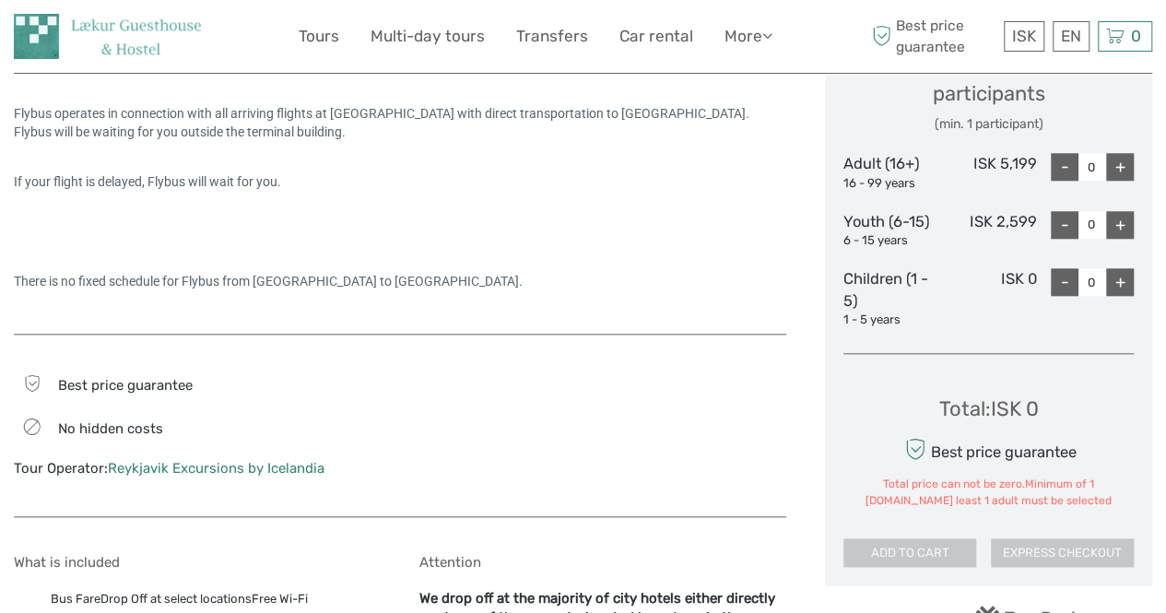
click at [1119, 167] on div "+" at bounding box center [1120, 167] width 28 height 28
type input "1"
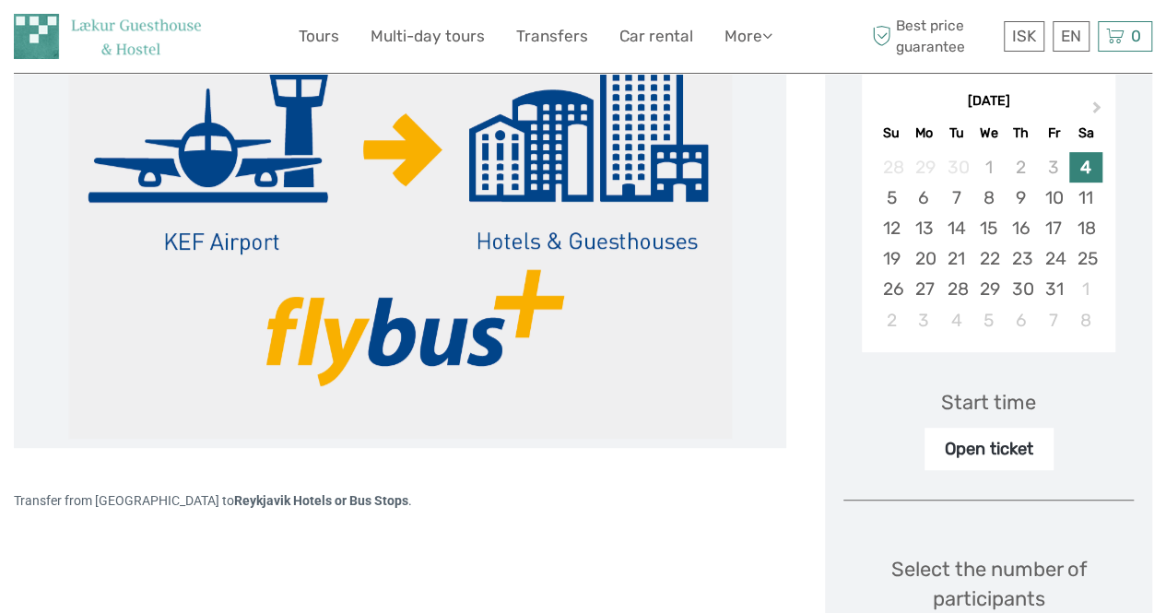
scroll to position [298, 0]
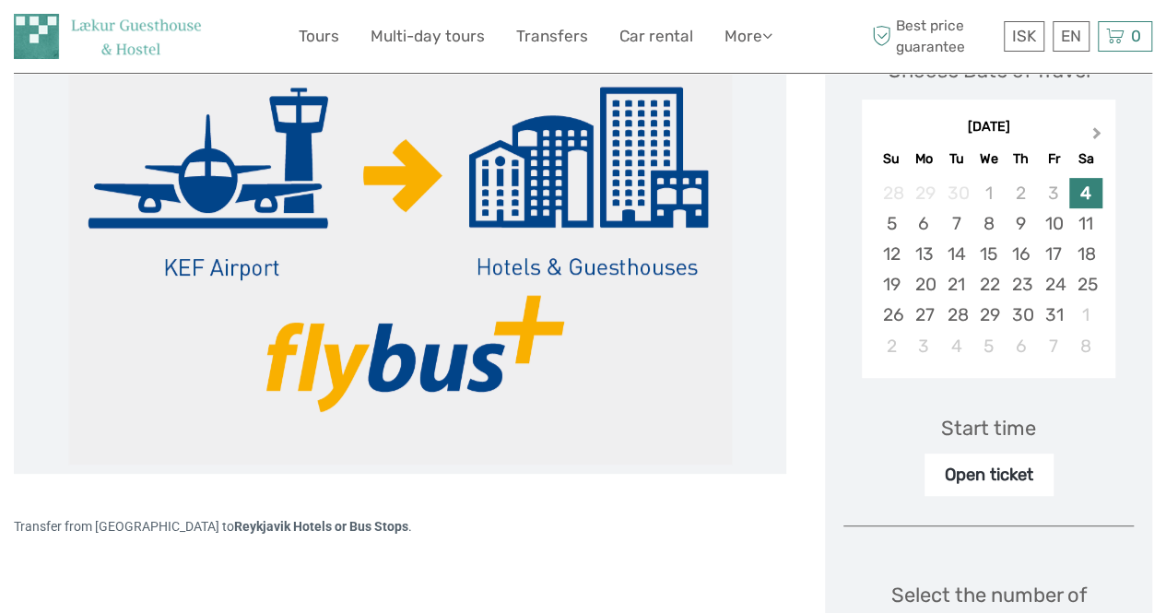
click at [1097, 124] on button "Next Month" at bounding box center [1099, 138] width 30 height 30
click at [953, 222] on div "4" at bounding box center [956, 223] width 32 height 30
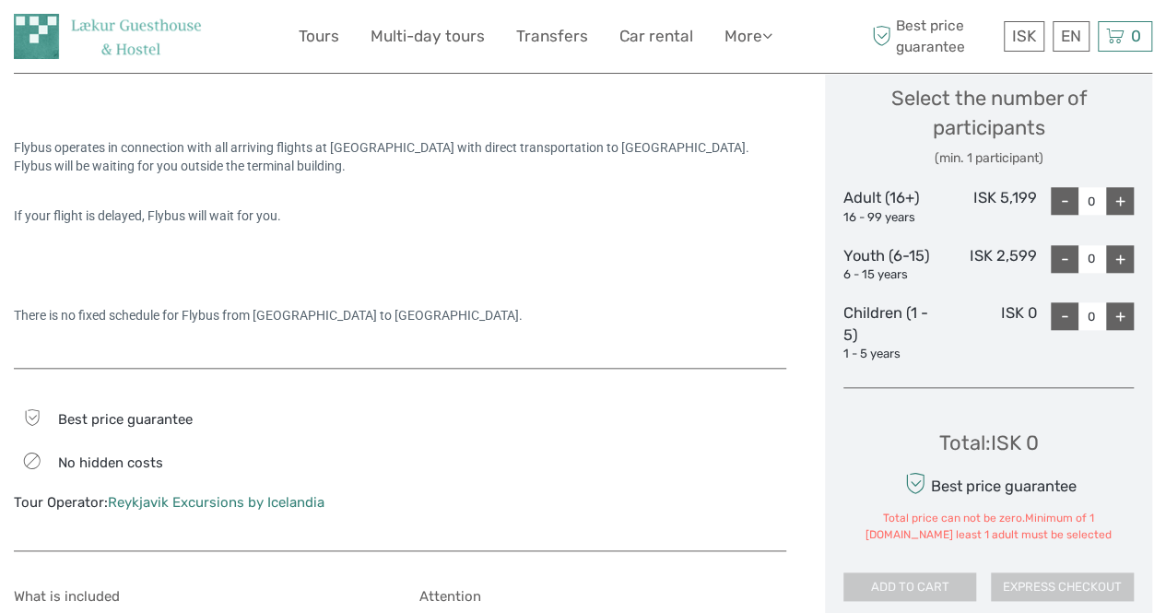
scroll to position [771, 0]
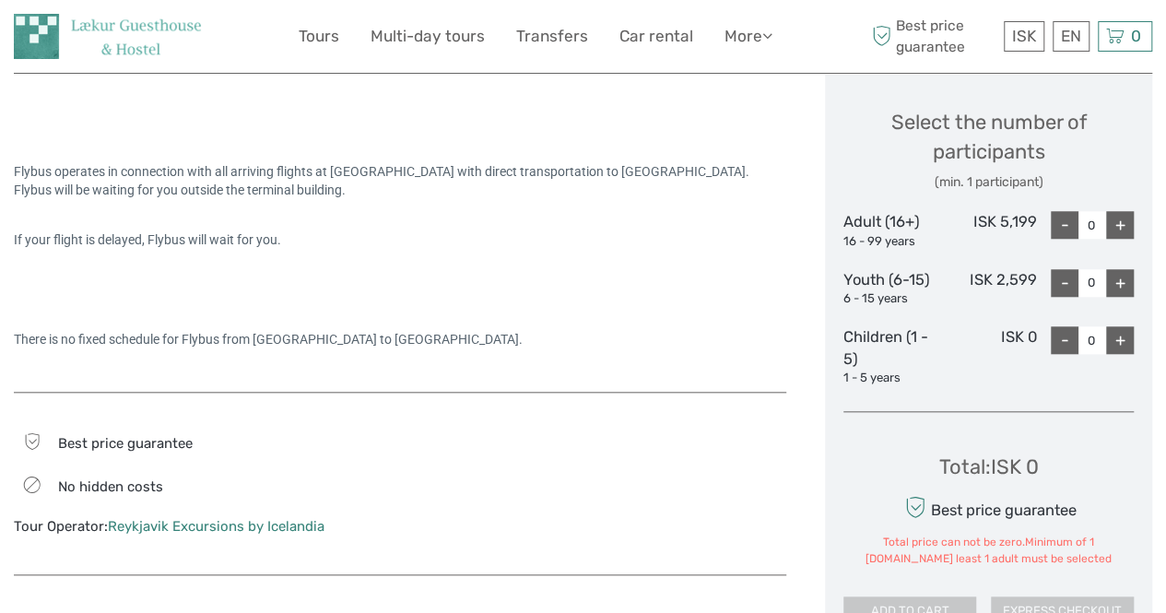
click at [1121, 227] on div "+" at bounding box center [1120, 225] width 28 height 28
type input "1"
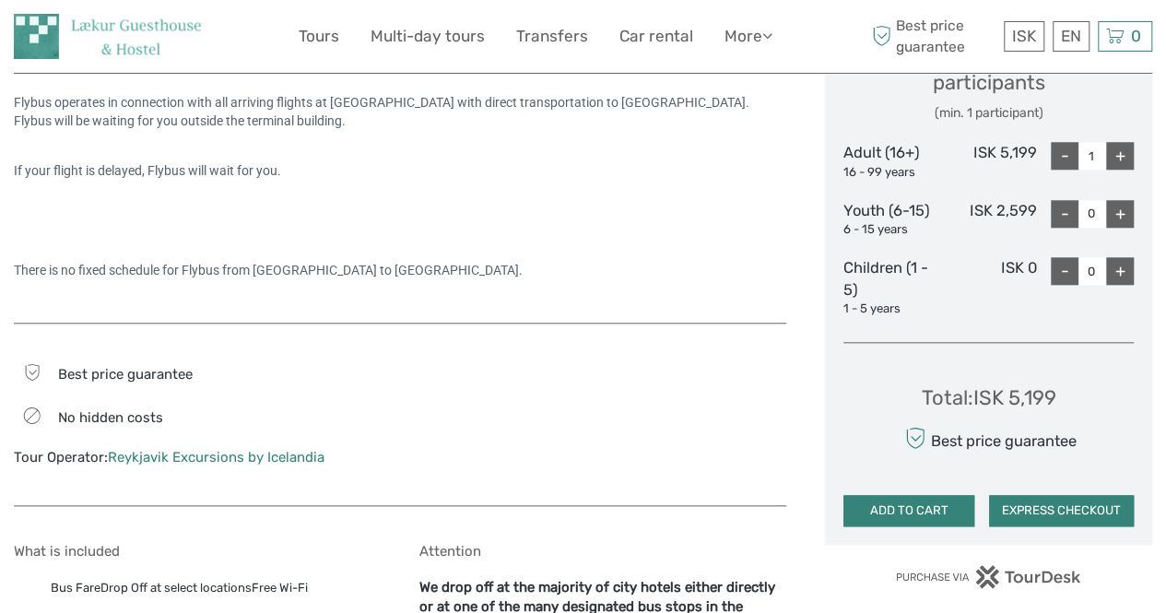
scroll to position [849, 0]
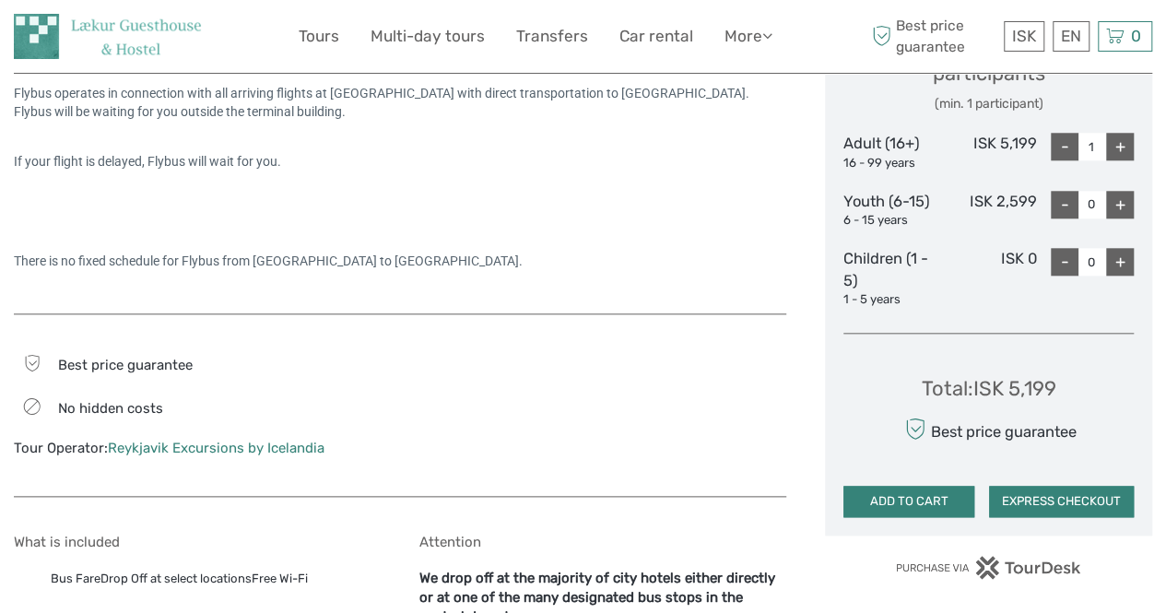
click at [656, 268] on div "There is no fixed schedule for Flybus from [GEOGRAPHIC_DATA] to [GEOGRAPHIC_DAT…" at bounding box center [400, 261] width 773 height 18
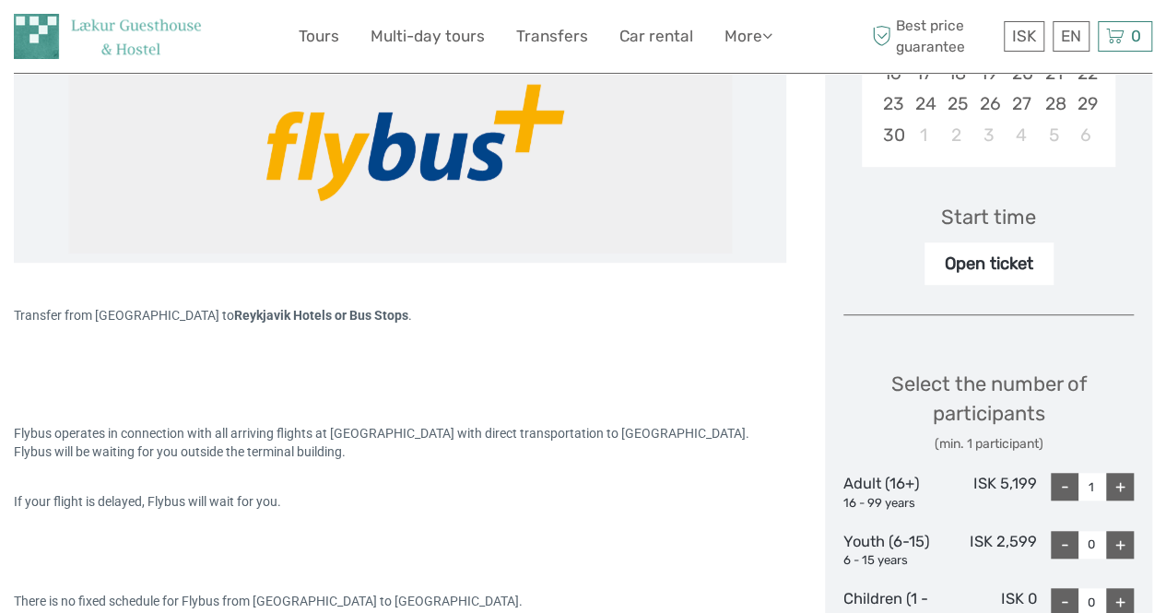
scroll to position [511, 0]
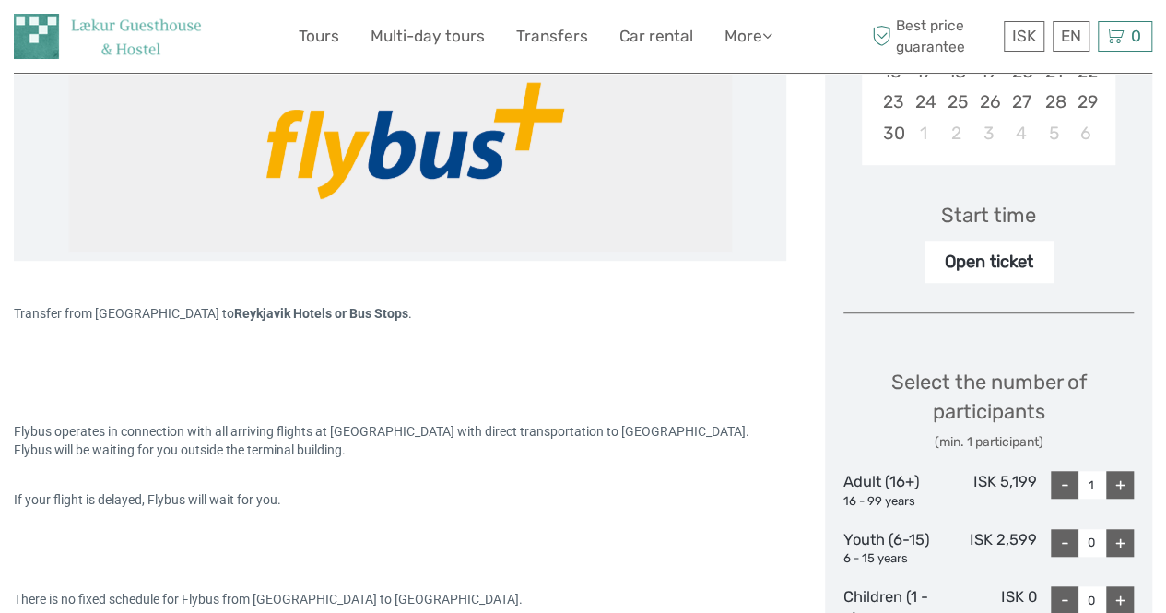
click at [964, 264] on div "Open ticket" at bounding box center [989, 262] width 129 height 42
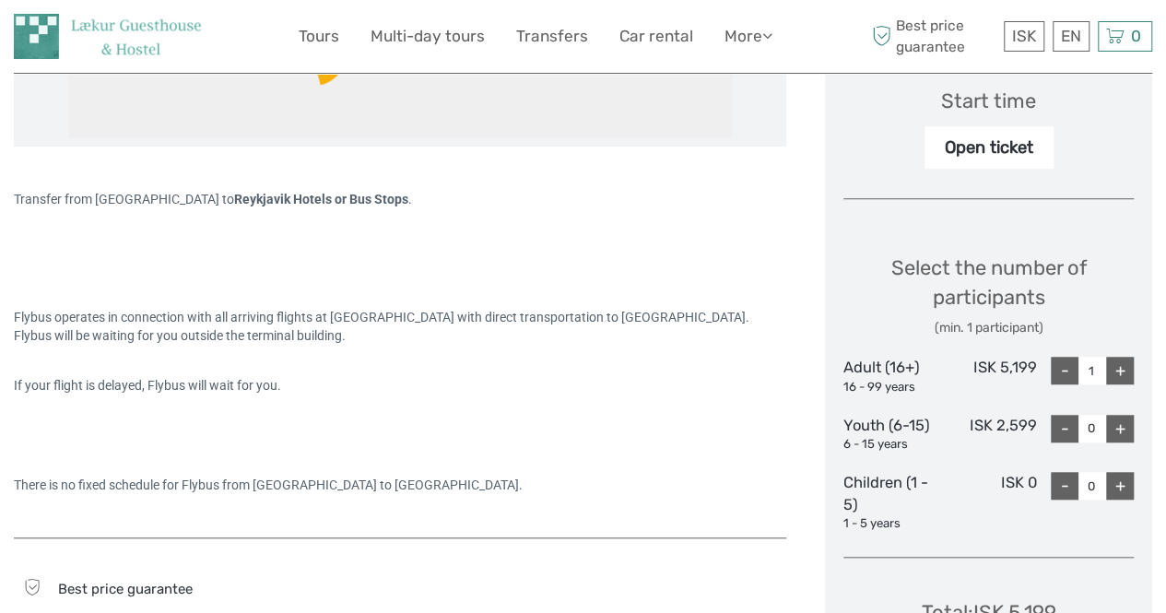
scroll to position [797, 0]
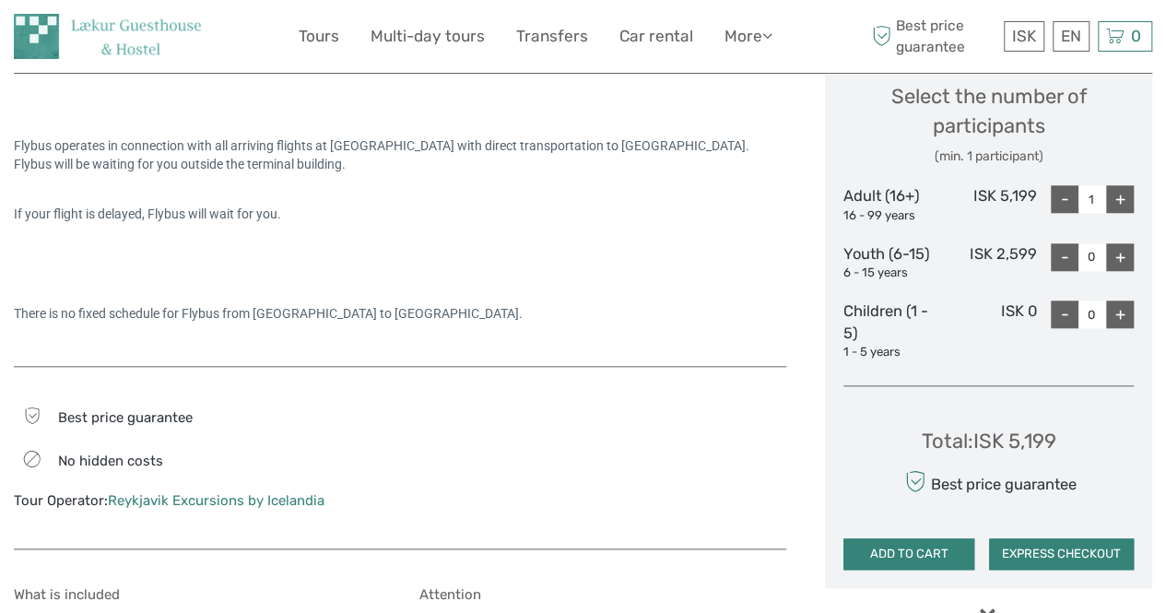
click at [922, 547] on button "ADD TO CART" at bounding box center [909, 553] width 131 height 31
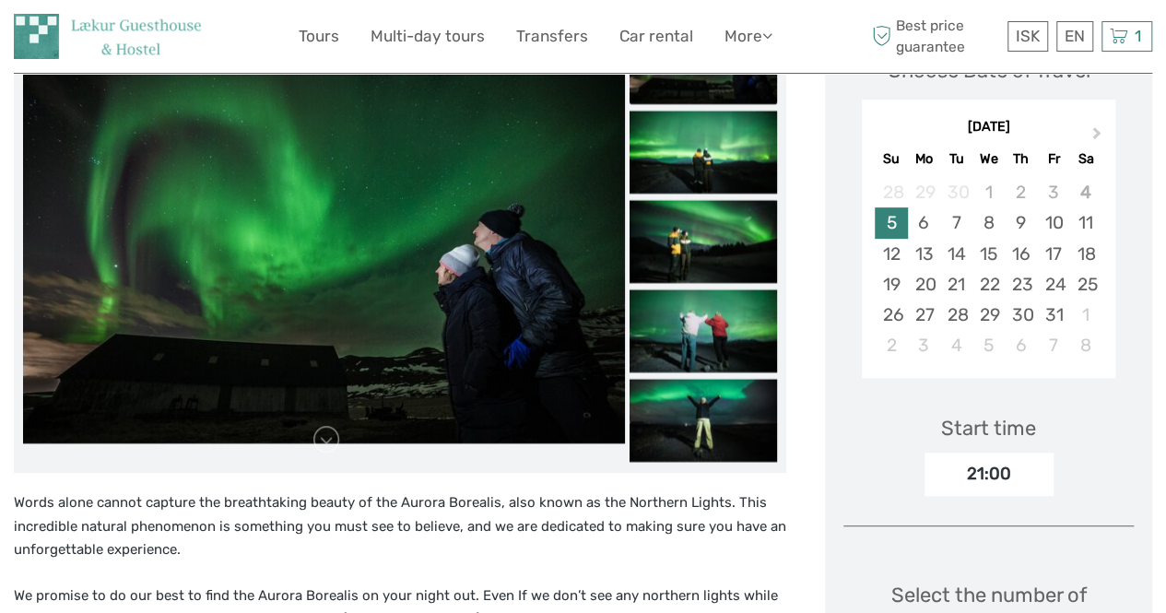
scroll to position [284, 0]
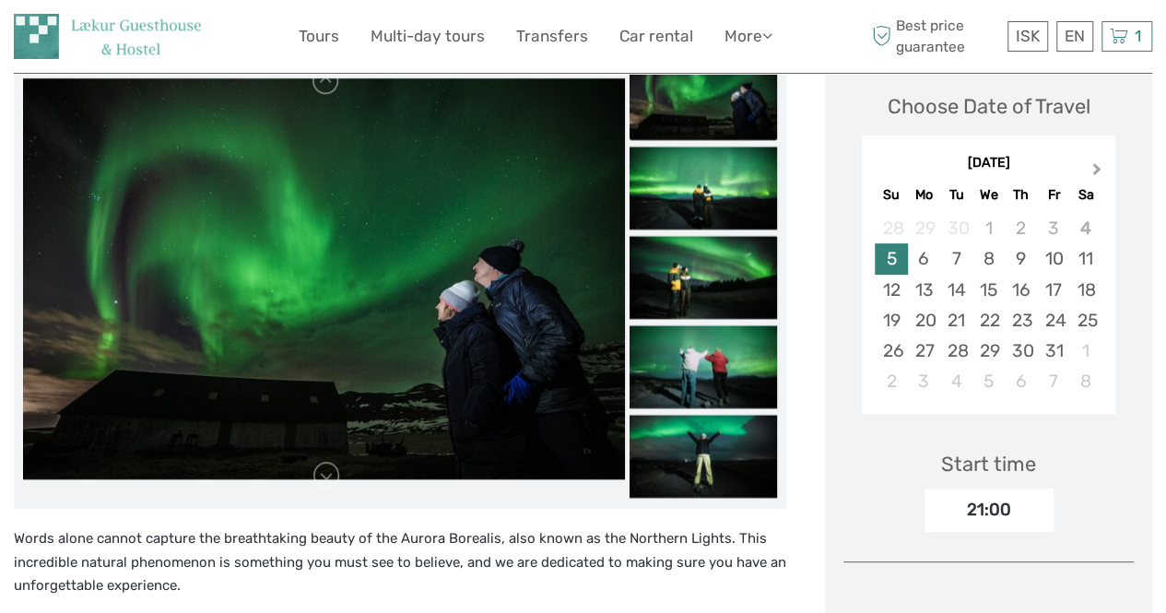
click at [1097, 170] on span "Next Month" at bounding box center [1097, 173] width 0 height 27
click at [985, 261] on div "5" at bounding box center [989, 258] width 32 height 30
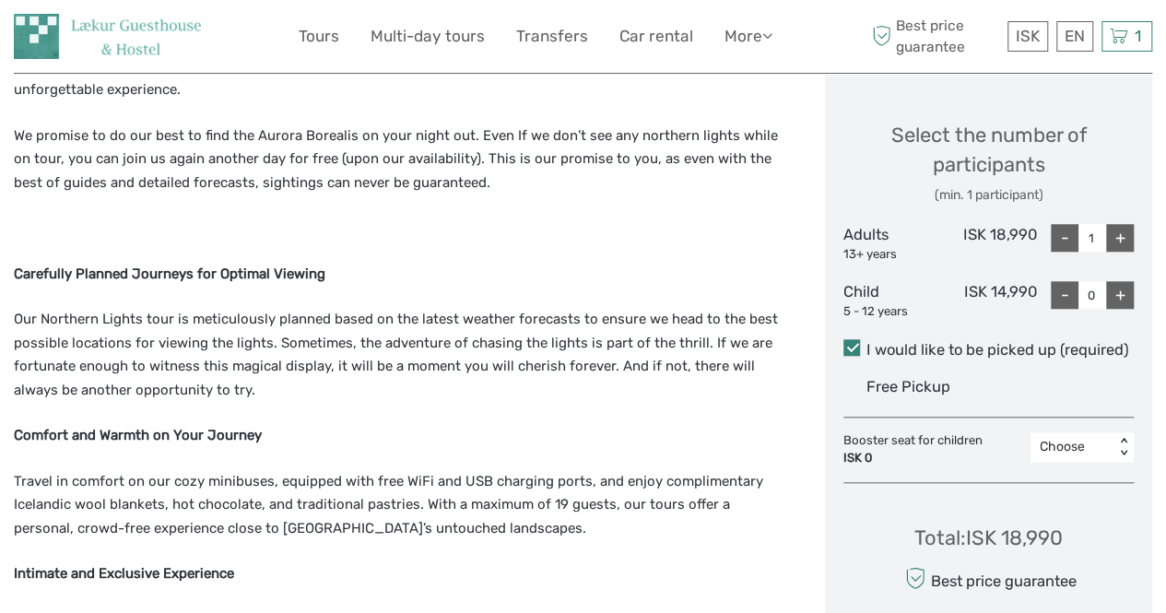
scroll to position [781, 0]
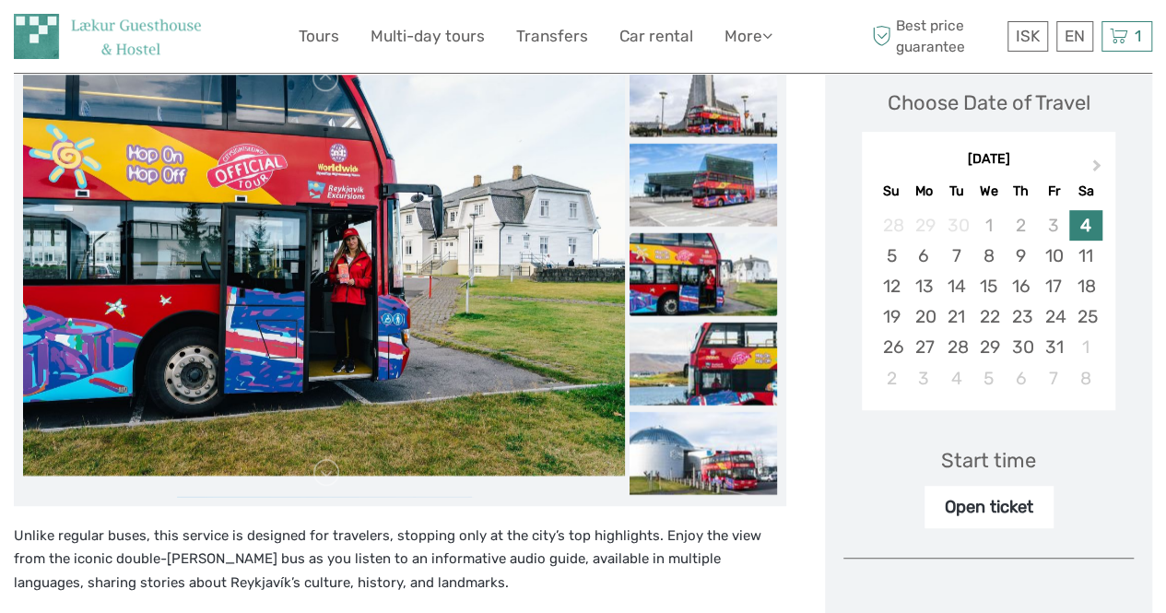
scroll to position [267, 0]
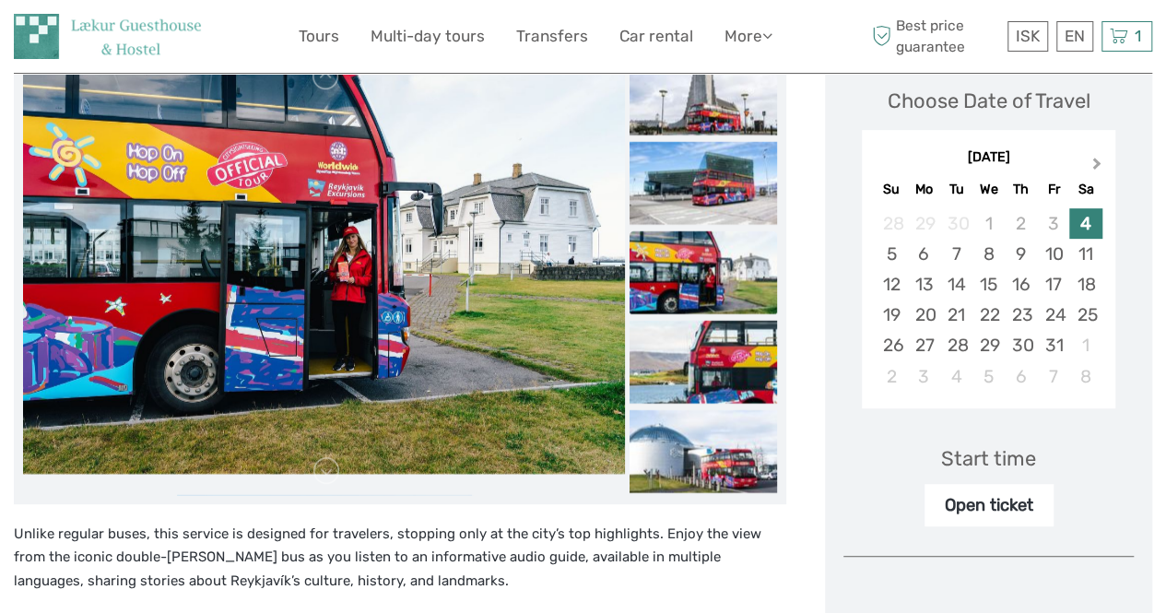
click at [1097, 161] on span "Next Month" at bounding box center [1097, 167] width 0 height 27
click at [985, 255] on div "5" at bounding box center [989, 254] width 32 height 30
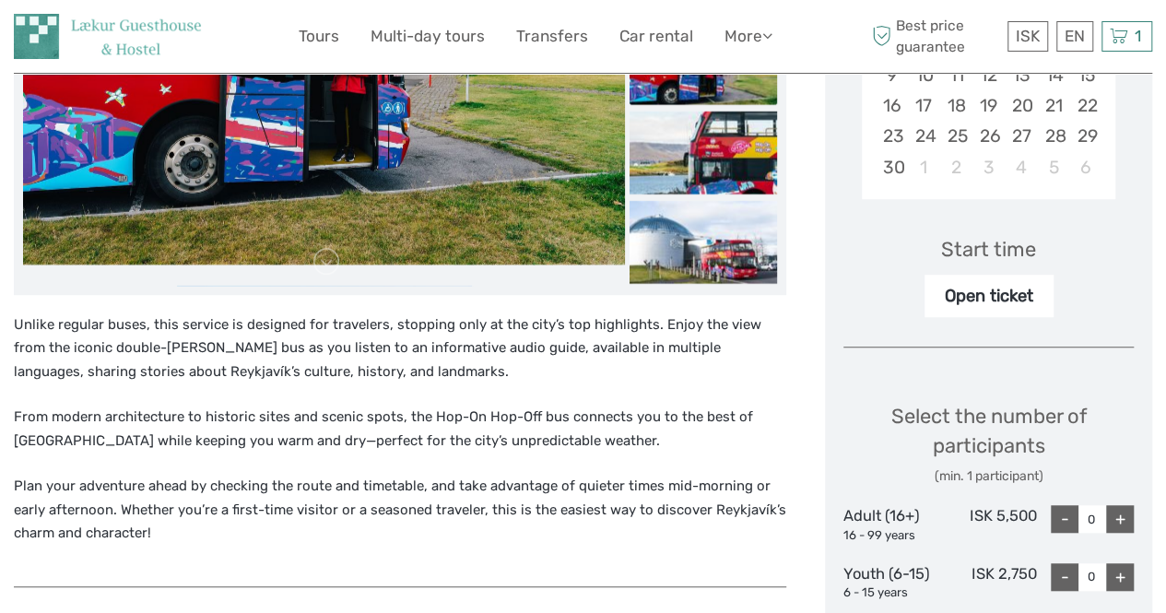
scroll to position [501, 0]
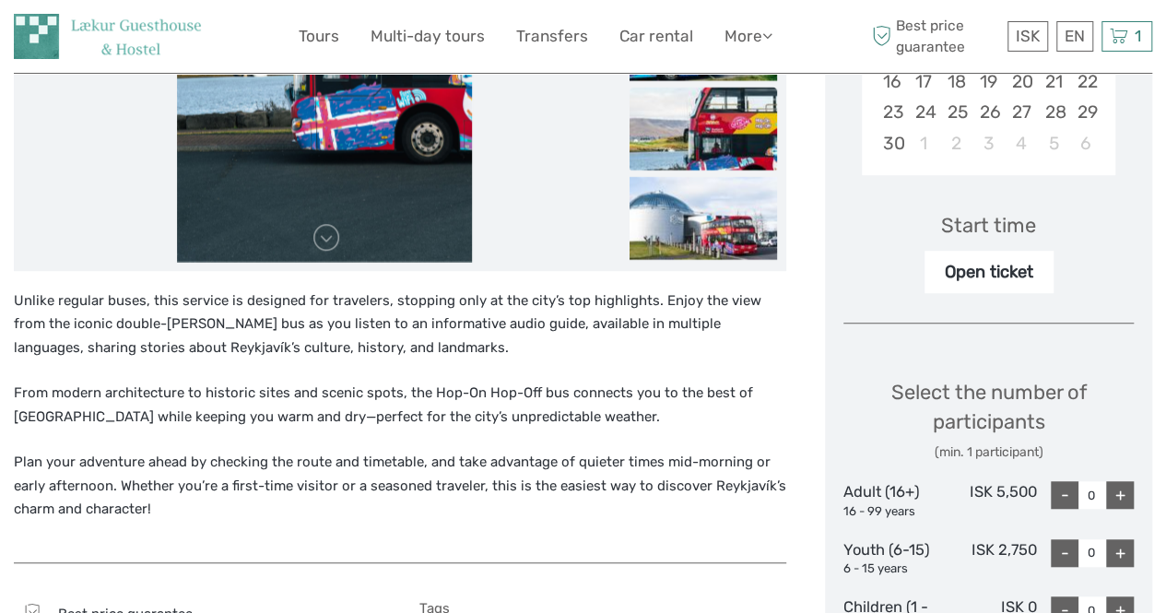
click at [1127, 491] on div "+" at bounding box center [1120, 495] width 28 height 28
type input "1"
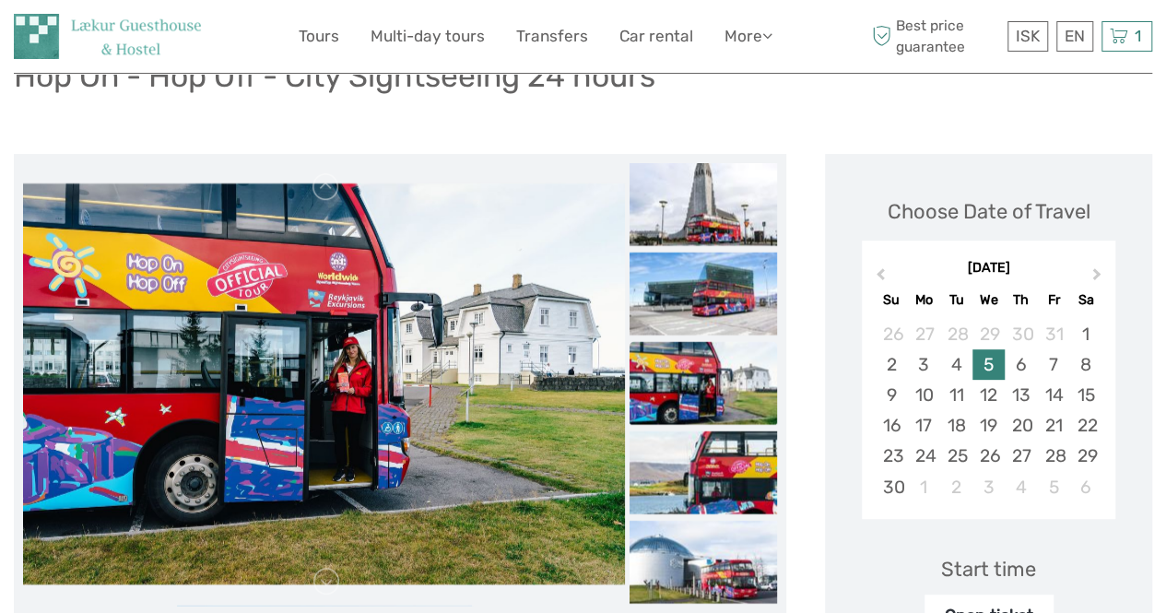
scroll to position [152, 0]
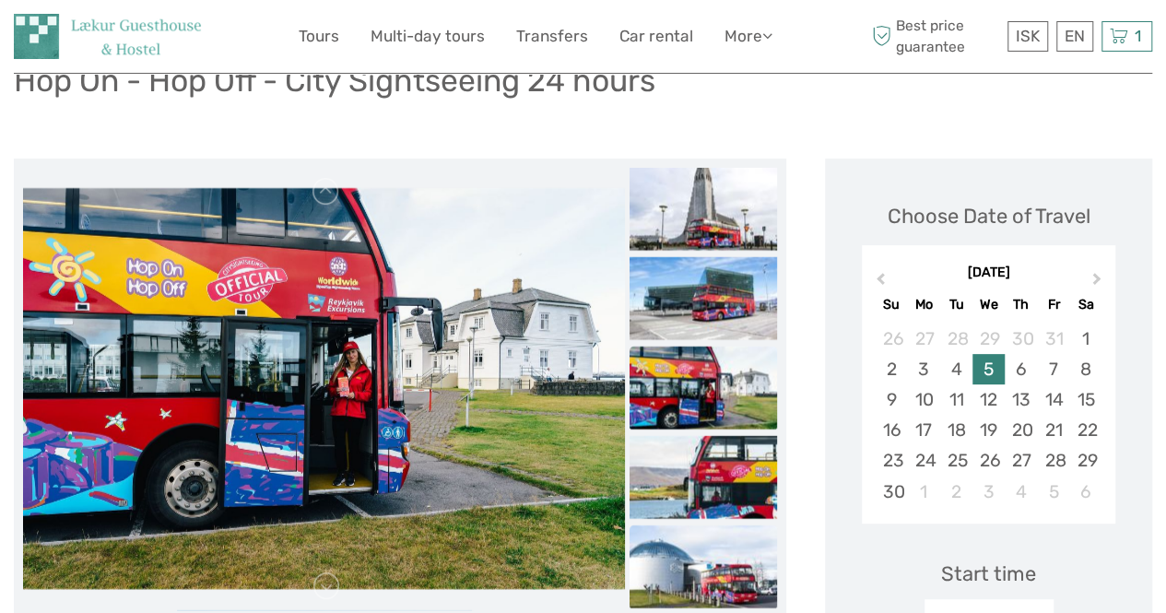
click at [703, 545] on img at bounding box center [704, 566] width 148 height 83
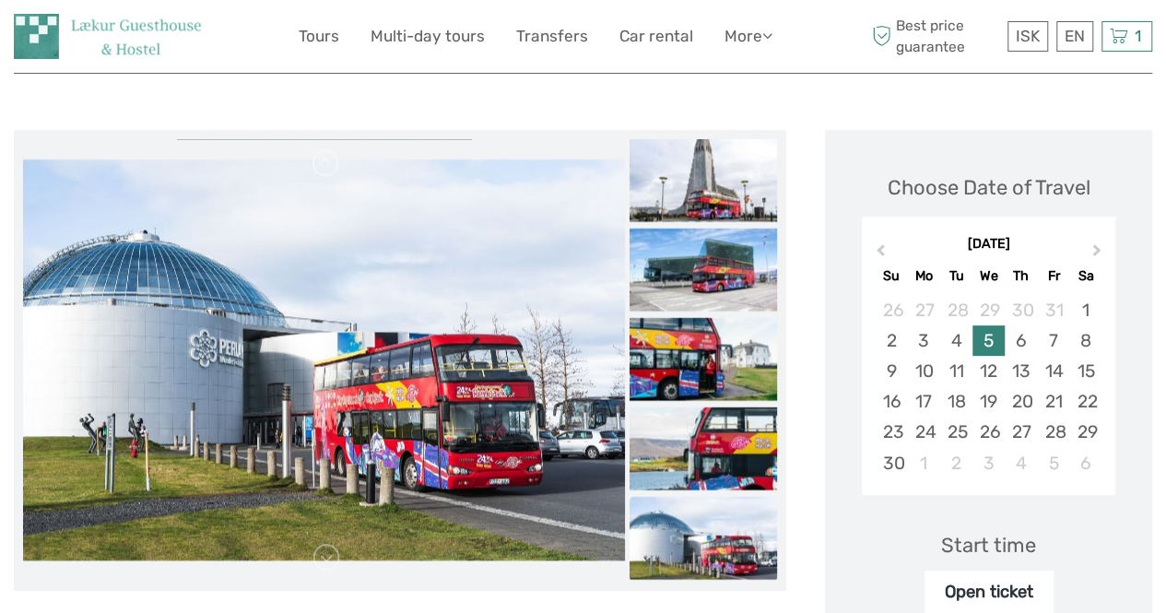
scroll to position [0, 0]
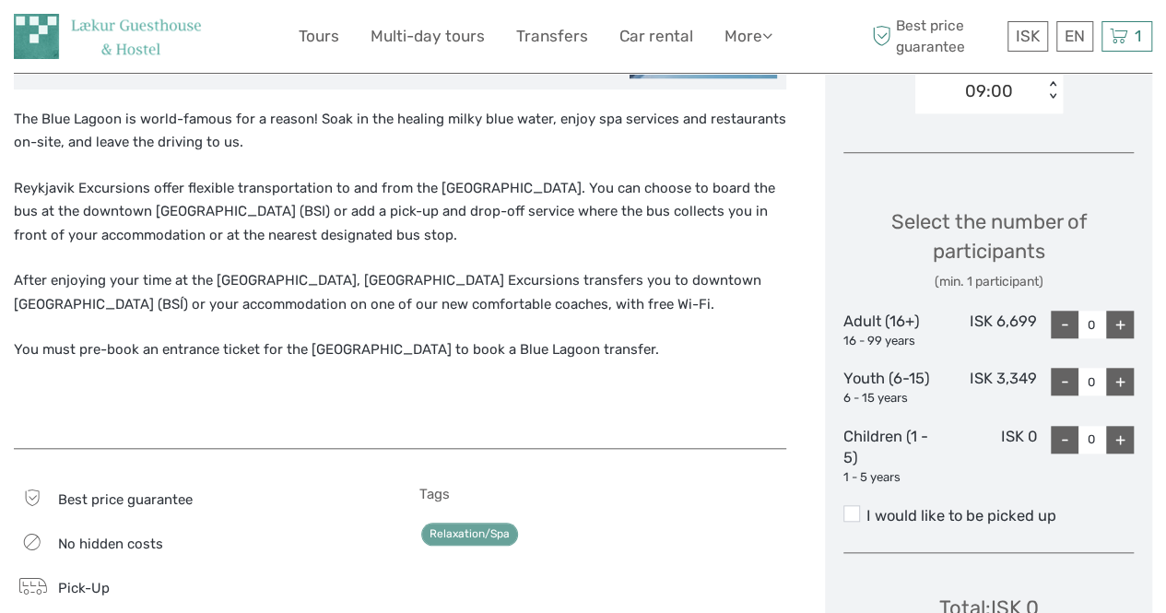
scroll to position [690, 0]
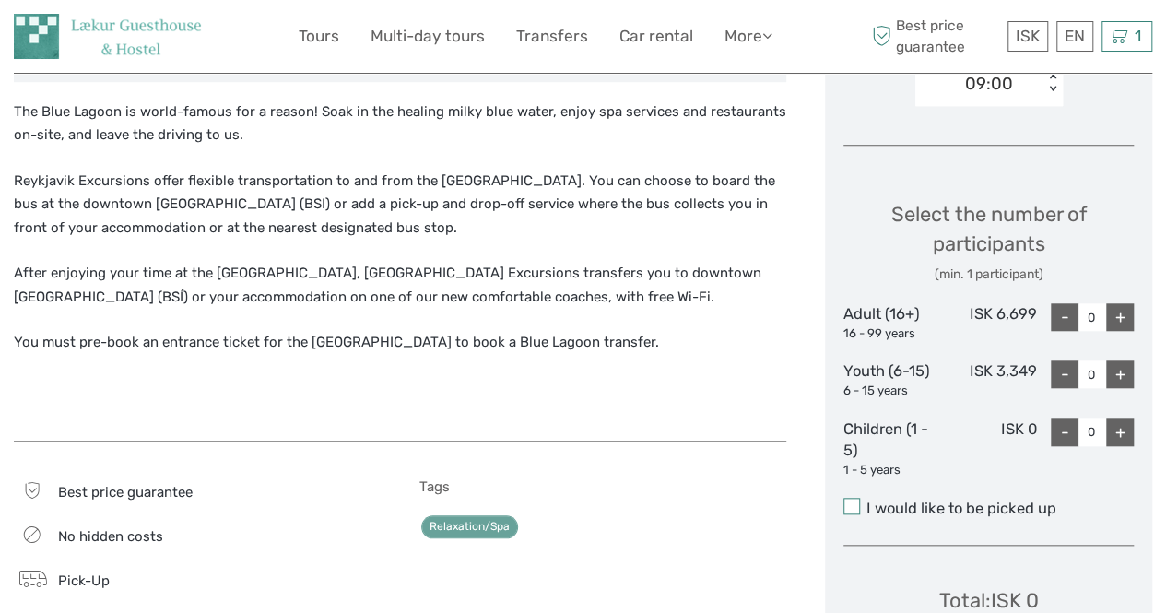
click at [854, 511] on span at bounding box center [852, 506] width 17 height 17
click at [867, 502] on input "I would like to be picked up" at bounding box center [867, 502] width 0 height 0
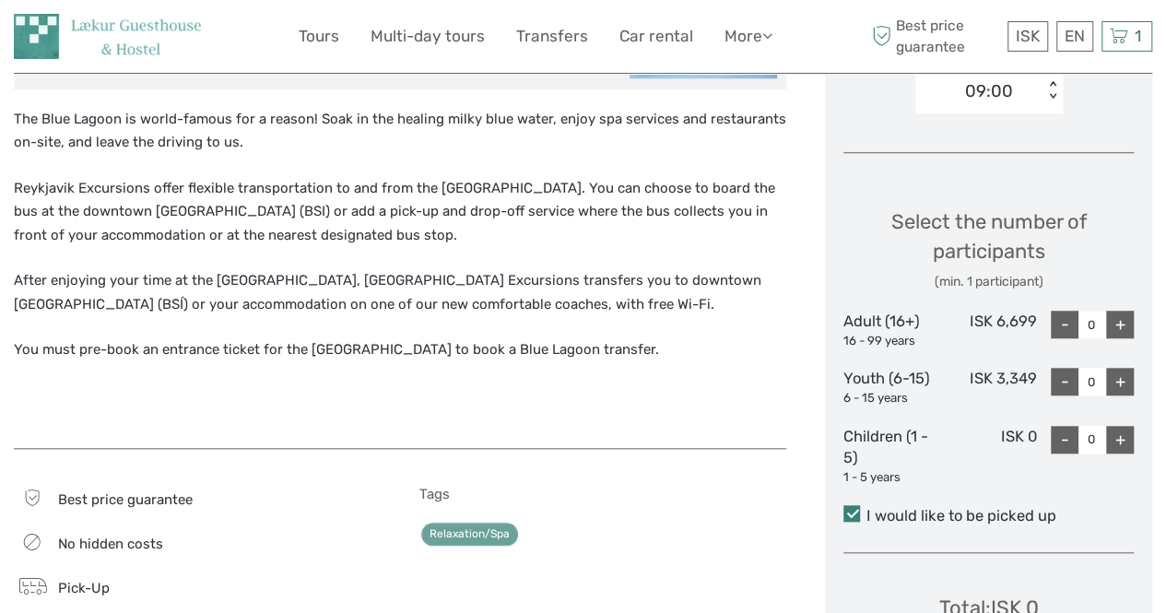
scroll to position [680, 0]
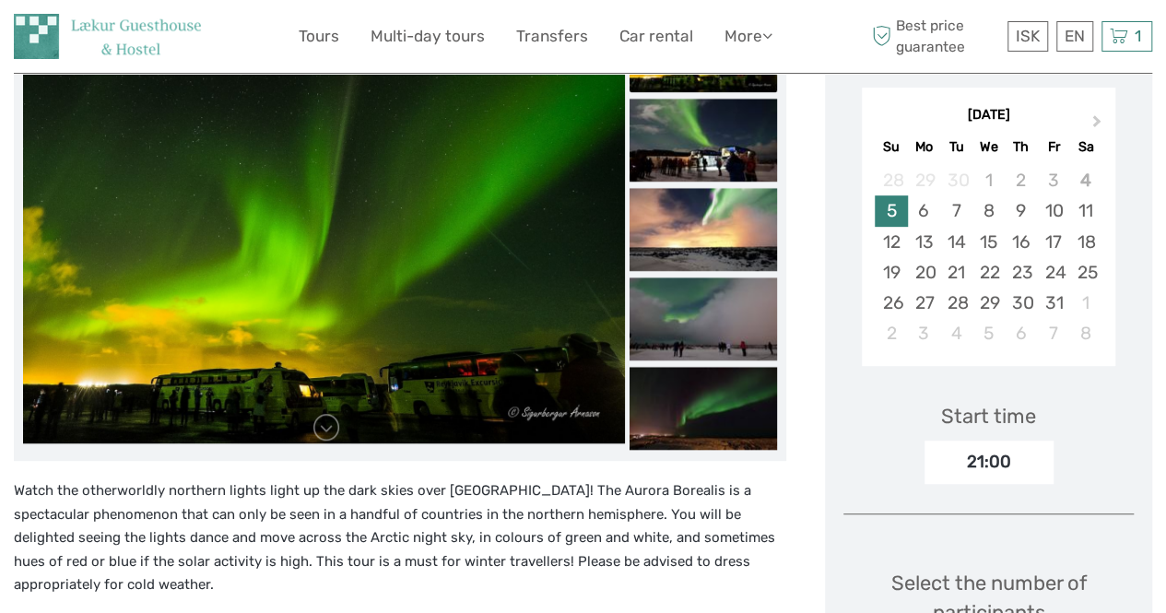
scroll to position [272, 0]
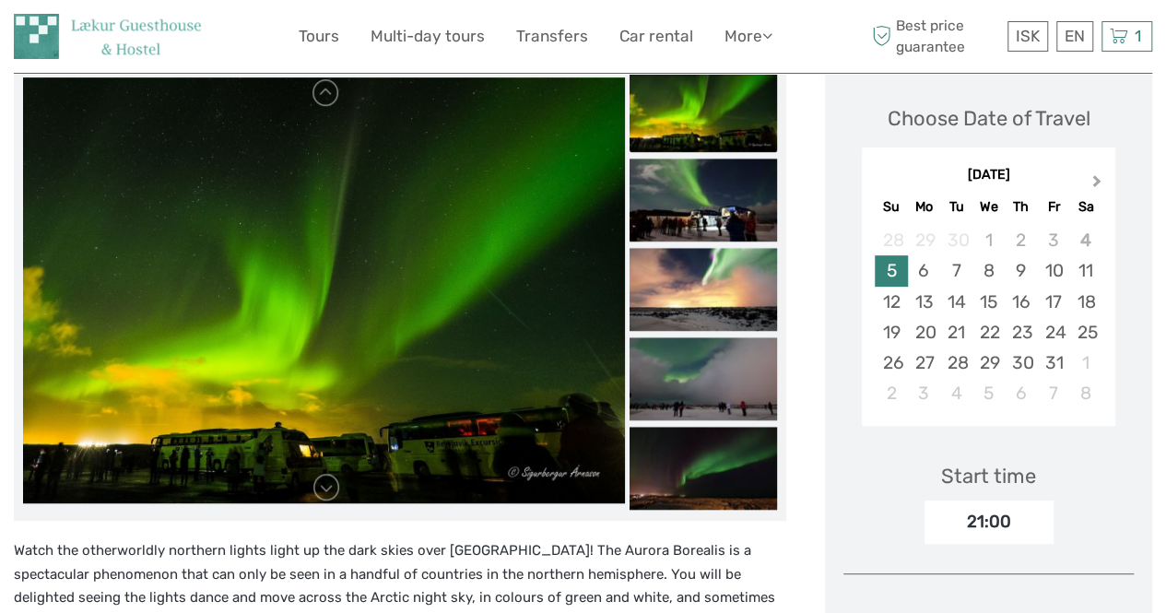
click at [1095, 171] on button "Next Month" at bounding box center [1099, 186] width 30 height 30
click at [987, 266] on div "5" at bounding box center [989, 270] width 32 height 30
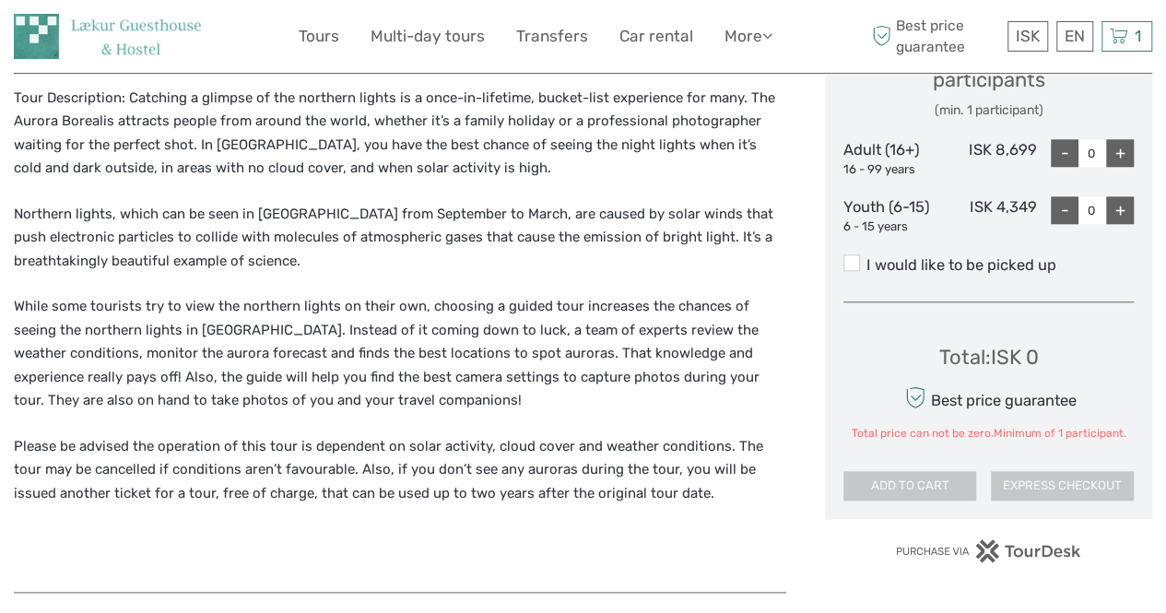
scroll to position [866, 0]
click at [854, 259] on span at bounding box center [852, 262] width 17 height 17
click at [867, 257] on input "I would like to be picked up" at bounding box center [867, 257] width 0 height 0
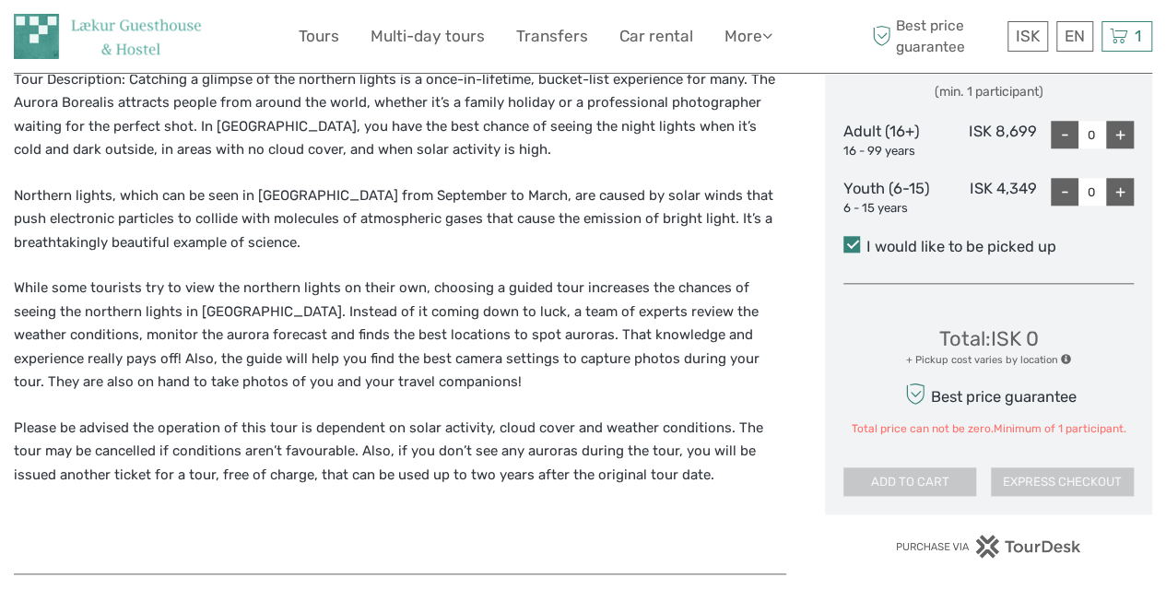
scroll to position [898, 0]
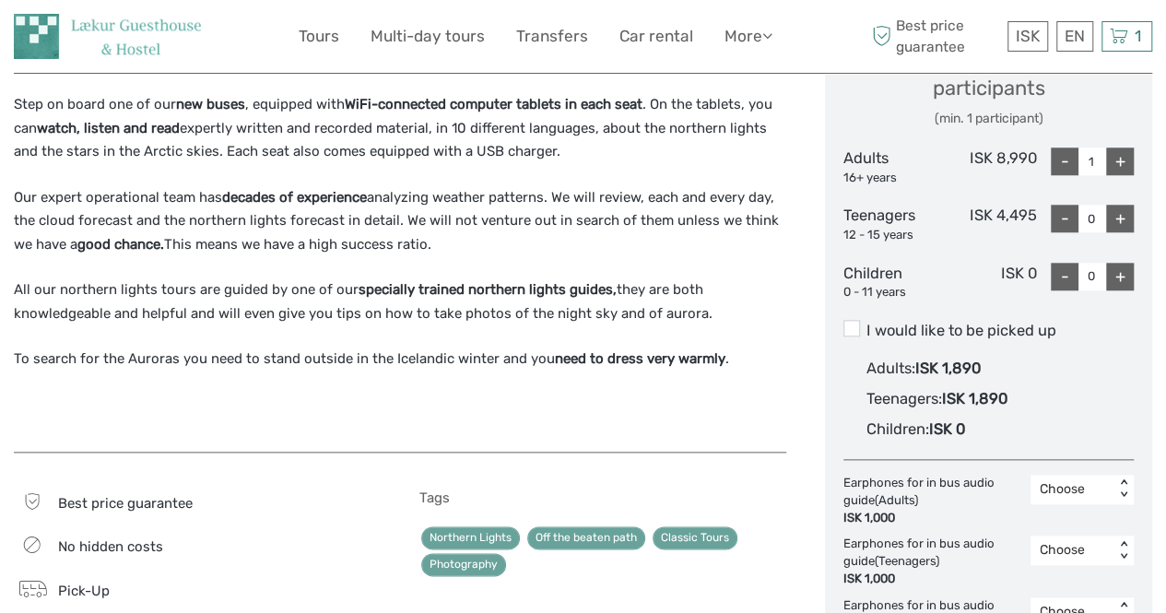
scroll to position [857, 0]
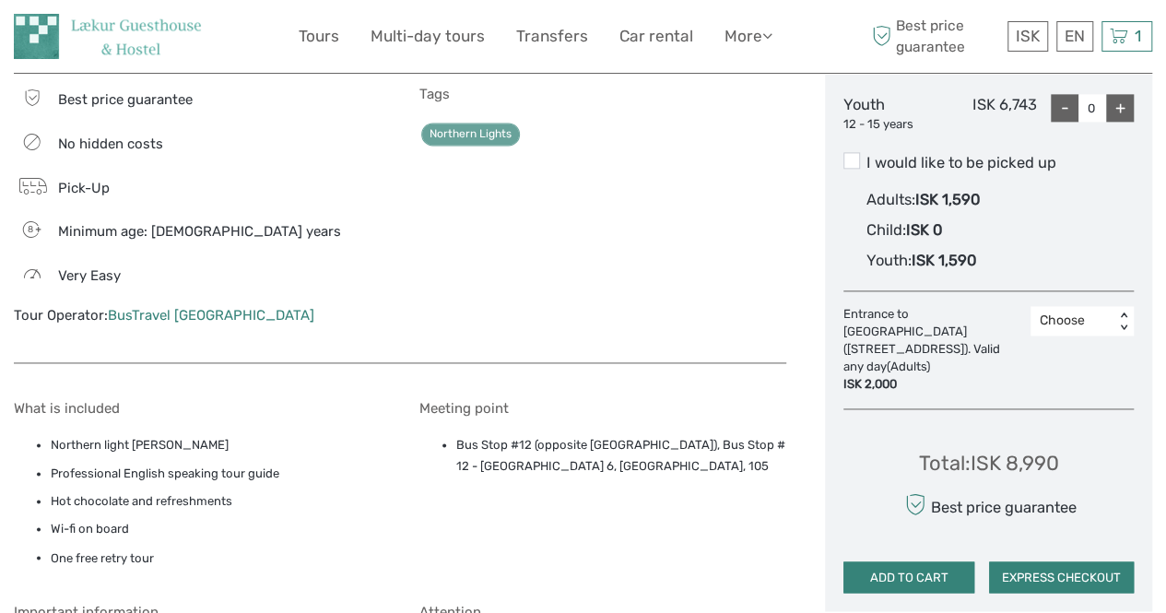
scroll to position [1201, 0]
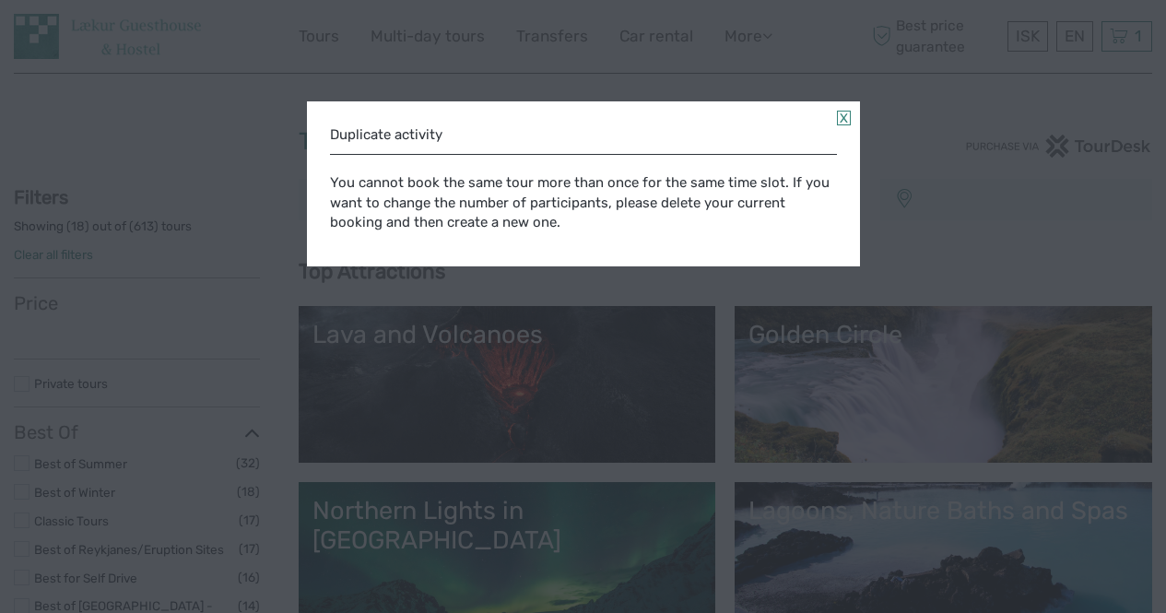
select select
click at [844, 117] on link at bounding box center [844, 118] width 14 height 15
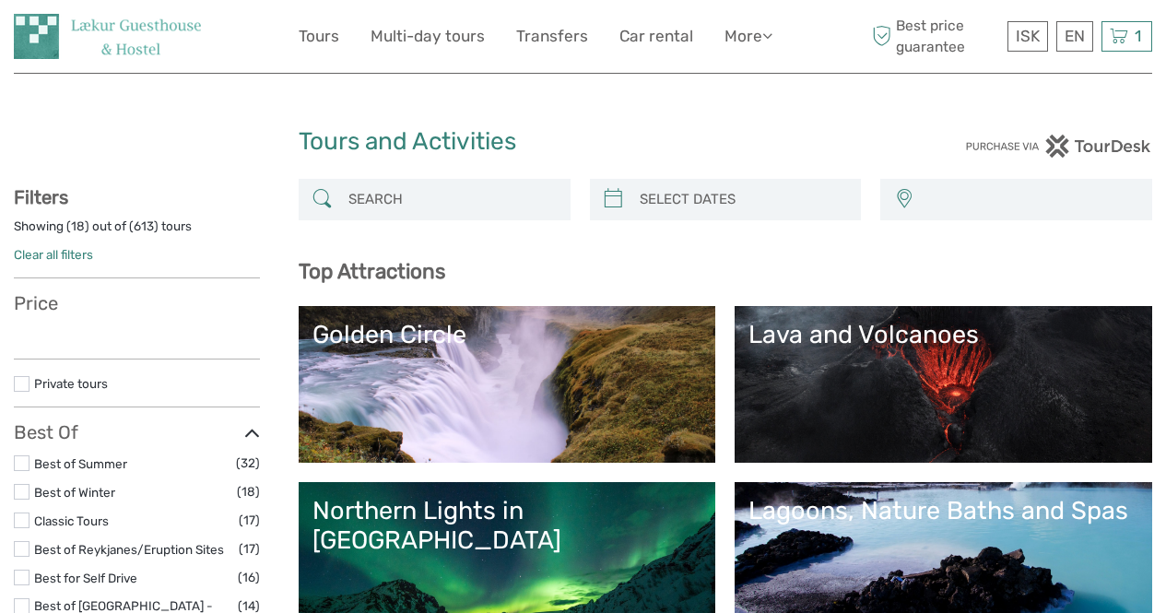
select select
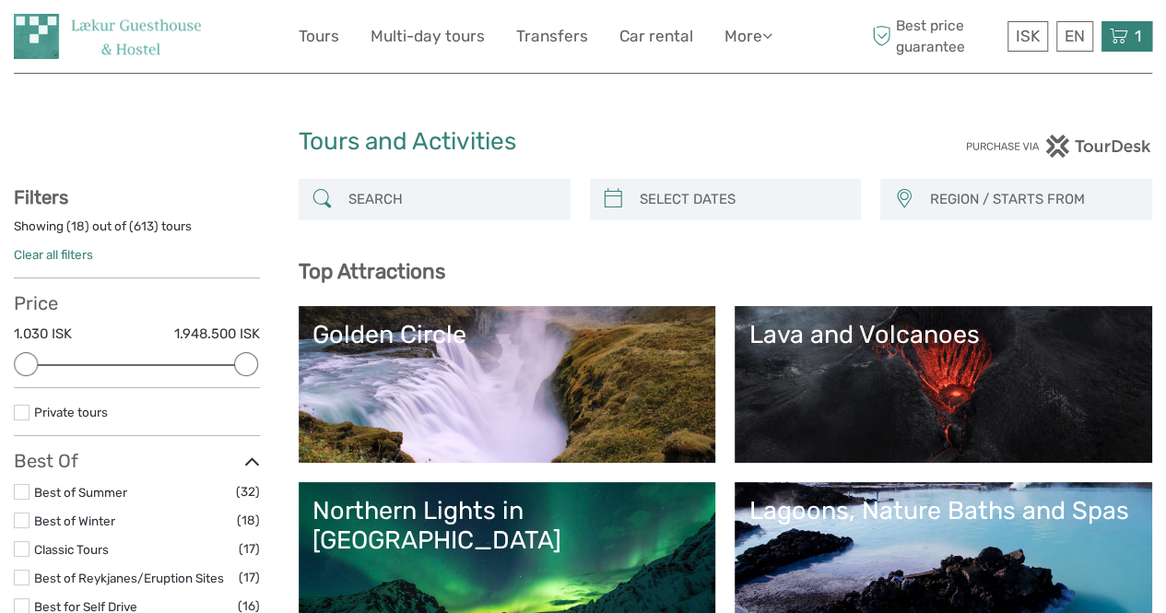
click at [1121, 30] on icon at bounding box center [1119, 36] width 18 height 23
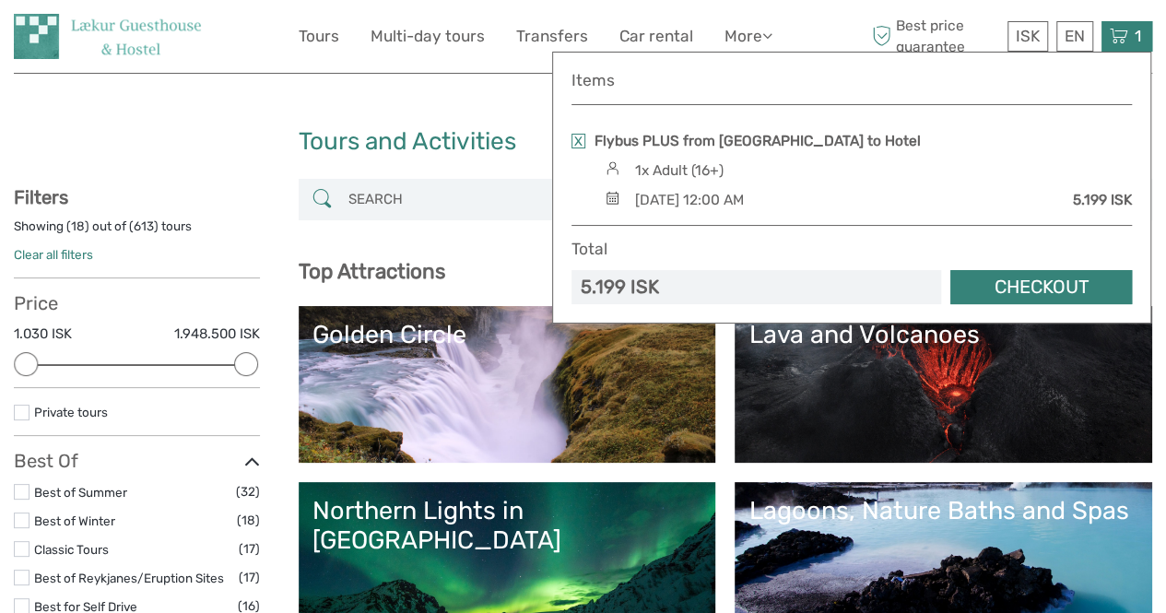
click at [1014, 278] on link "Checkout" at bounding box center [1042, 287] width 182 height 34
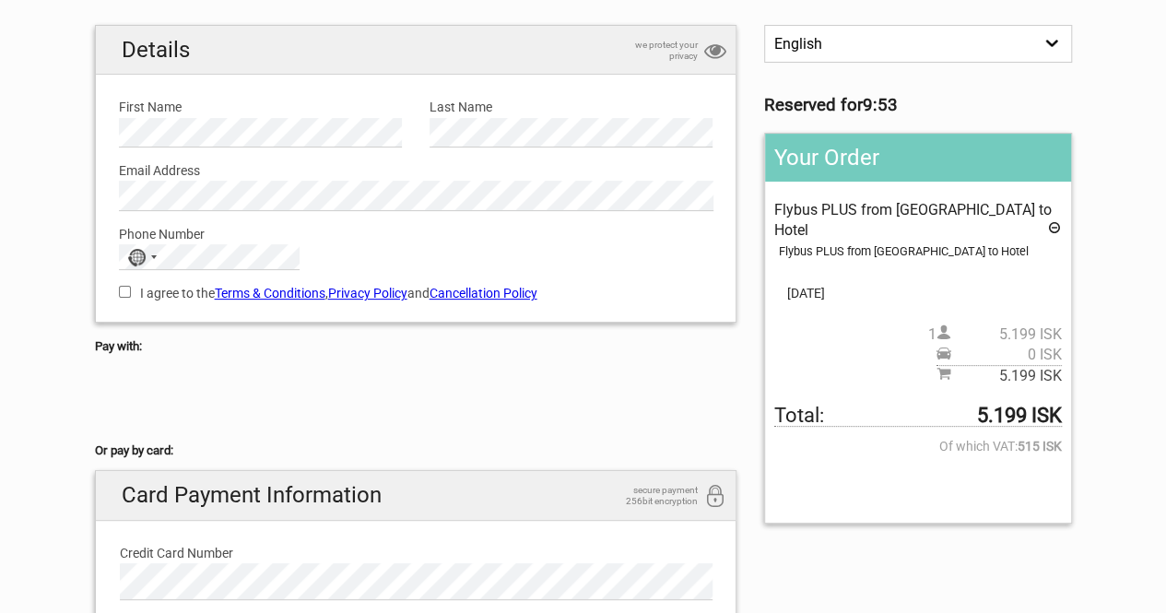
scroll to position [150, 0]
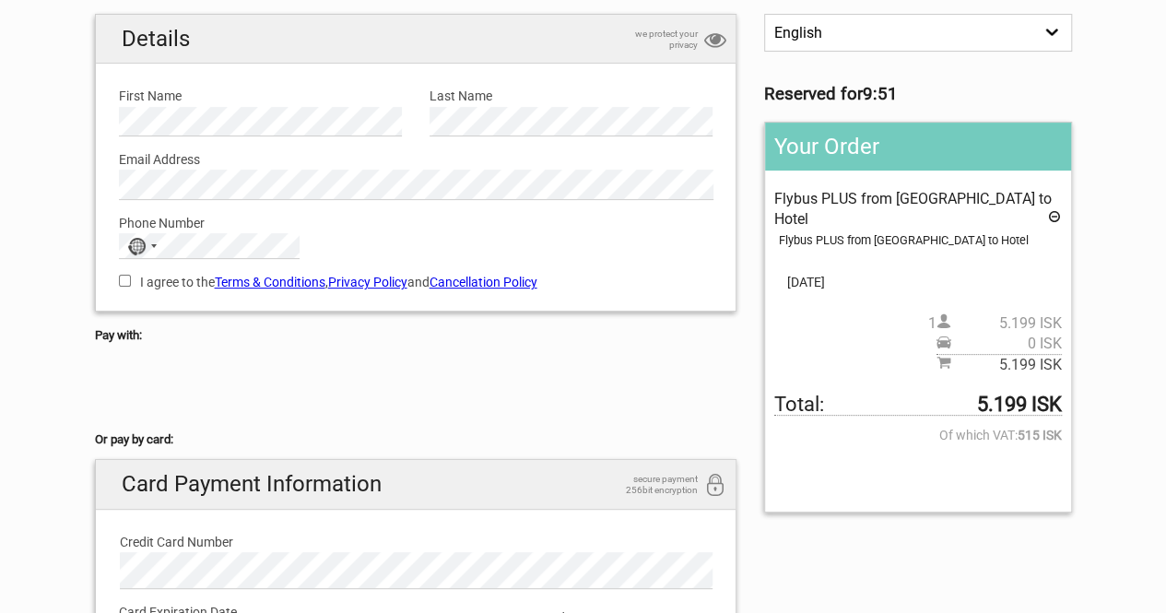
click at [124, 276] on input "I agree to the Terms & Conditions , Privacy Policy and Cancellation Policy" at bounding box center [125, 281] width 12 height 12
checkbox input "true"
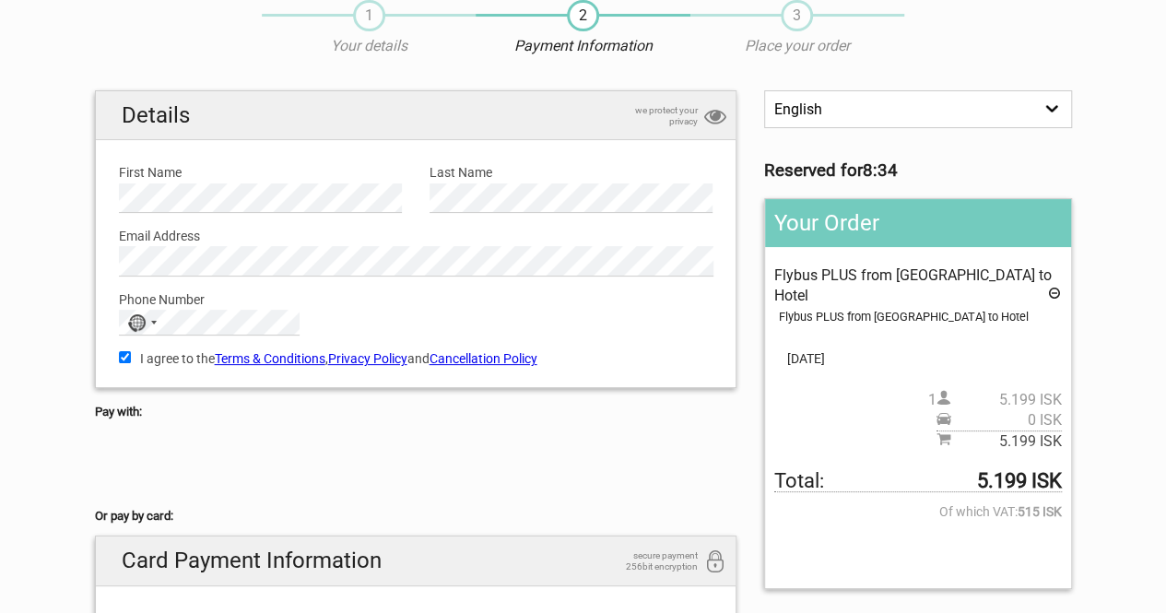
scroll to position [78, 0]
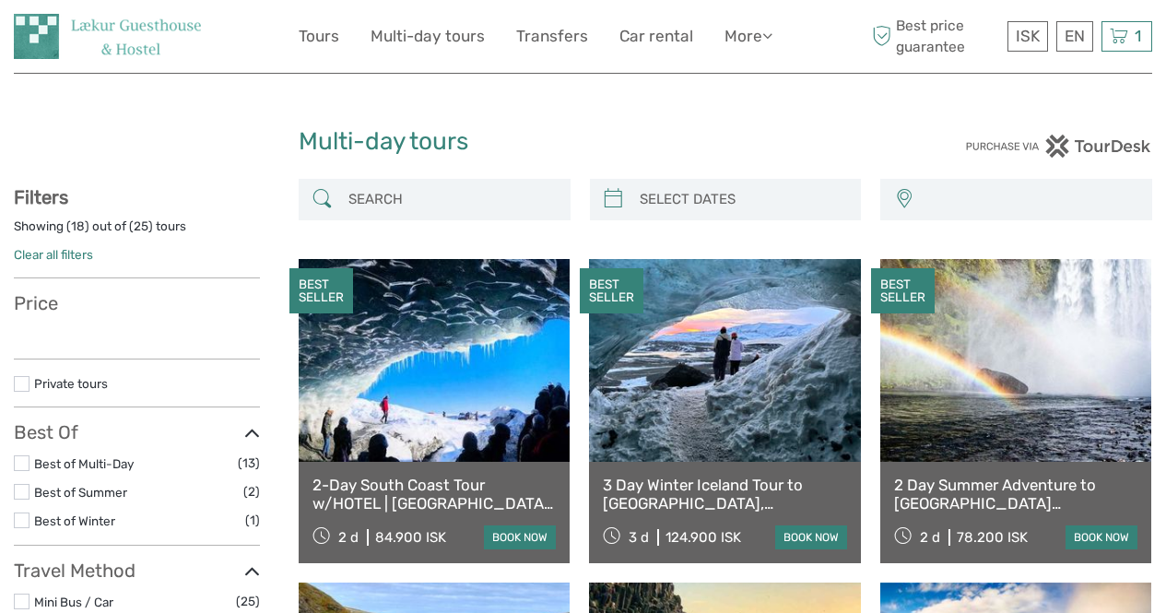
select select
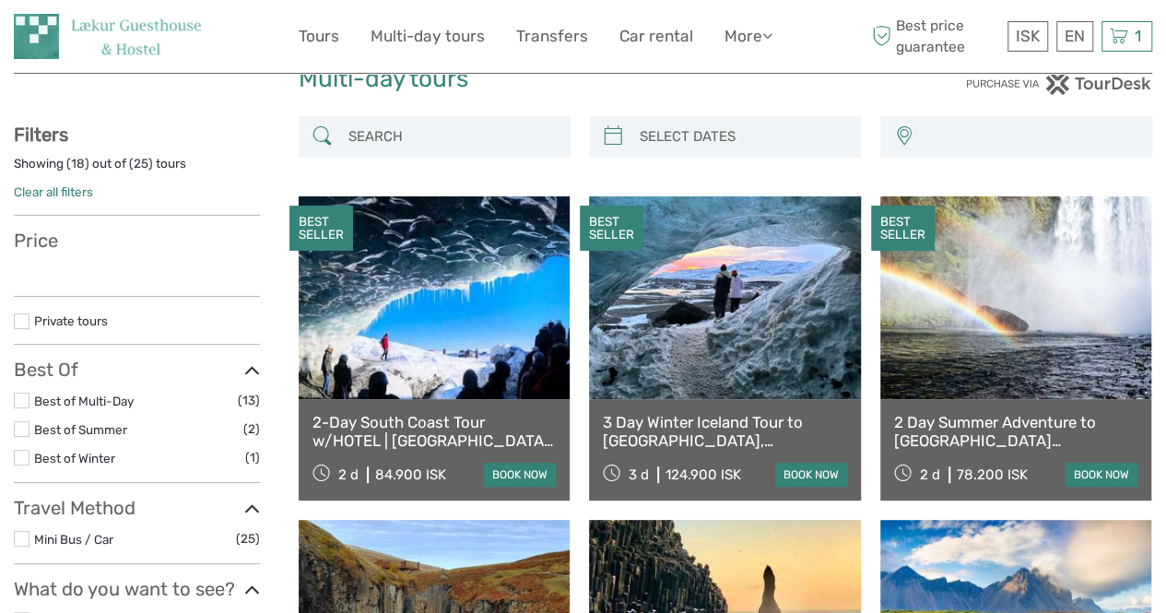
select select
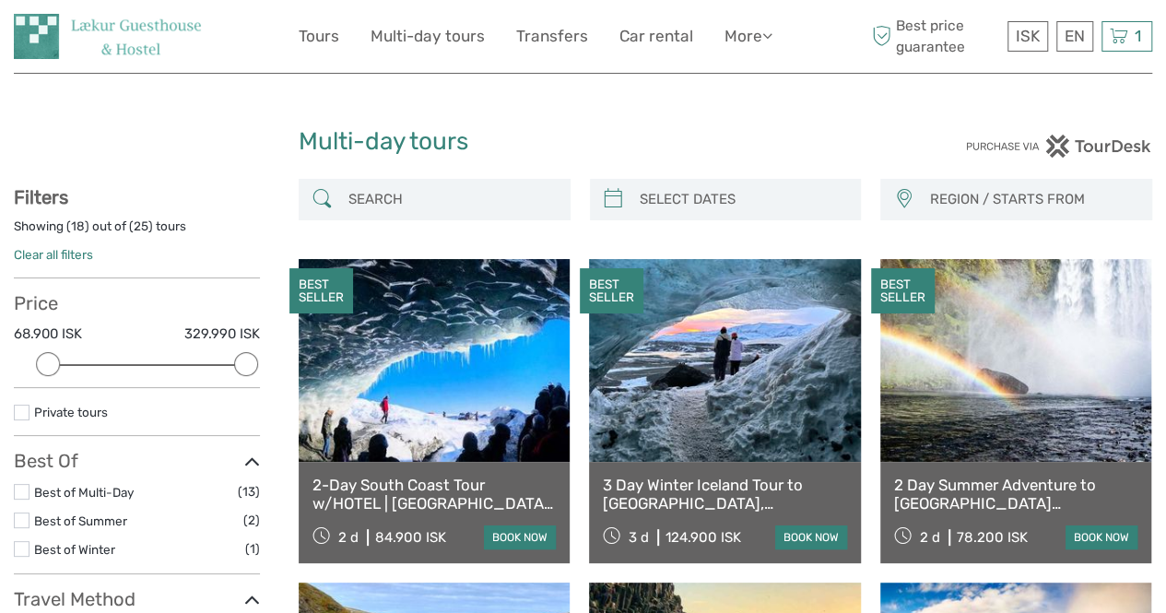
click at [708, 195] on input "search" at bounding box center [743, 199] width 220 height 32
type input "[DATE]"
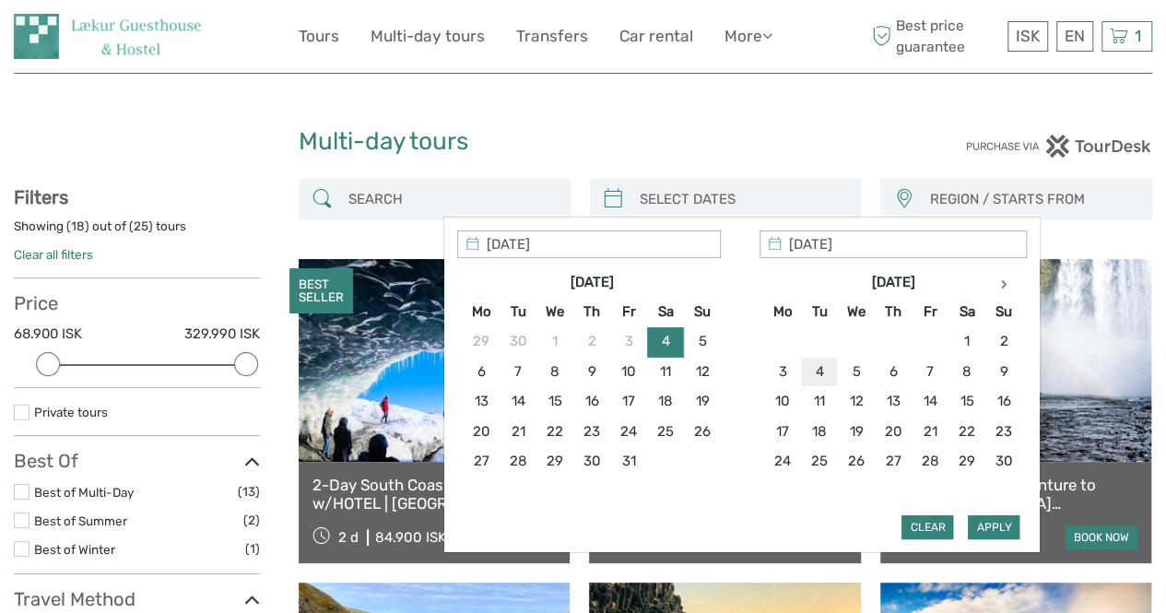
type input "[DATE]"
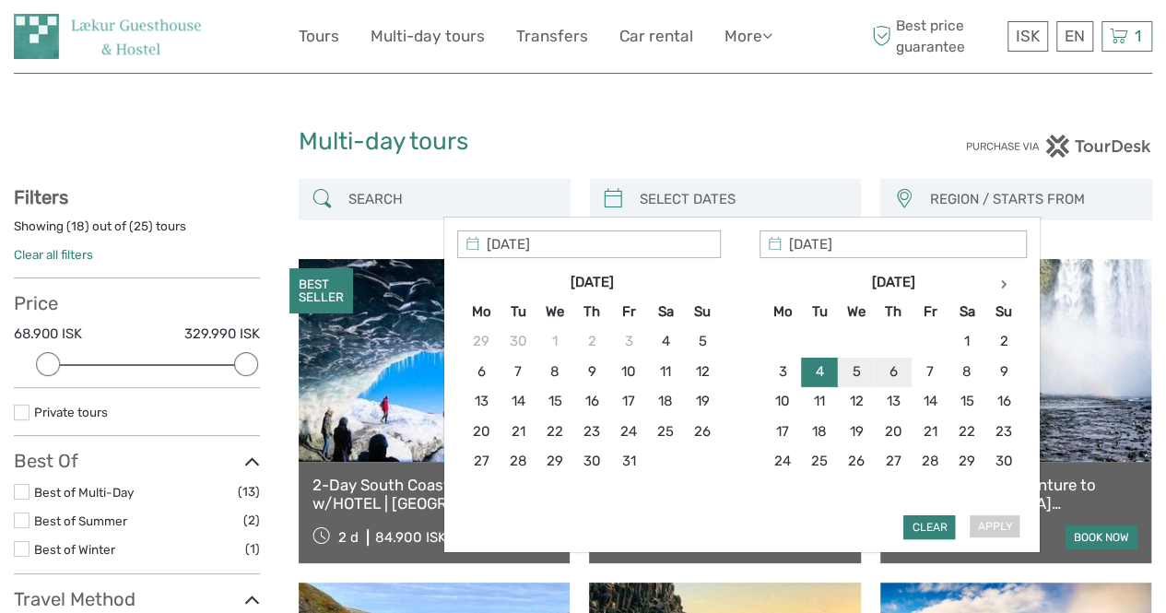
type input "[DATE]"
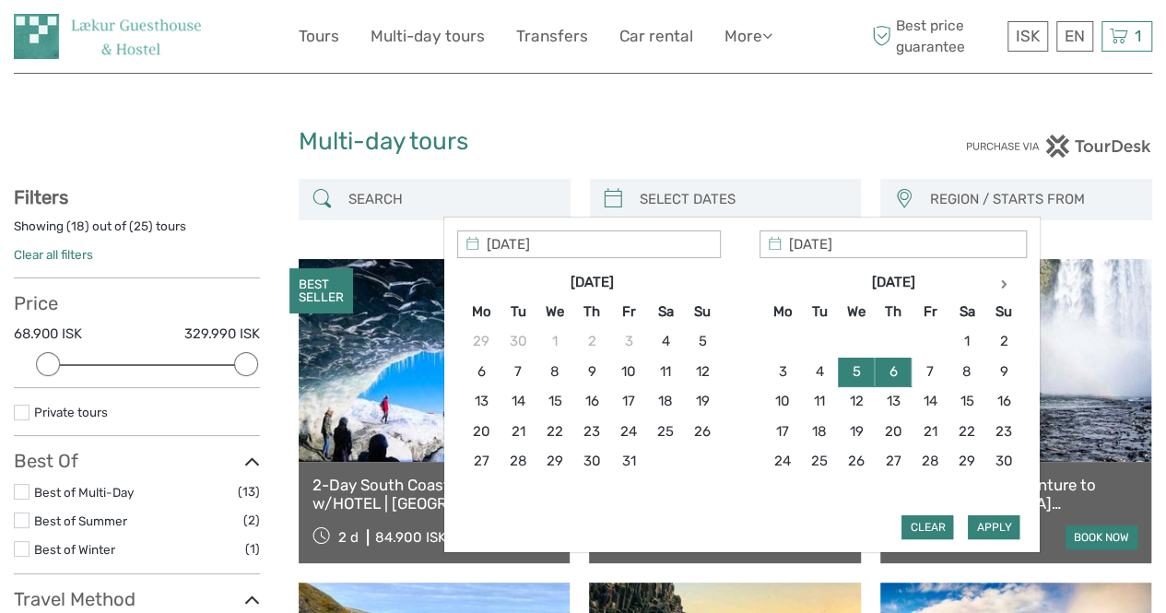
type input "[DATE]"
click at [986, 525] on button "Apply" at bounding box center [994, 527] width 52 height 24
type input "[DATE] - [DATE]"
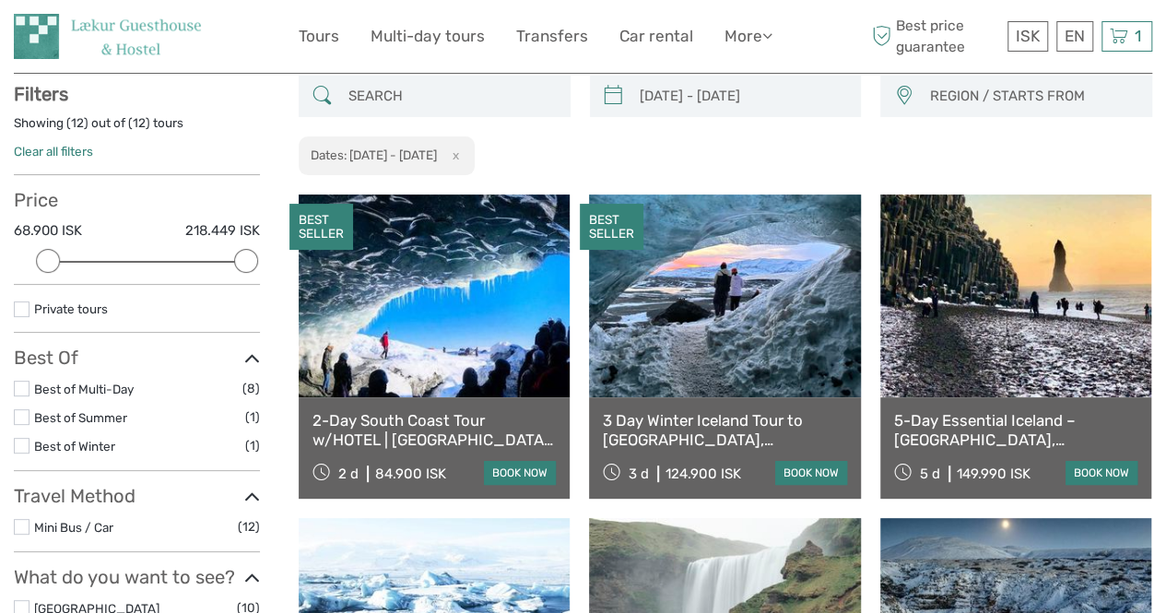
scroll to position [104, 0]
drag, startPoint x: 235, startPoint y: 255, endPoint x: 199, endPoint y: 251, distance: 36.3
click at [199, 251] on div at bounding box center [202, 260] width 24 height 24
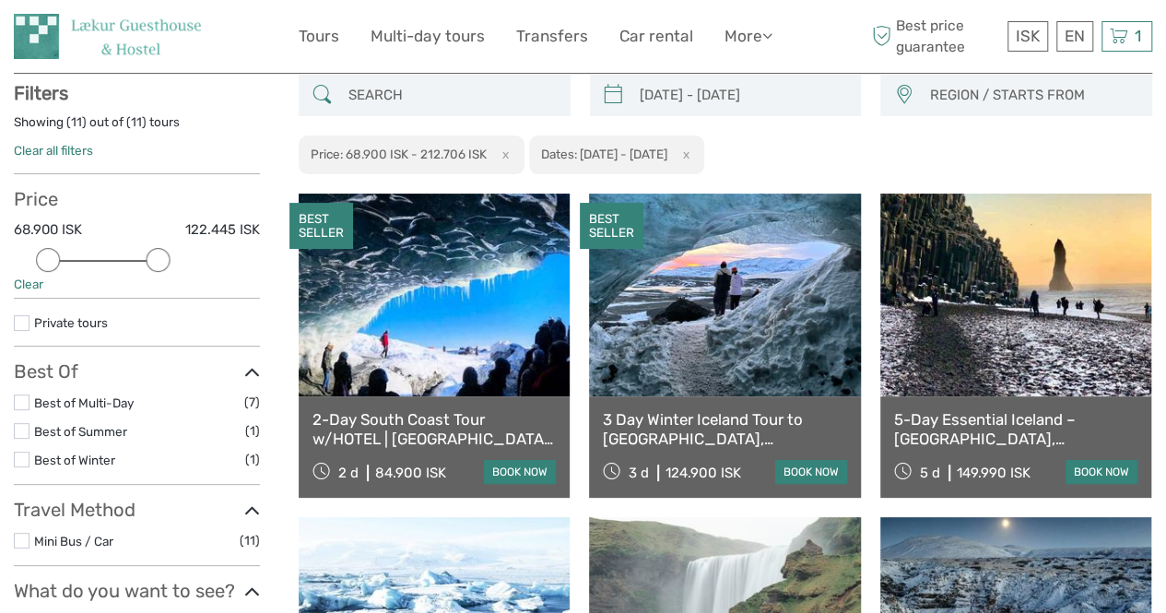
drag, startPoint x: 201, startPoint y: 257, endPoint x: 144, endPoint y: 254, distance: 57.3
click at [146, 254] on div at bounding box center [158, 260] width 24 height 24
